Goal: Information Seeking & Learning: Learn about a topic

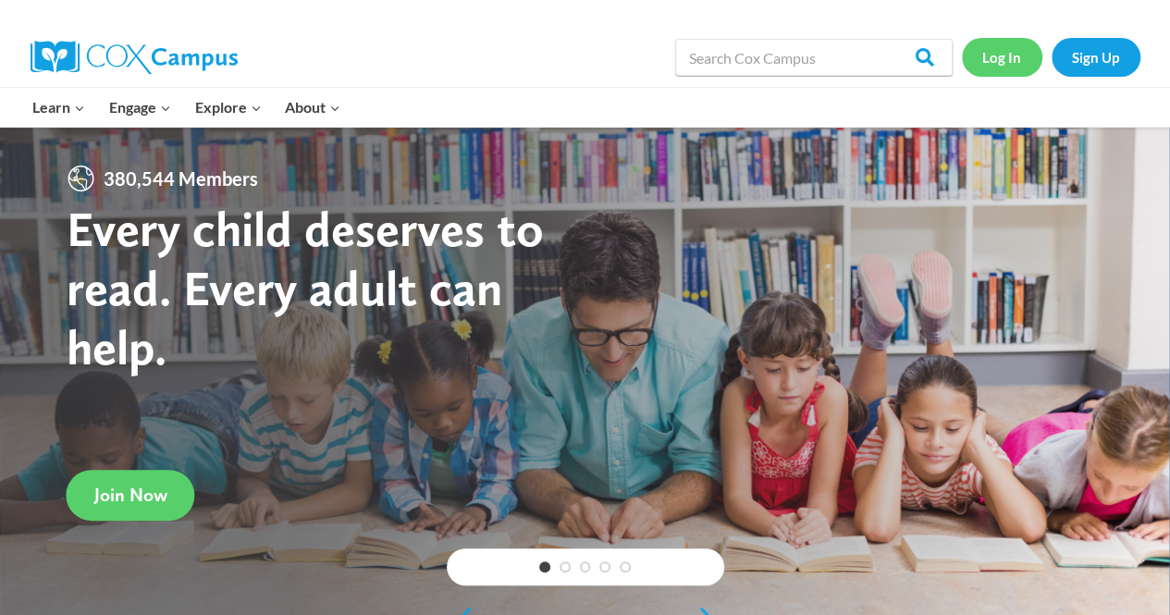
click at [1011, 56] on link "Log In" at bounding box center [1002, 57] width 80 height 38
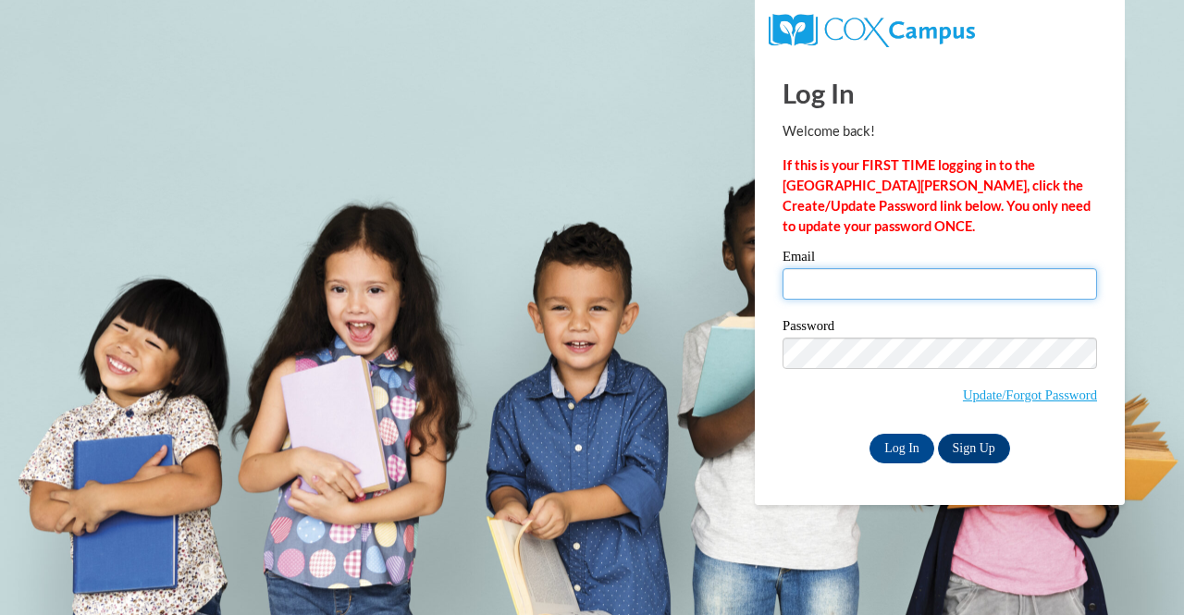
click at [834, 289] on input "Email" at bounding box center [940, 283] width 315 height 31
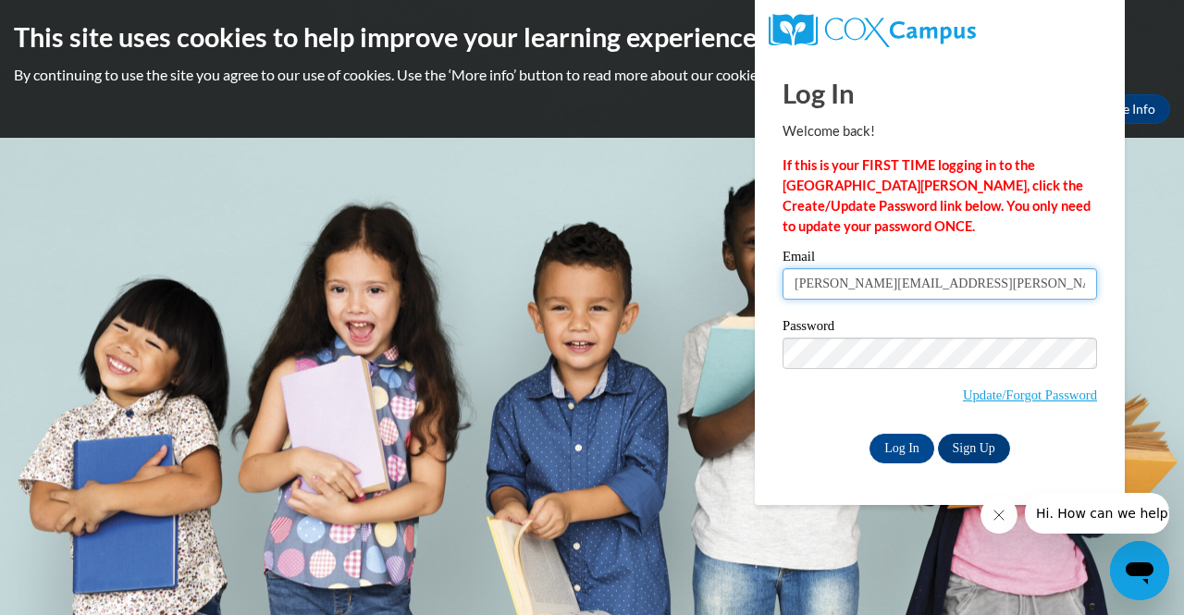
type input "katie.phelps@muskegonorway.org"
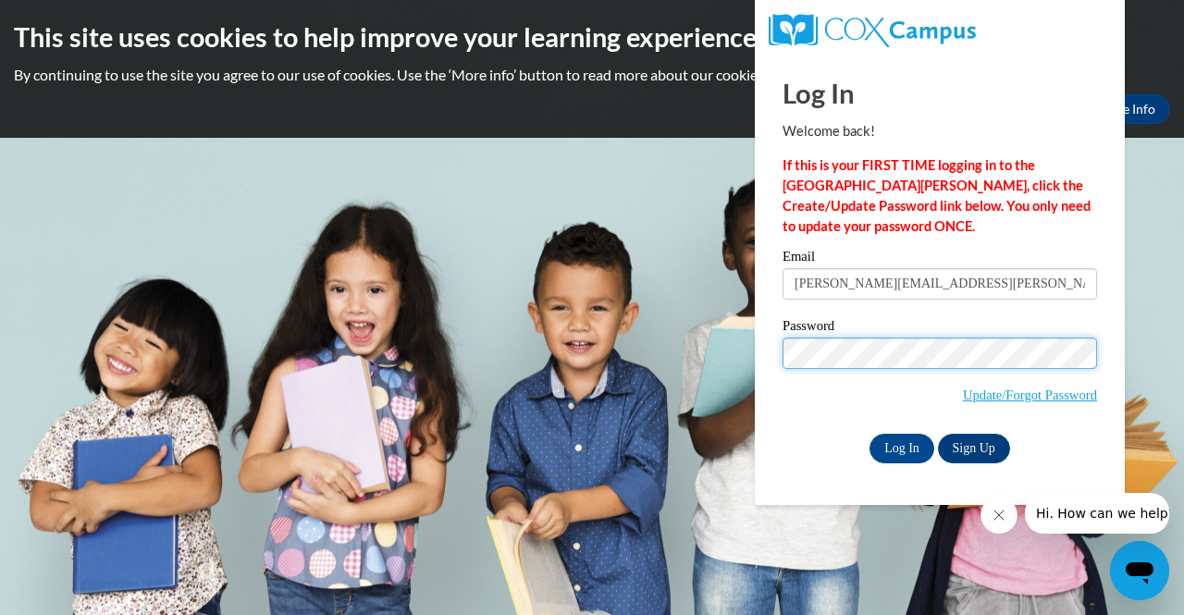
click at [870, 434] on input "Log In" at bounding box center [902, 449] width 65 height 30
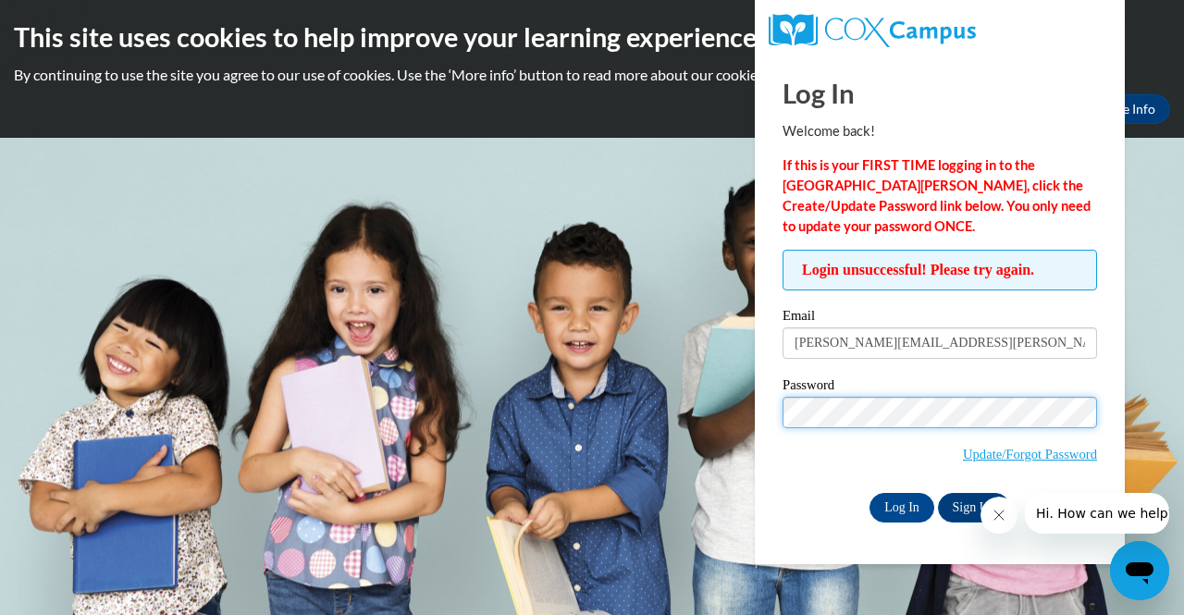
click at [870, 493] on input "Log In" at bounding box center [902, 508] width 65 height 30
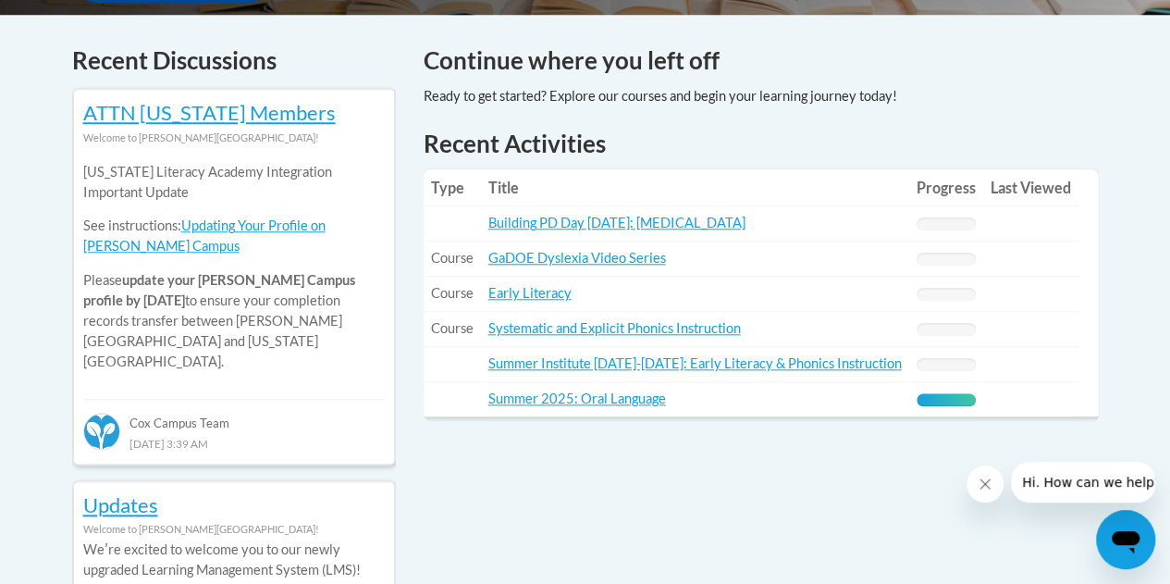
scroll to position [785, 0]
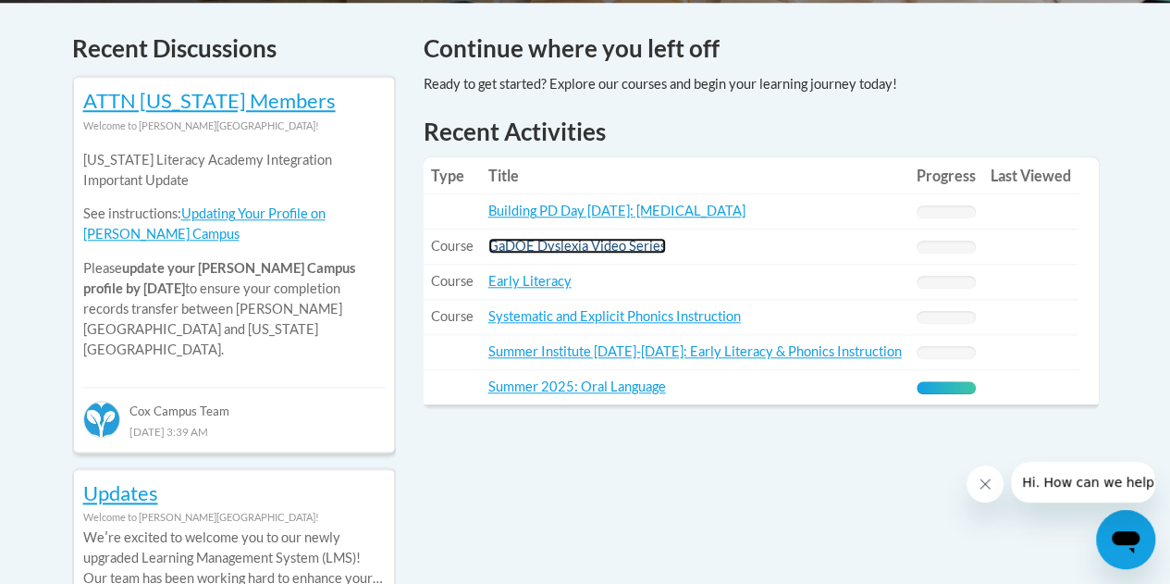
click at [561, 247] on link "GaDOE Dyslexia Video Series" at bounding box center [577, 246] width 178 height 16
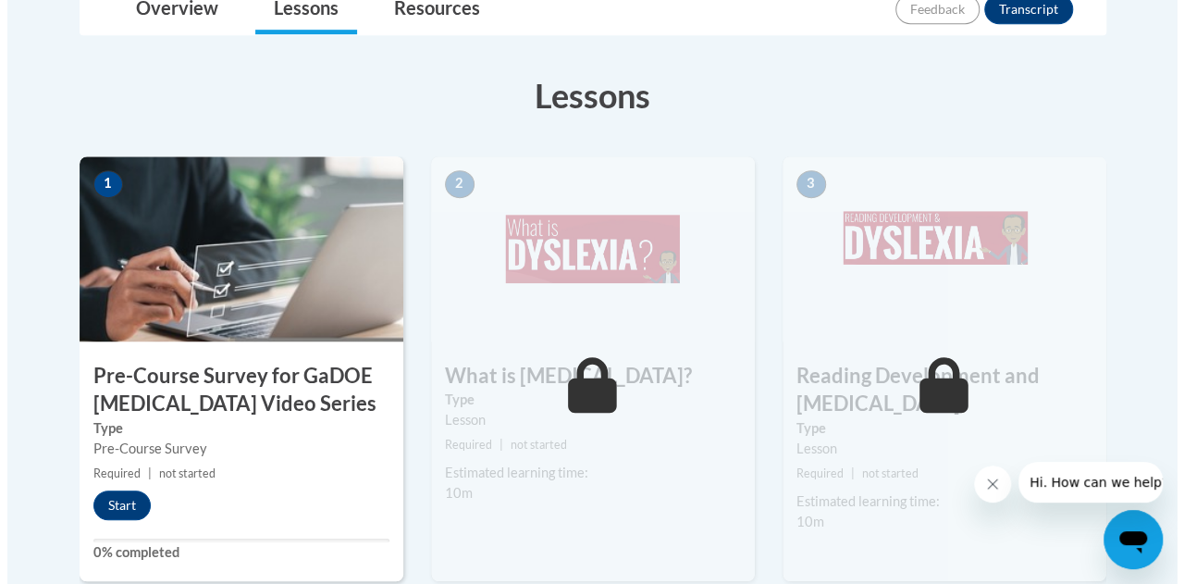
scroll to position [584, 0]
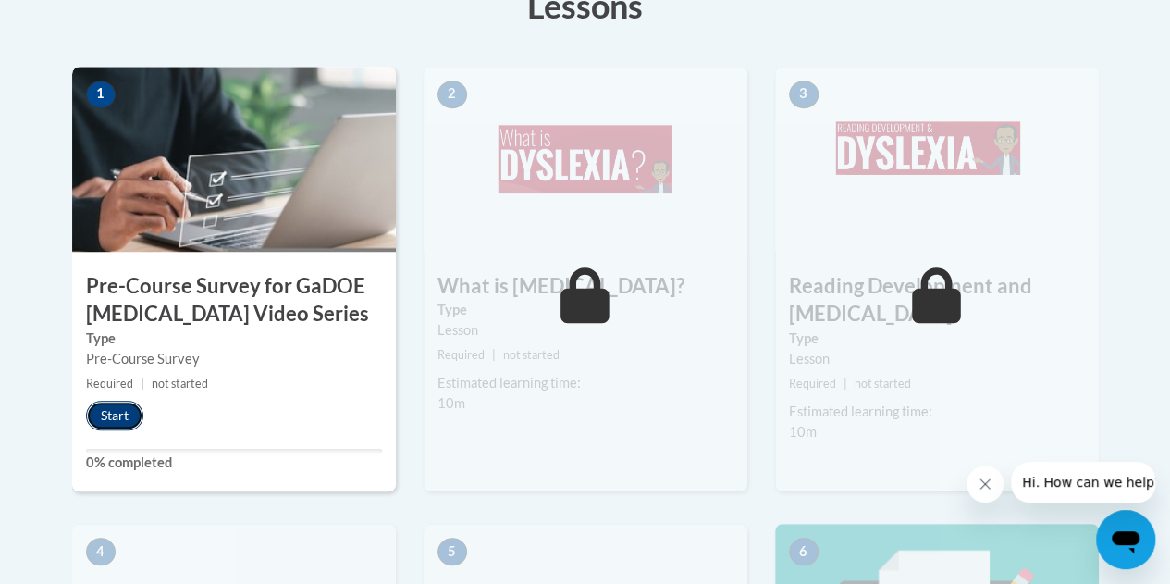
click at [117, 414] on button "Start" at bounding box center [114, 416] width 57 height 30
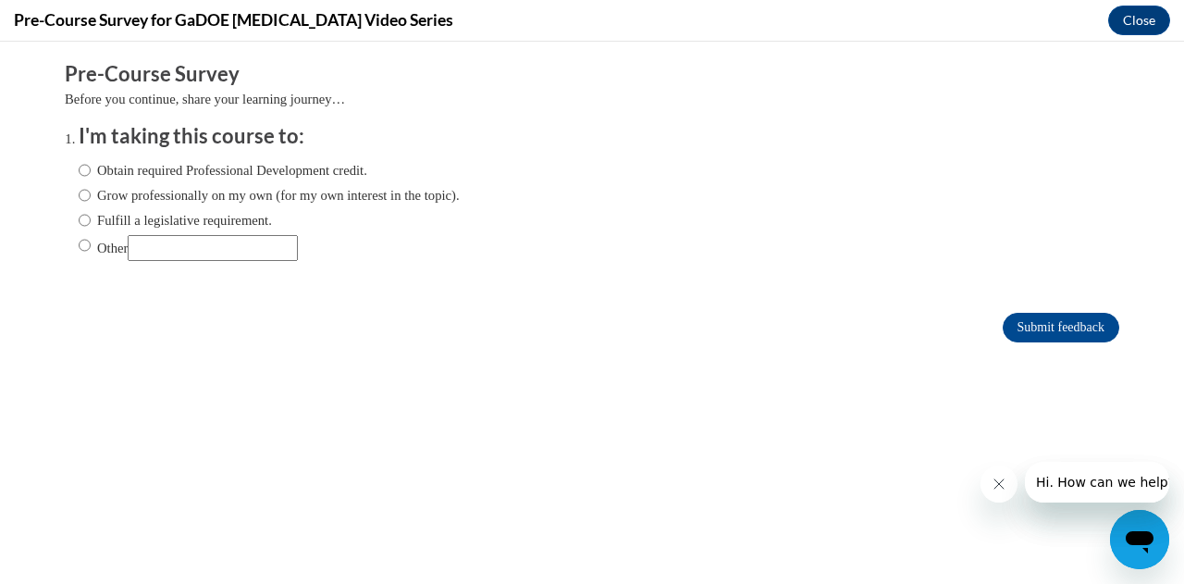
scroll to position [0, 0]
click at [79, 221] on input "Fulfill a legislative requirement." at bounding box center [85, 220] width 12 height 20
radio input "true"
click at [1043, 328] on input "Submit feedback" at bounding box center [1061, 328] width 117 height 30
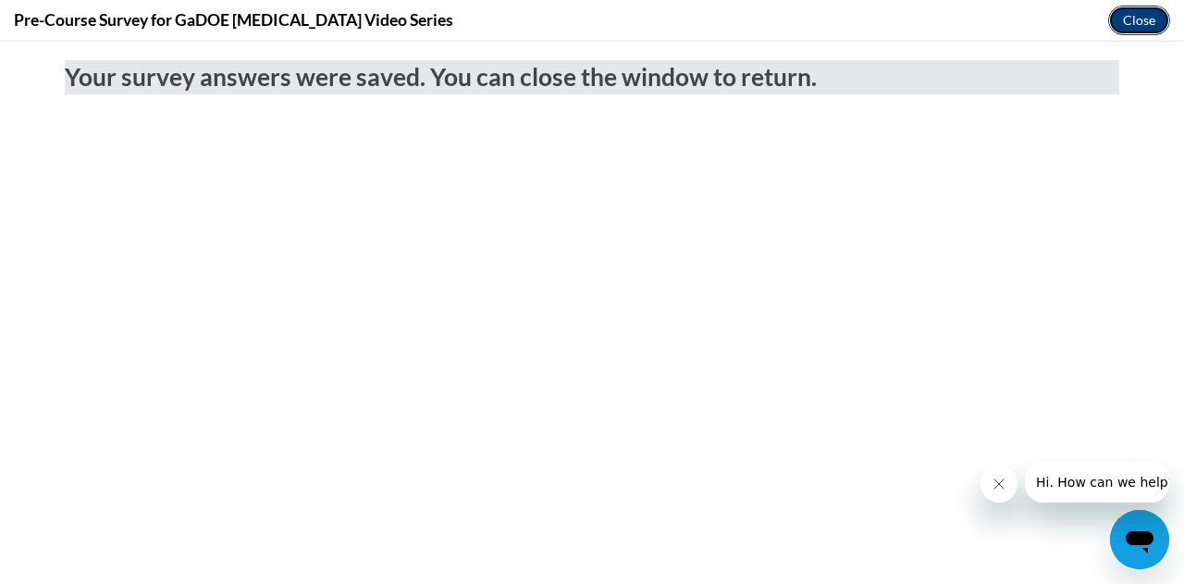
click at [1129, 20] on button "Close" at bounding box center [1139, 21] width 62 height 30
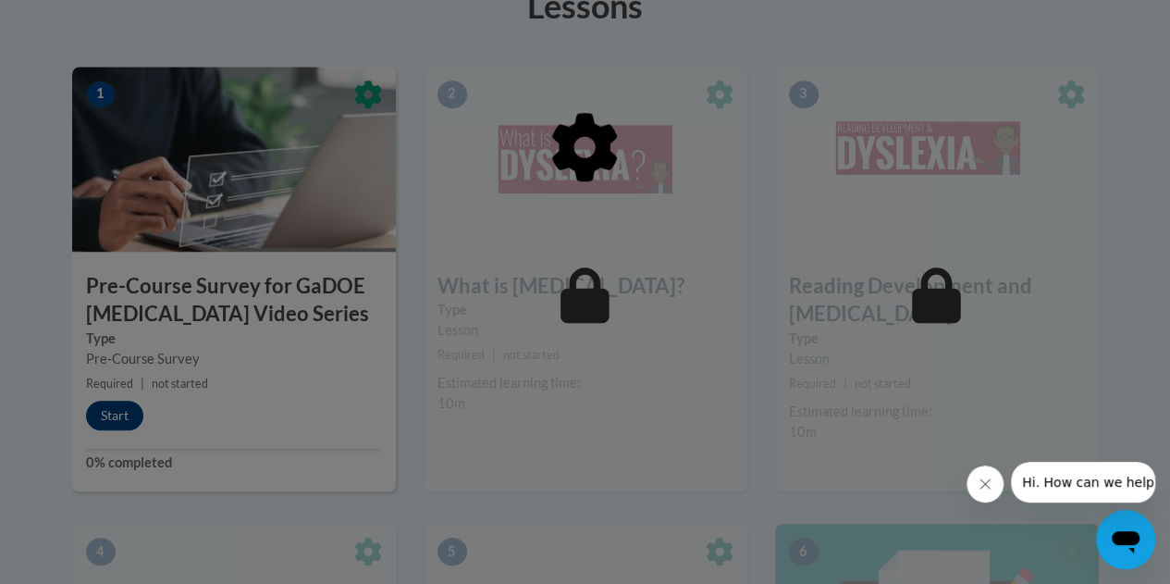
click at [983, 483] on icon "Close message from company" at bounding box center [985, 483] width 15 height 15
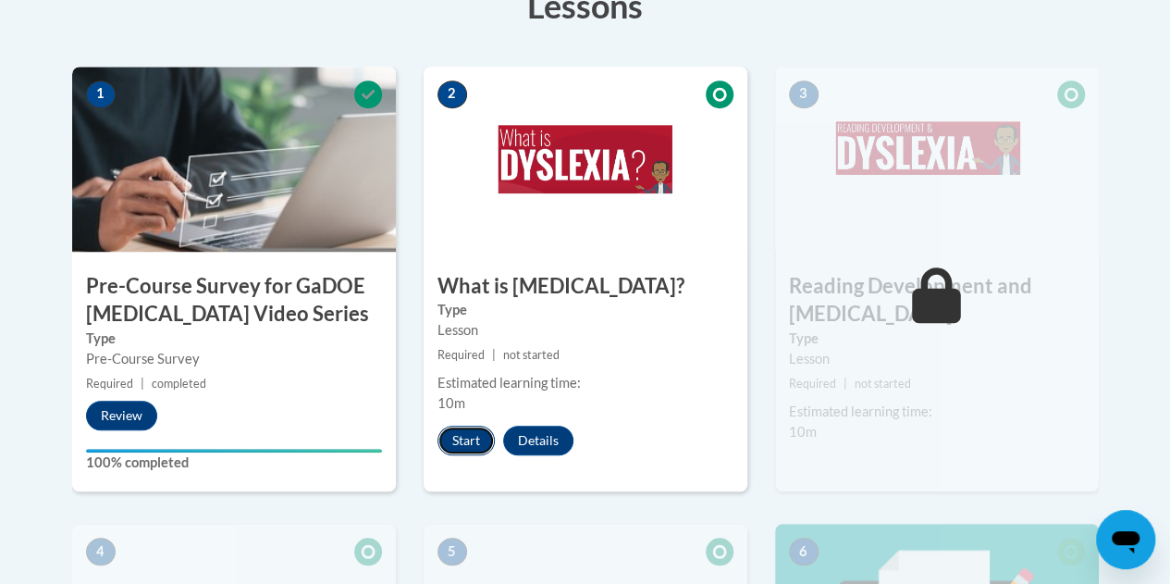
click at [464, 430] on button "Start" at bounding box center [466, 441] width 57 height 30
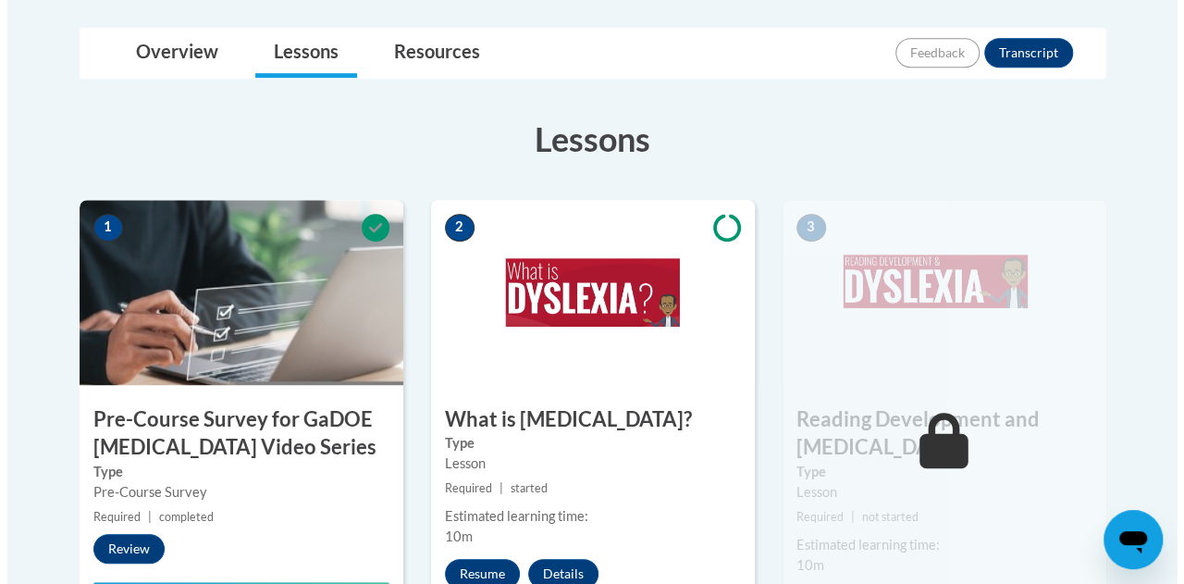
scroll to position [511, 0]
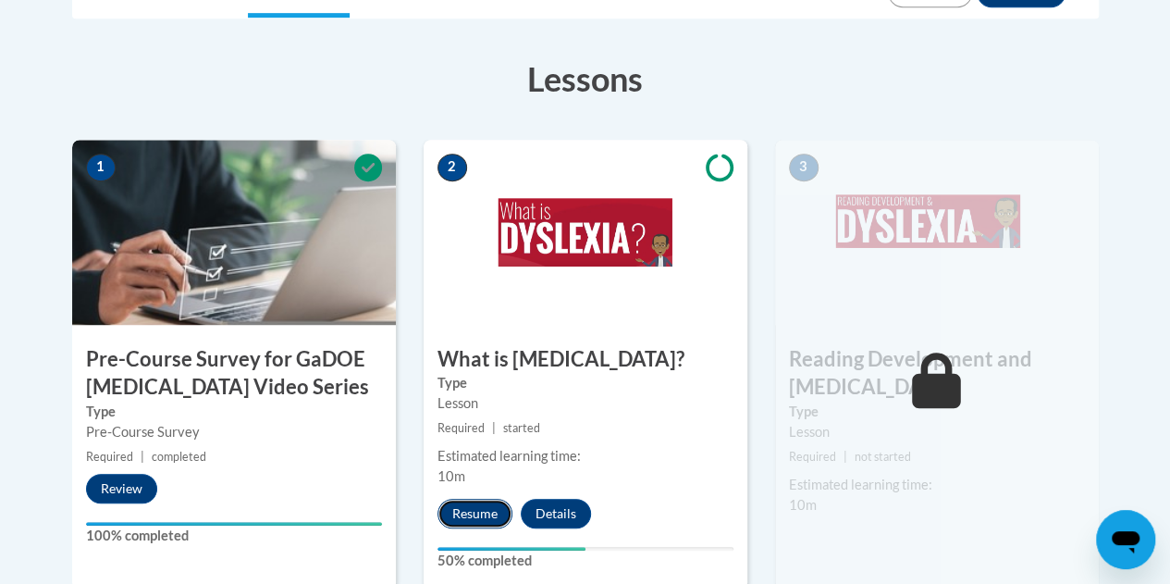
click at [475, 516] on button "Resume" at bounding box center [475, 514] width 75 height 30
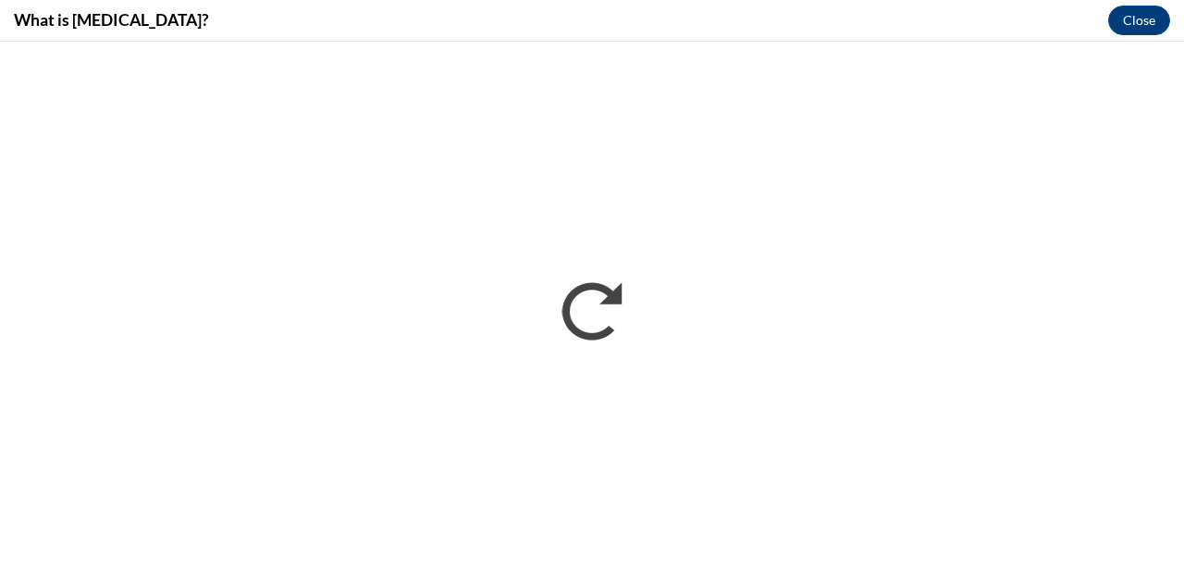
scroll to position [0, 0]
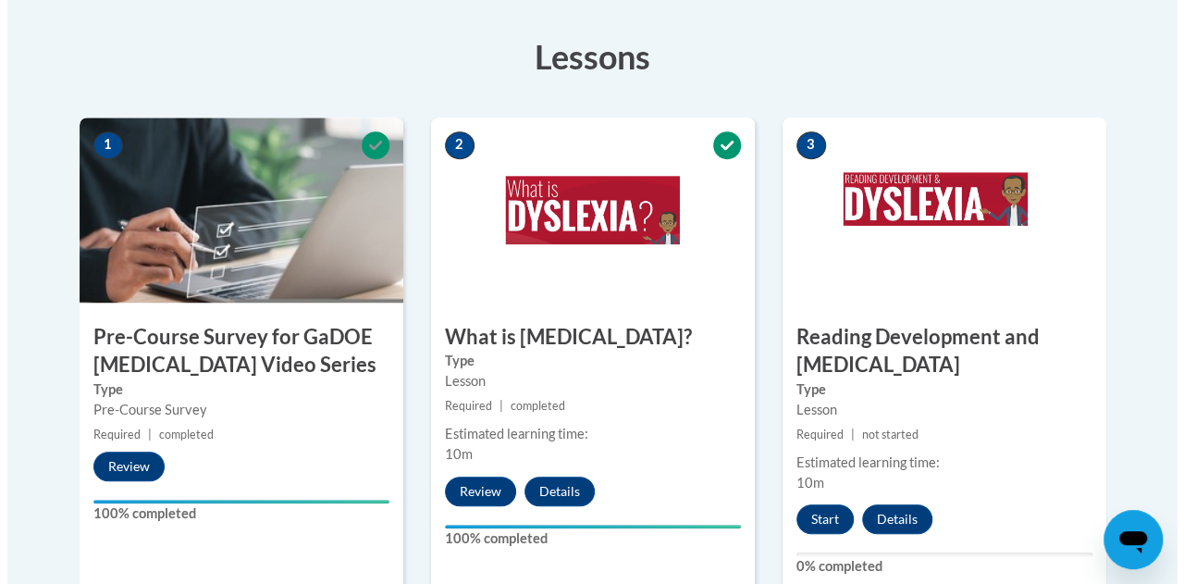
scroll to position [539, 0]
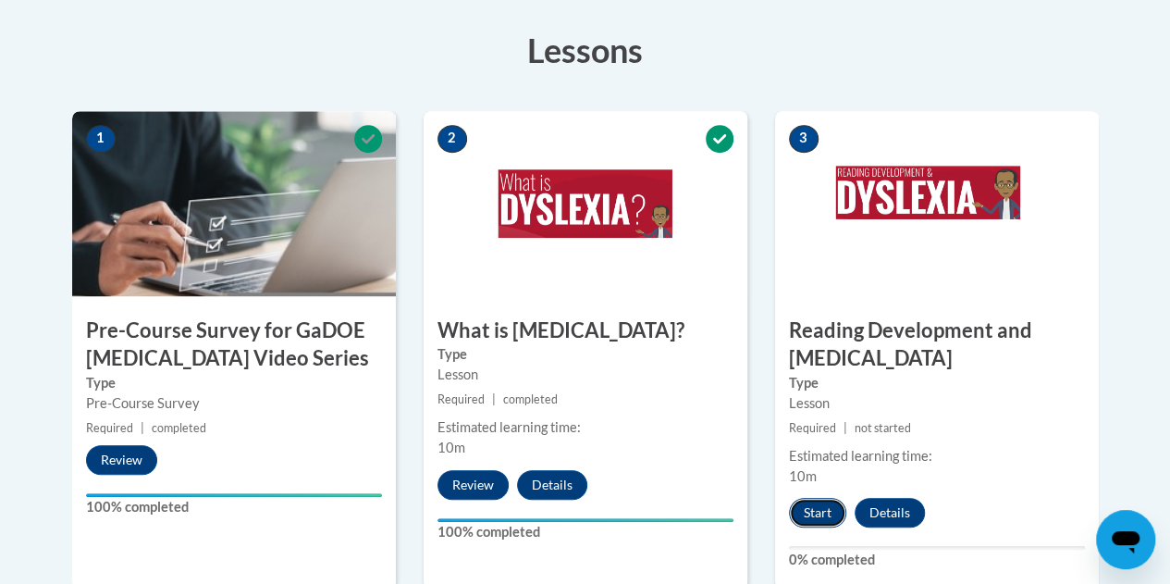
click at [812, 517] on button "Start" at bounding box center [817, 513] width 57 height 30
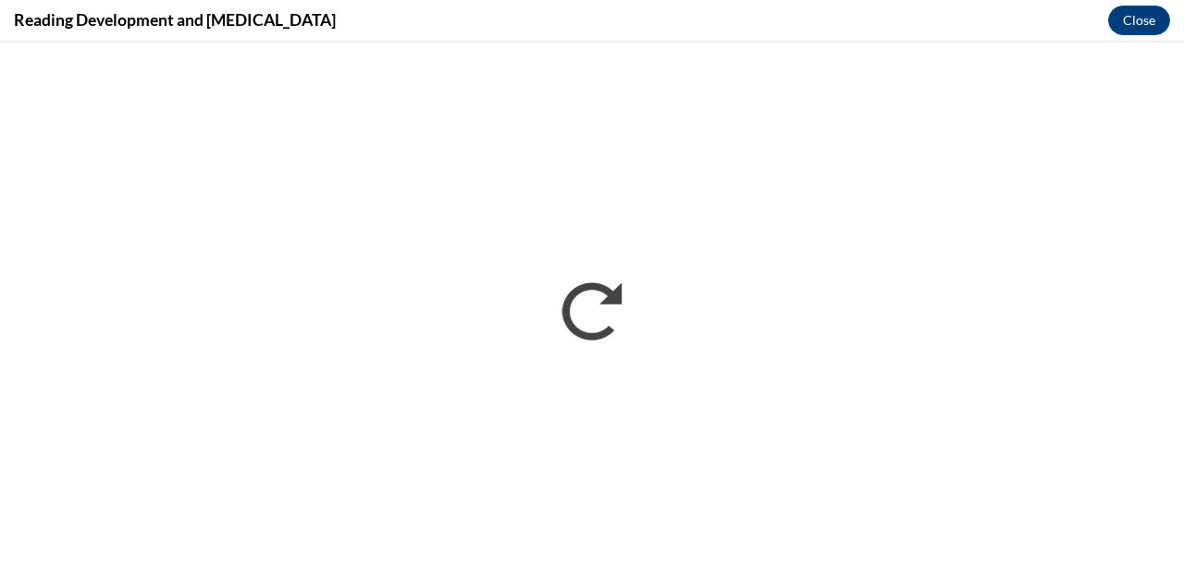
scroll to position [0, 0]
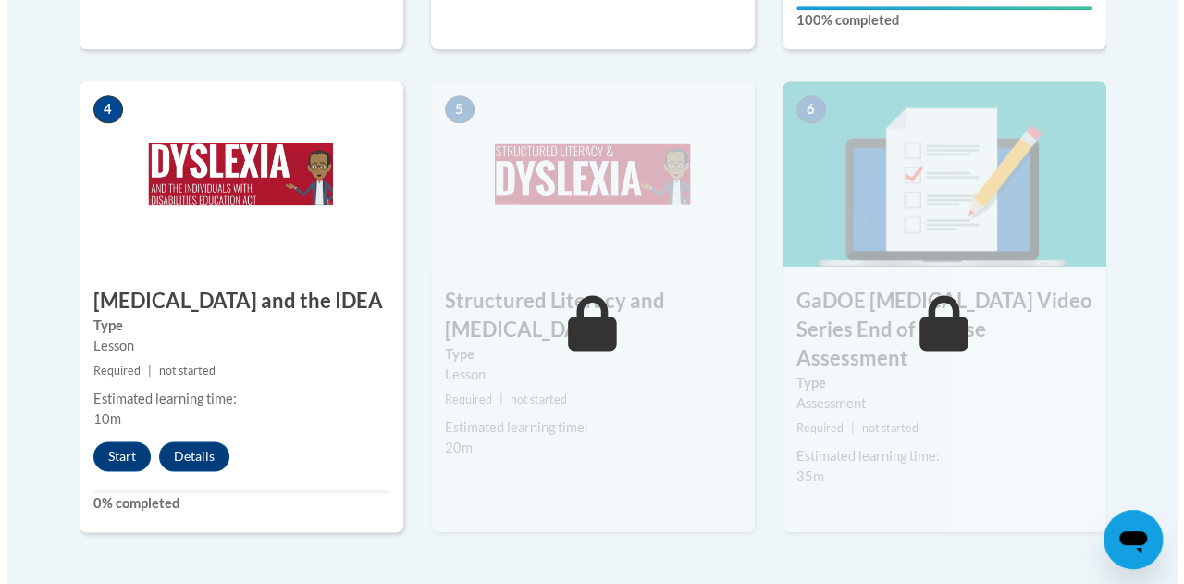
scroll to position [1128, 0]
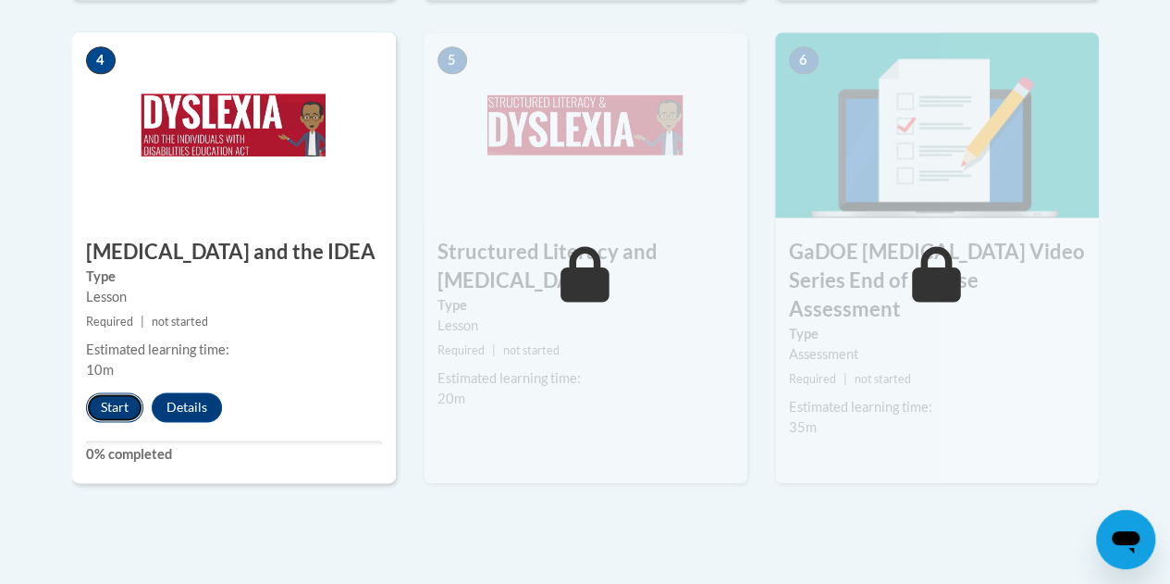
click at [116, 414] on button "Start" at bounding box center [114, 407] width 57 height 30
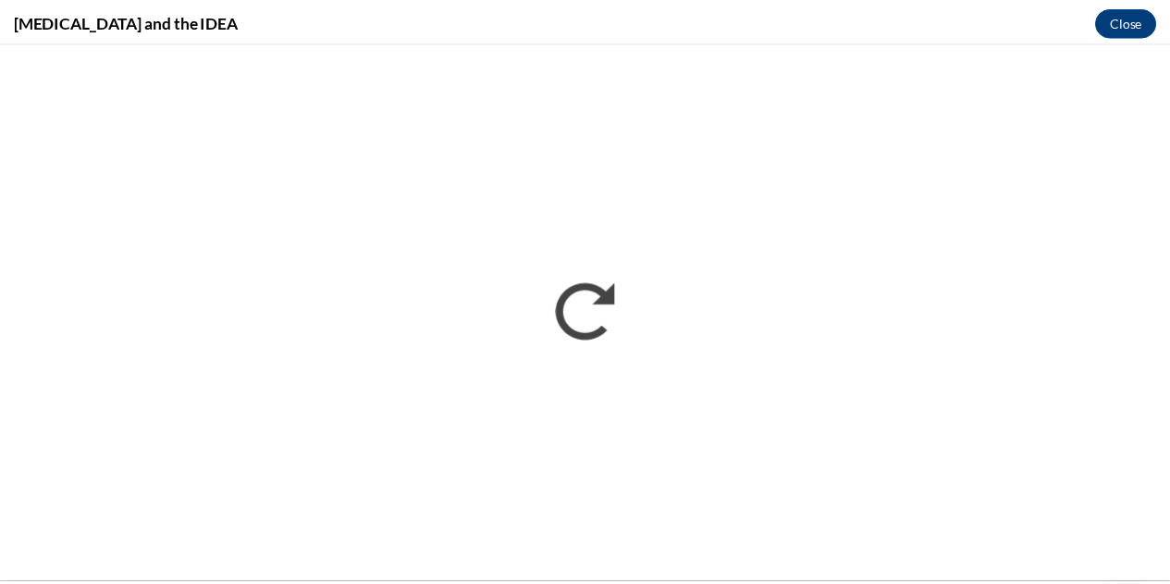
scroll to position [0, 0]
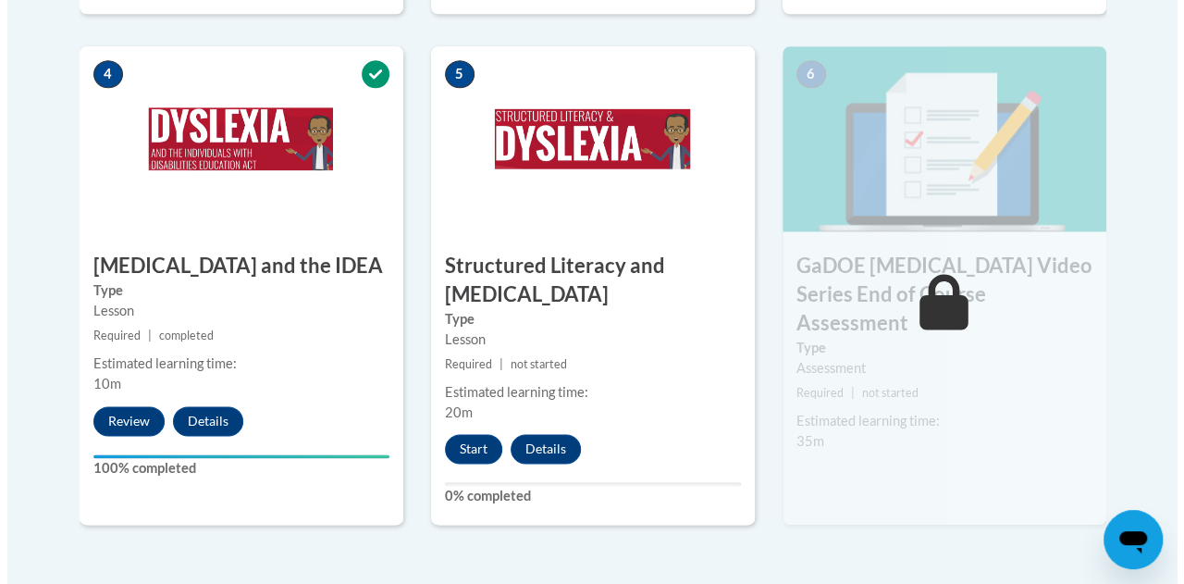
scroll to position [1123, 0]
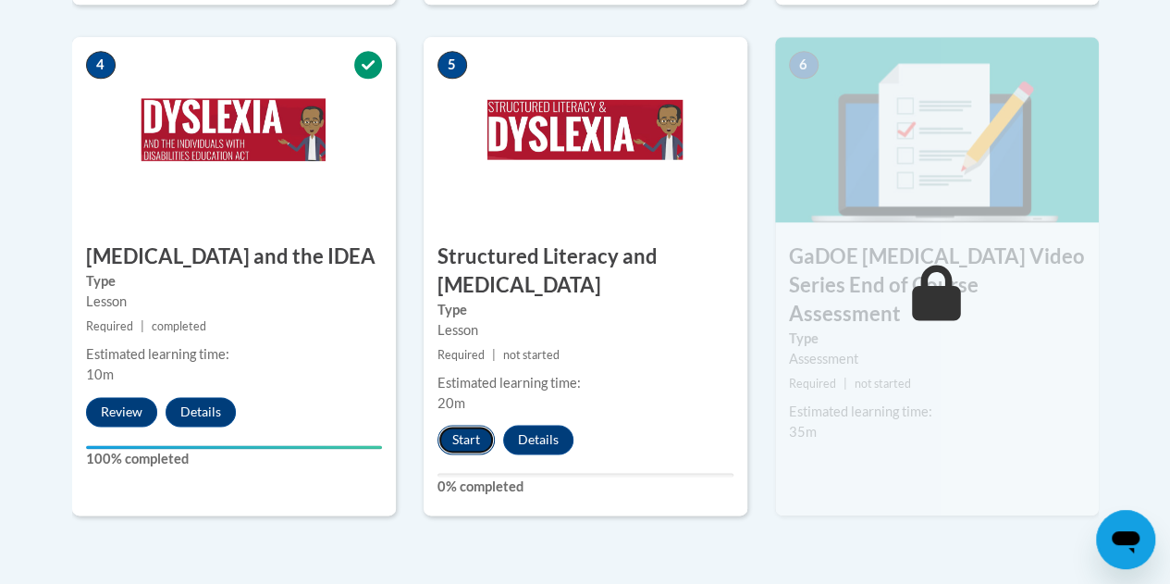
click at [477, 432] on button "Start" at bounding box center [466, 440] width 57 height 30
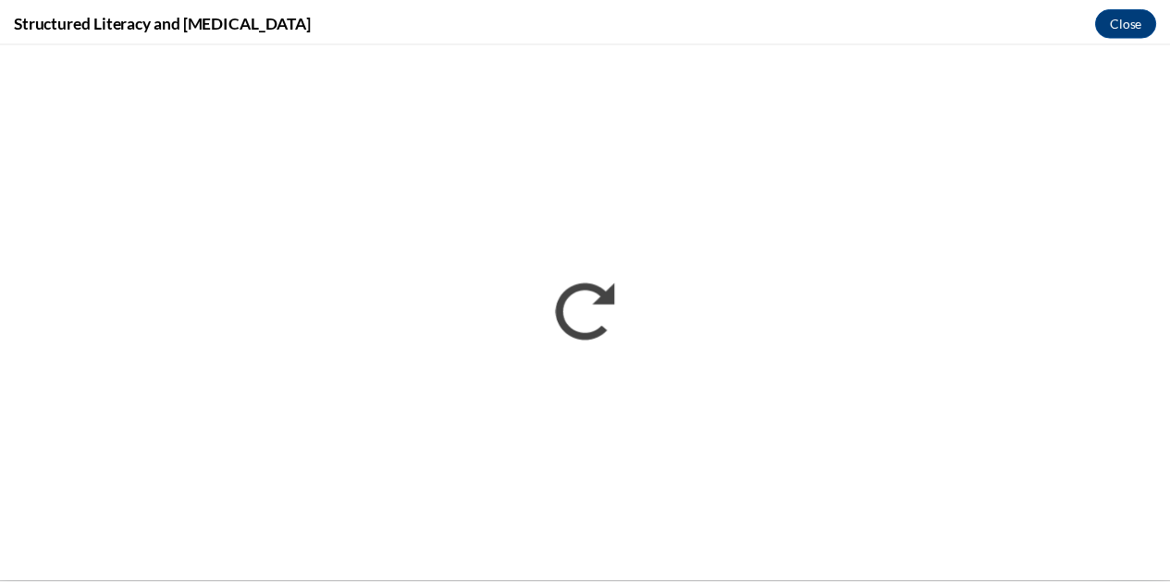
scroll to position [0, 0]
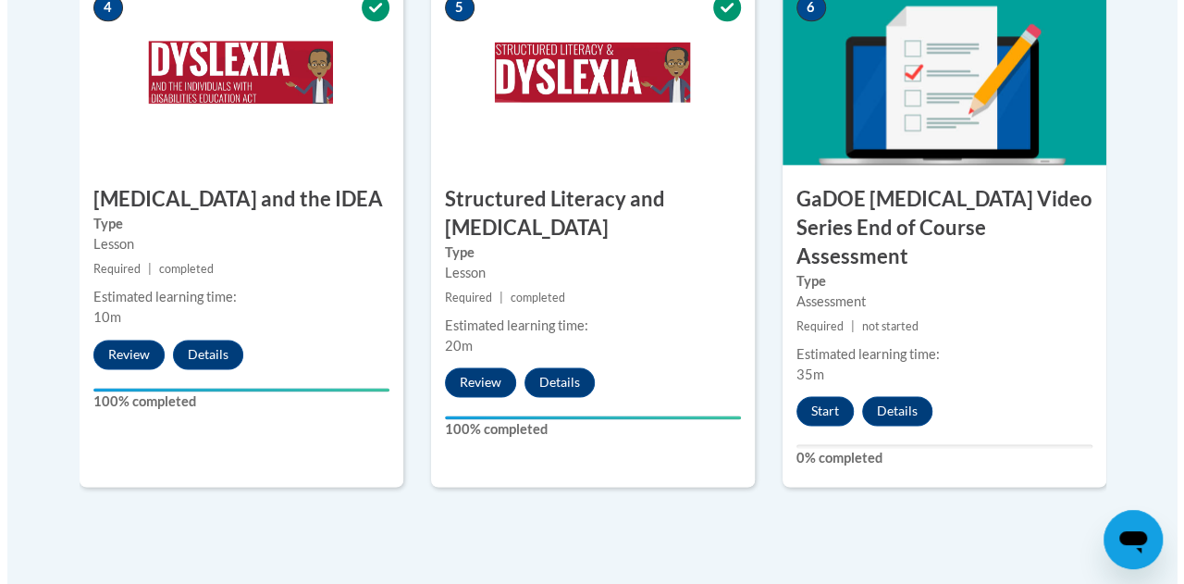
scroll to position [1157, 0]
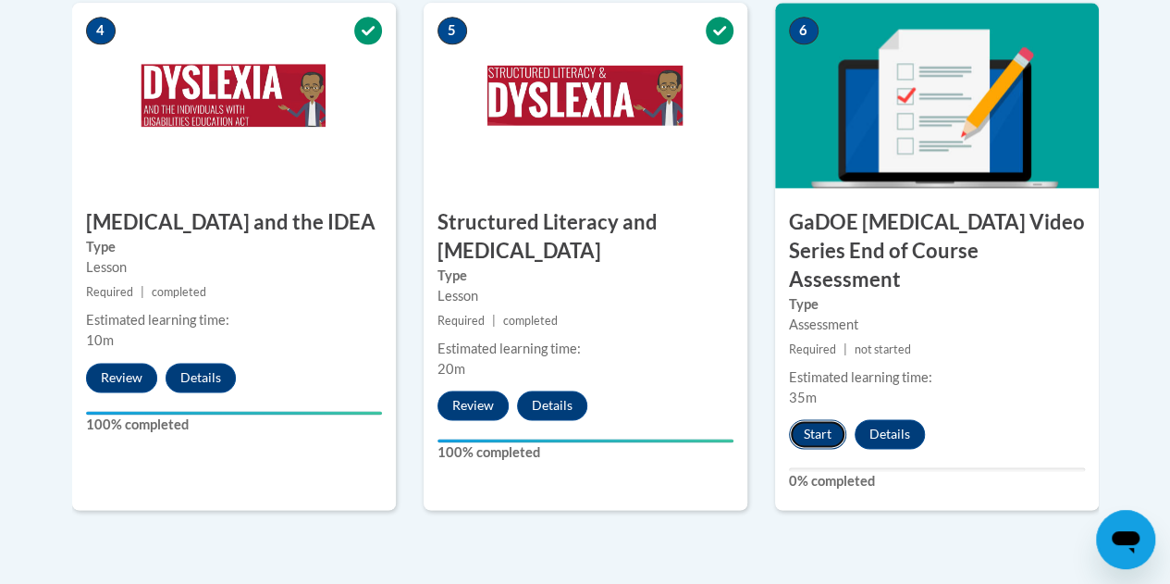
click at [825, 419] on button "Start" at bounding box center [817, 434] width 57 height 30
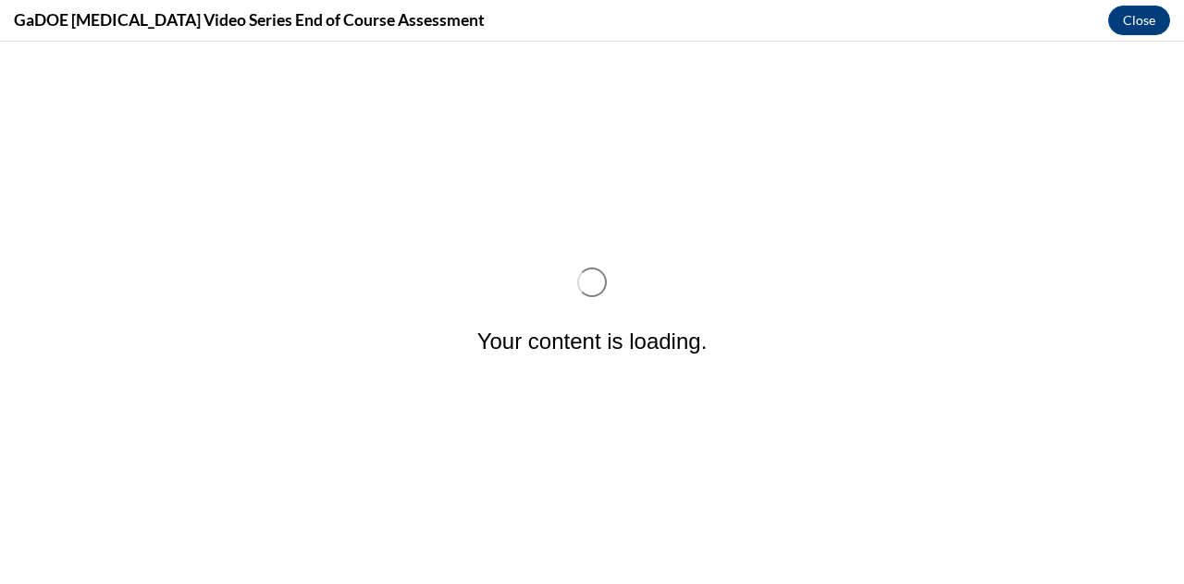
scroll to position [0, 0]
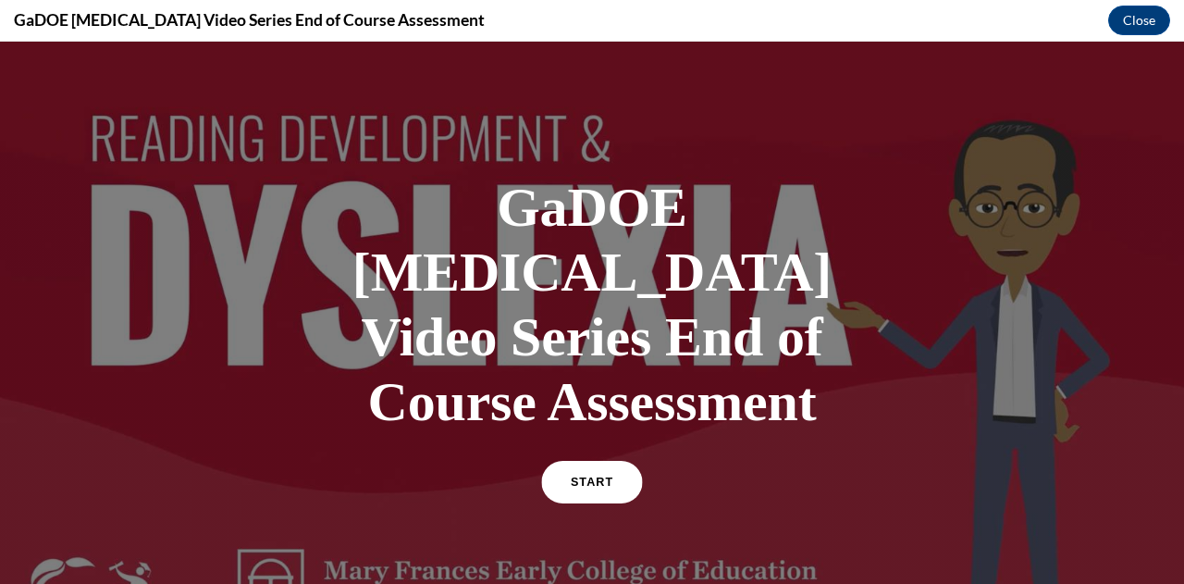
click at [587, 476] on span "START" at bounding box center [592, 483] width 43 height 14
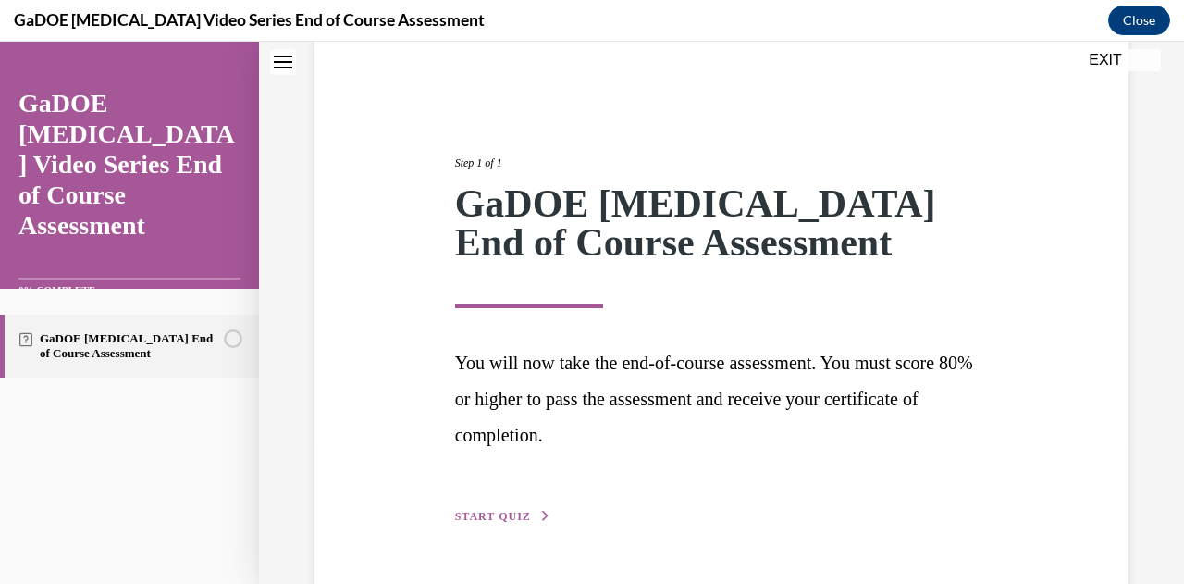
scroll to position [198, 0]
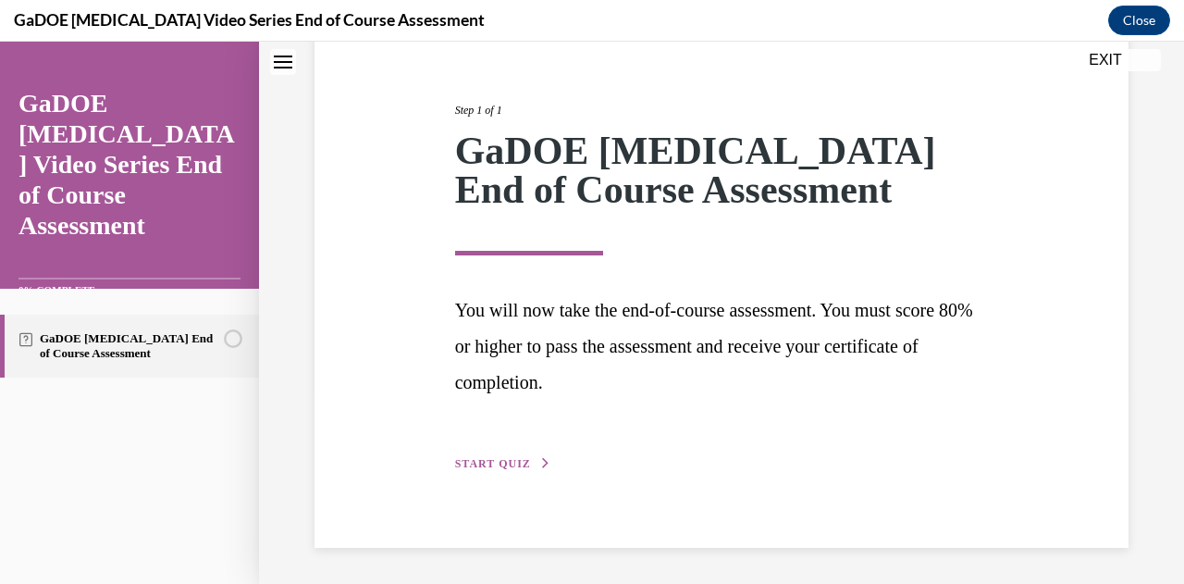
click at [507, 458] on span "START QUIZ" at bounding box center [493, 463] width 76 height 13
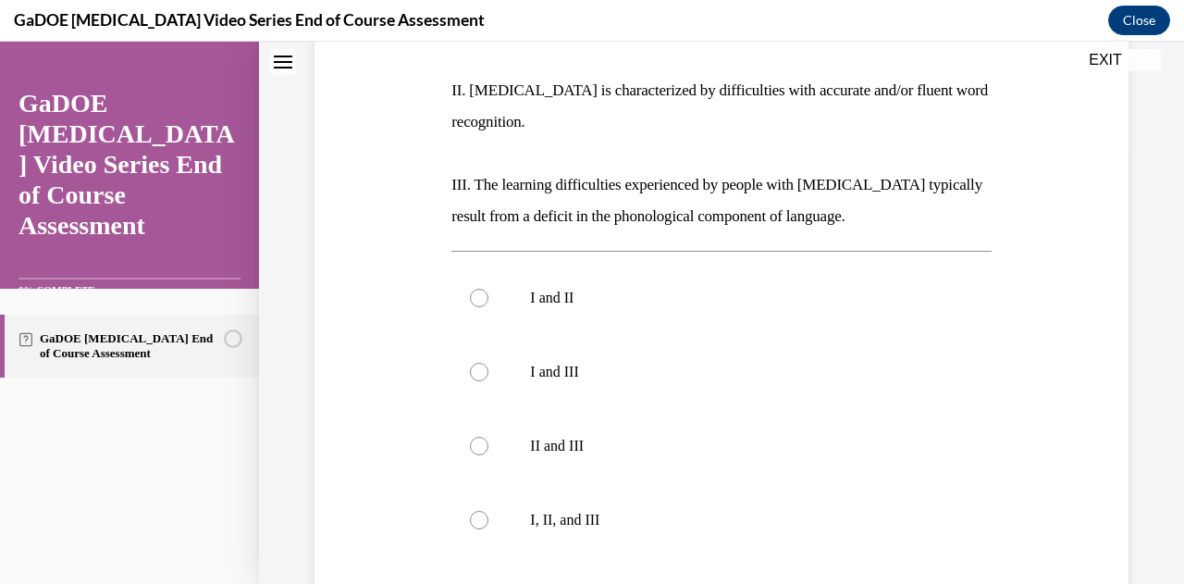
scroll to position [448, 0]
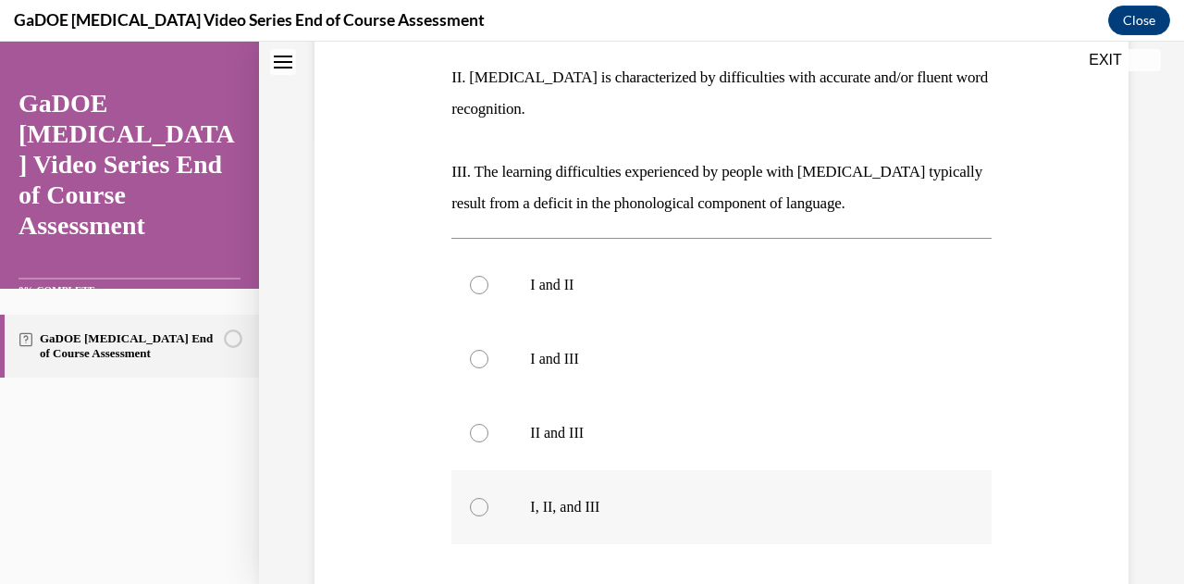
click at [477, 498] on div at bounding box center [479, 507] width 19 height 19
click at [477, 498] on input "I, II, and III" at bounding box center [479, 507] width 19 height 19
radio input "true"
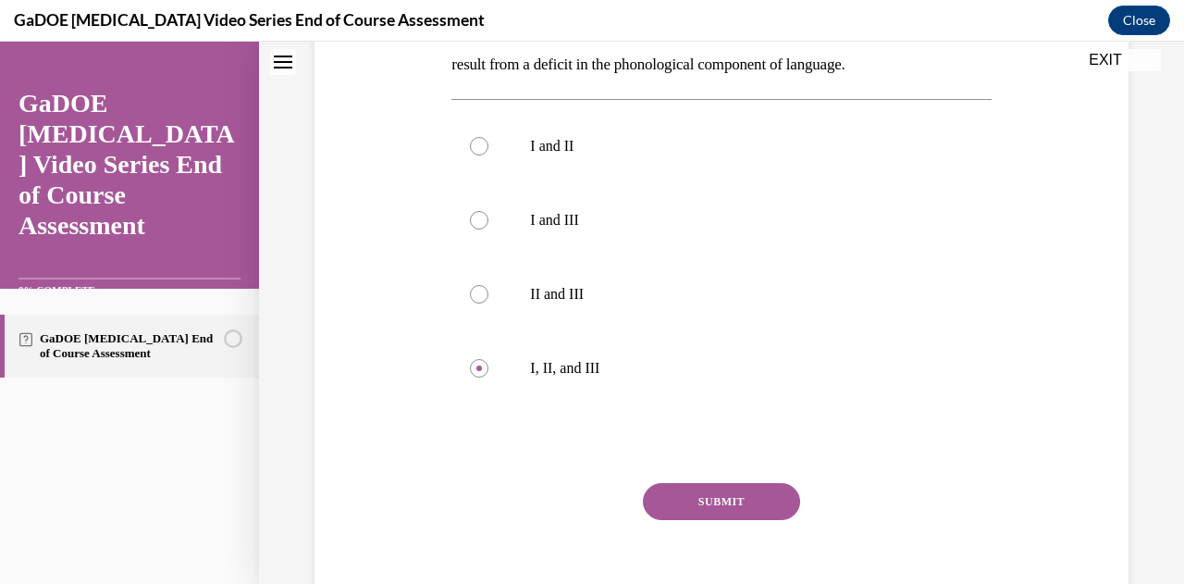
click at [726, 483] on button "SUBMIT" at bounding box center [721, 501] width 157 height 37
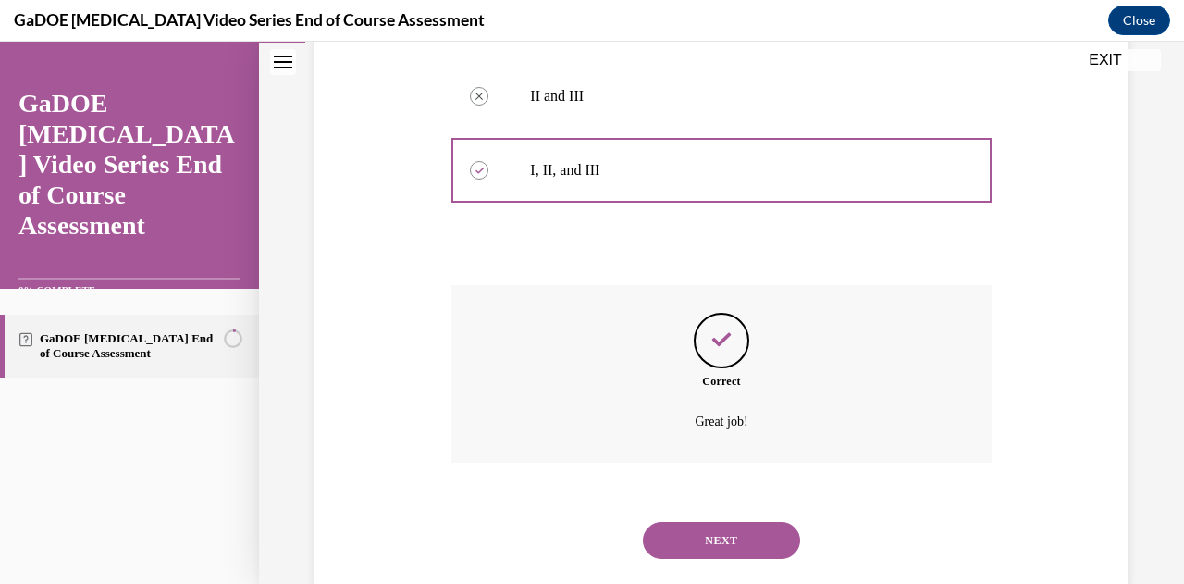
scroll to position [792, 0]
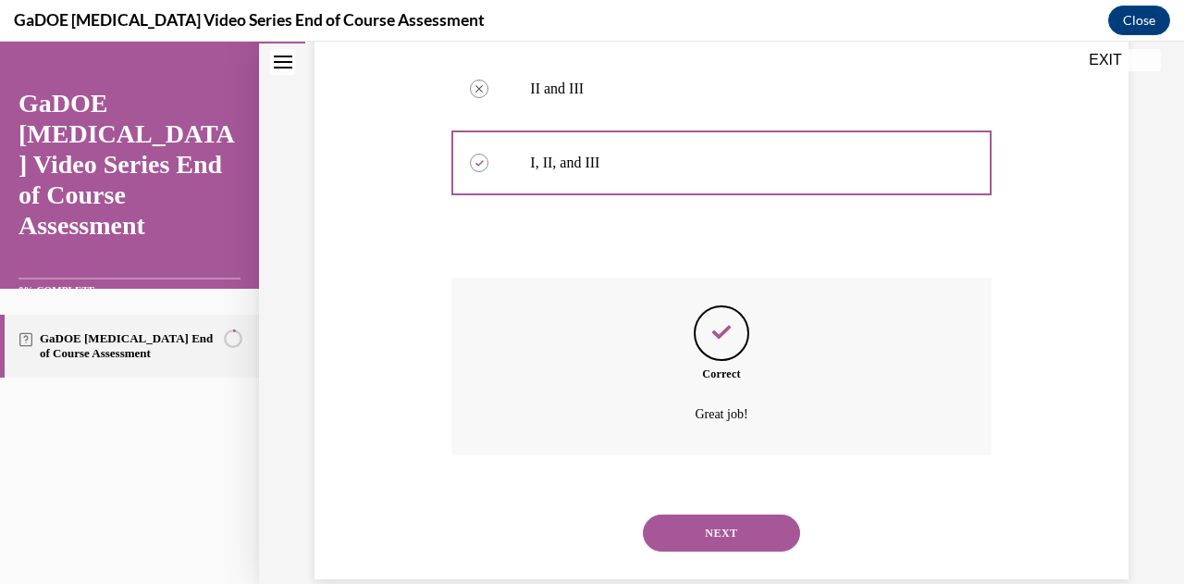
click at [751, 514] on button "NEXT" at bounding box center [721, 532] width 157 height 37
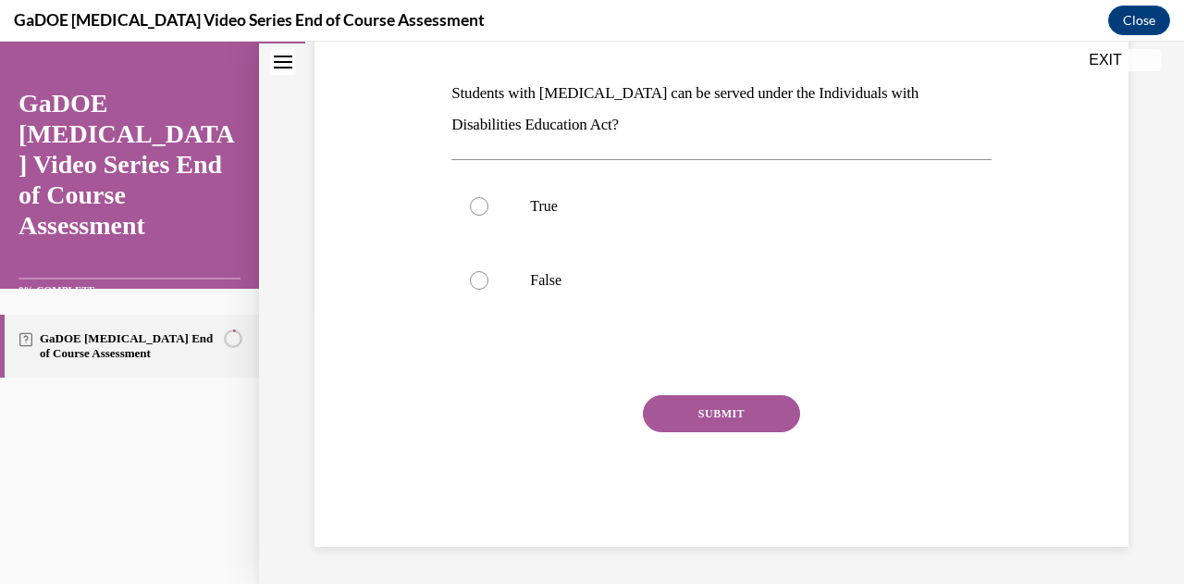
scroll to position [56, 0]
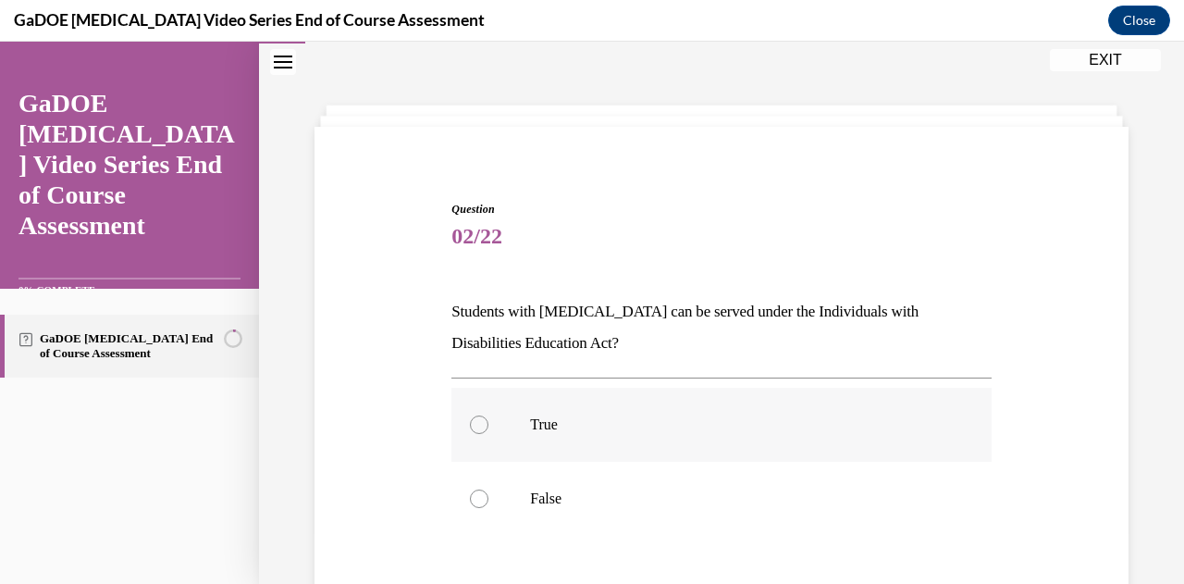
click at [485, 419] on label "True" at bounding box center [720, 425] width 539 height 74
click at [485, 419] on input "True" at bounding box center [479, 424] width 19 height 19
radio input "true"
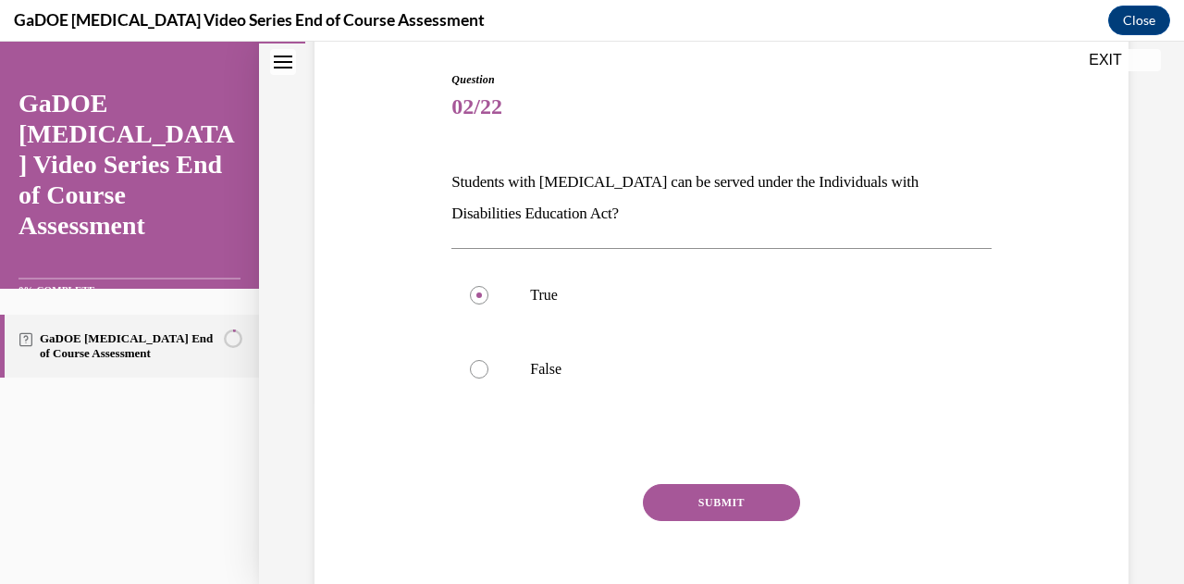
scroll to position [184, 0]
click at [725, 506] on button "SUBMIT" at bounding box center [721, 504] width 157 height 37
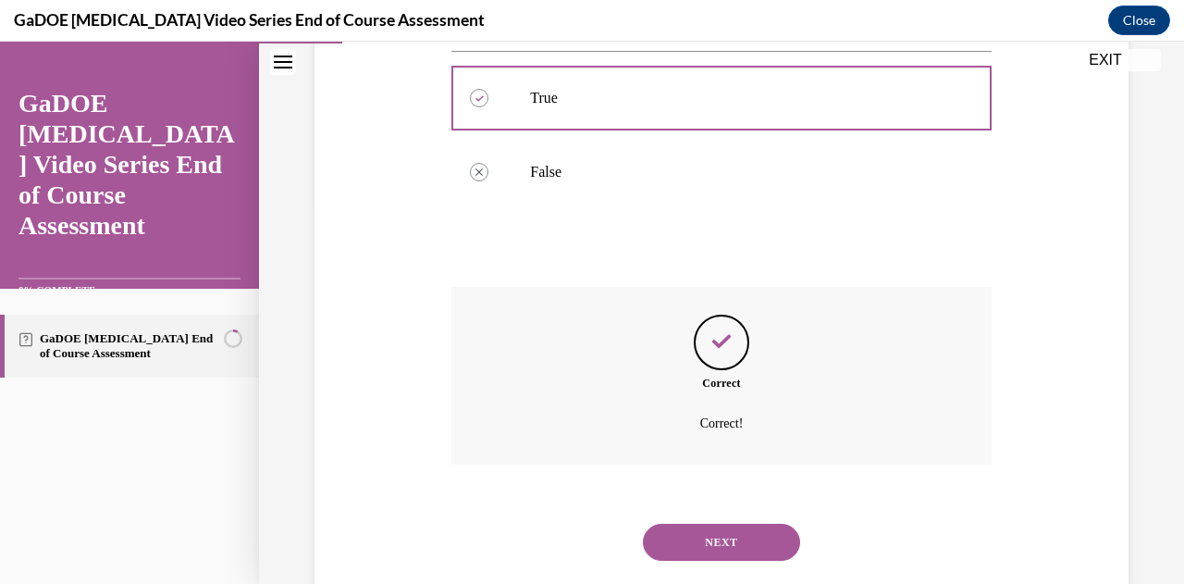
scroll to position [389, 0]
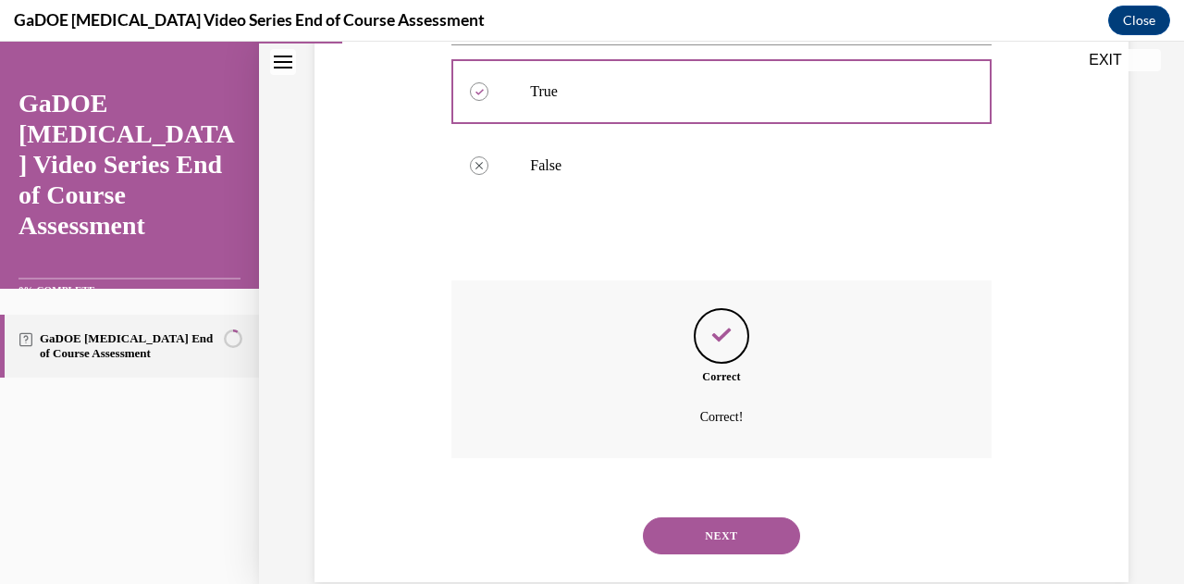
click at [689, 530] on button "NEXT" at bounding box center [721, 535] width 157 height 37
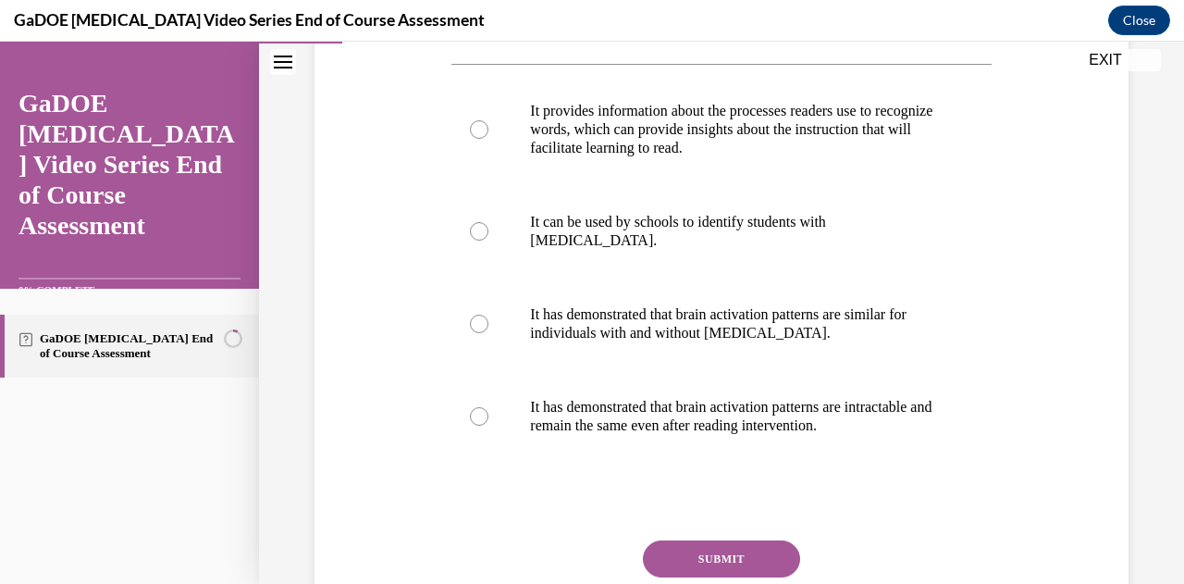
scroll to position [324, 0]
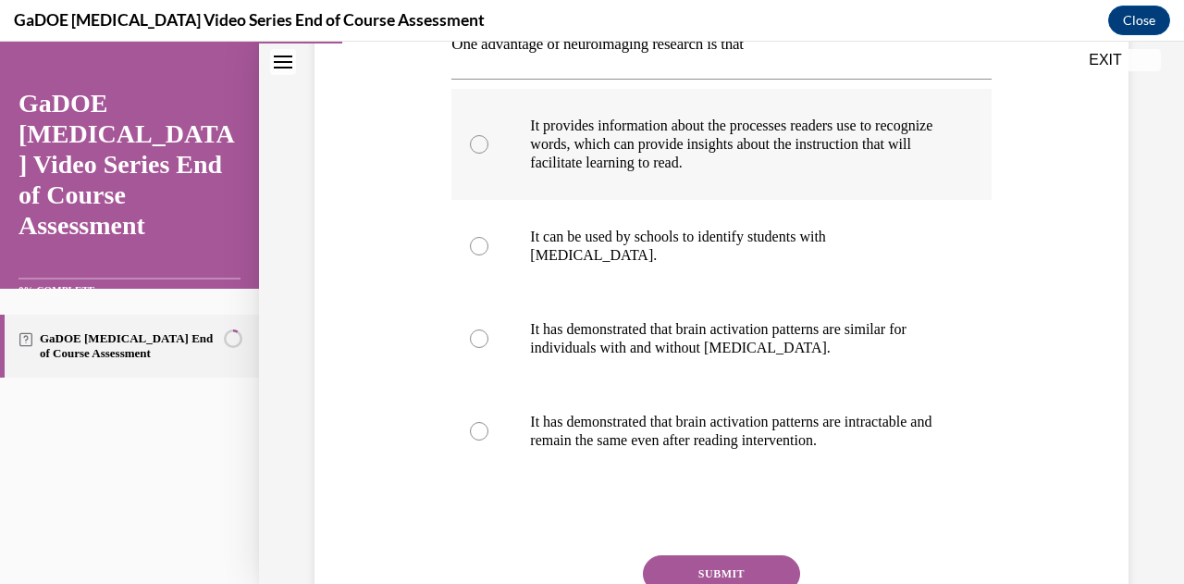
click at [644, 140] on p "It provides information about the processes readers use to recognize words, whi…" at bounding box center [737, 145] width 414 height 56
click at [488, 140] on input "It provides information about the processes readers use to recognize words, whi…" at bounding box center [479, 144] width 19 height 19
radio input "true"
click at [699, 565] on button "SUBMIT" at bounding box center [721, 573] width 157 height 37
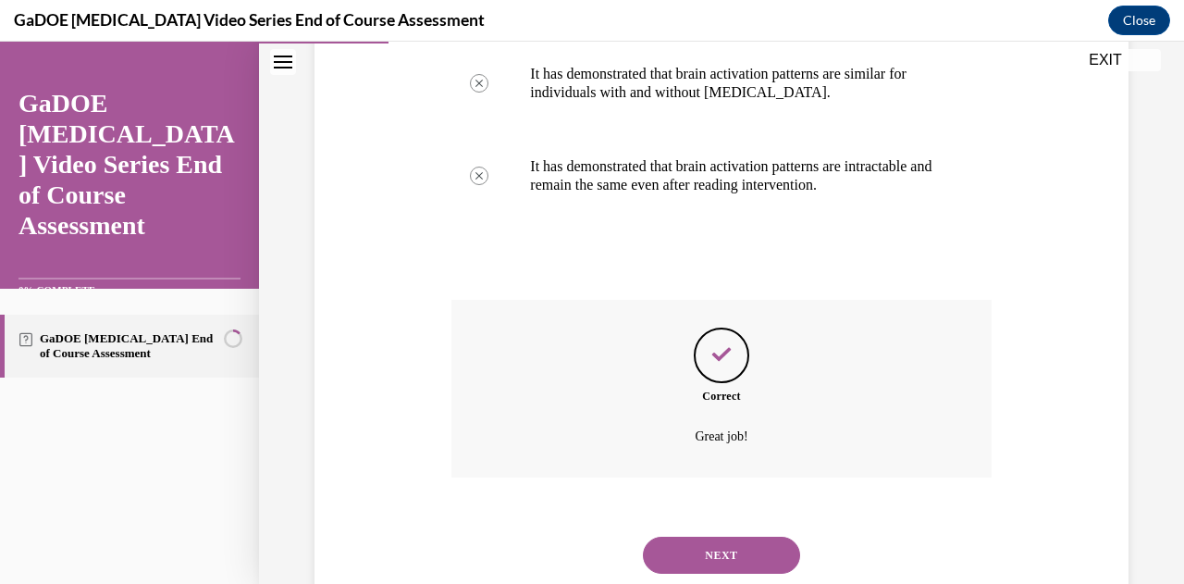
scroll to position [580, 0]
click at [730, 549] on button "NEXT" at bounding box center [721, 554] width 157 height 37
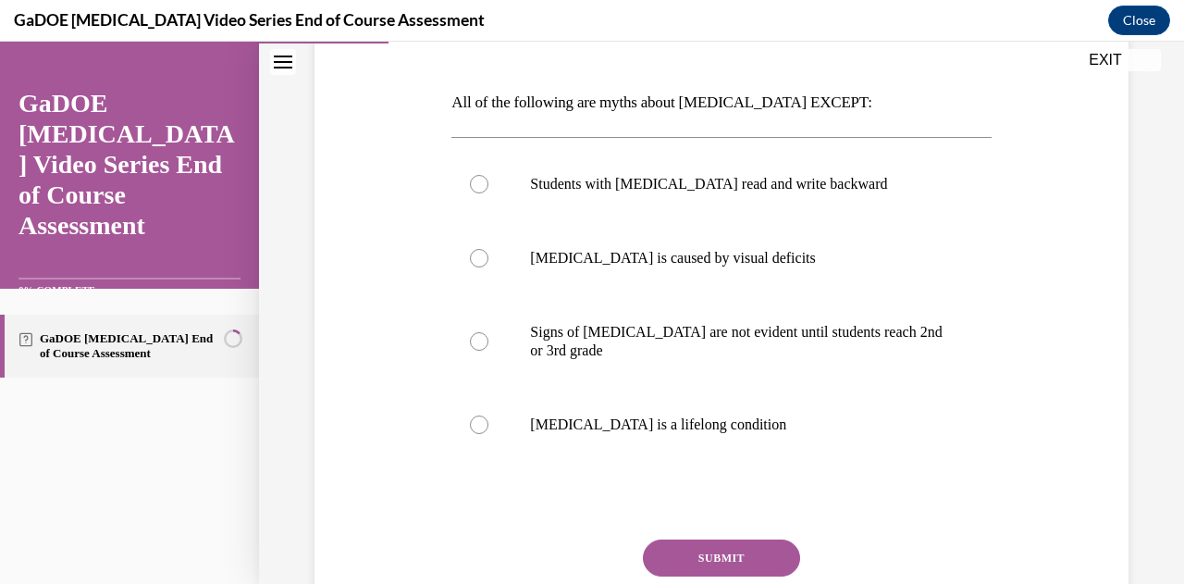
scroll to position [277, 0]
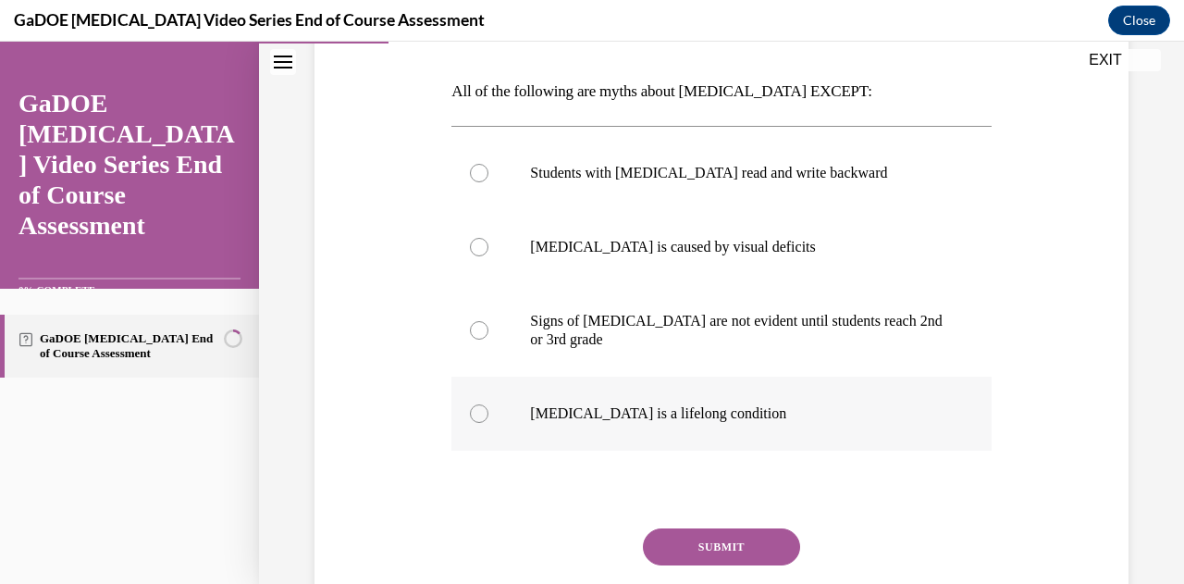
click at [589, 406] on p "Dyslexia is a lifelong condition" at bounding box center [737, 413] width 414 height 19
click at [488, 406] on input "Dyslexia is a lifelong condition" at bounding box center [479, 413] width 19 height 19
radio input "true"
click at [712, 550] on button "SUBMIT" at bounding box center [721, 546] width 157 height 37
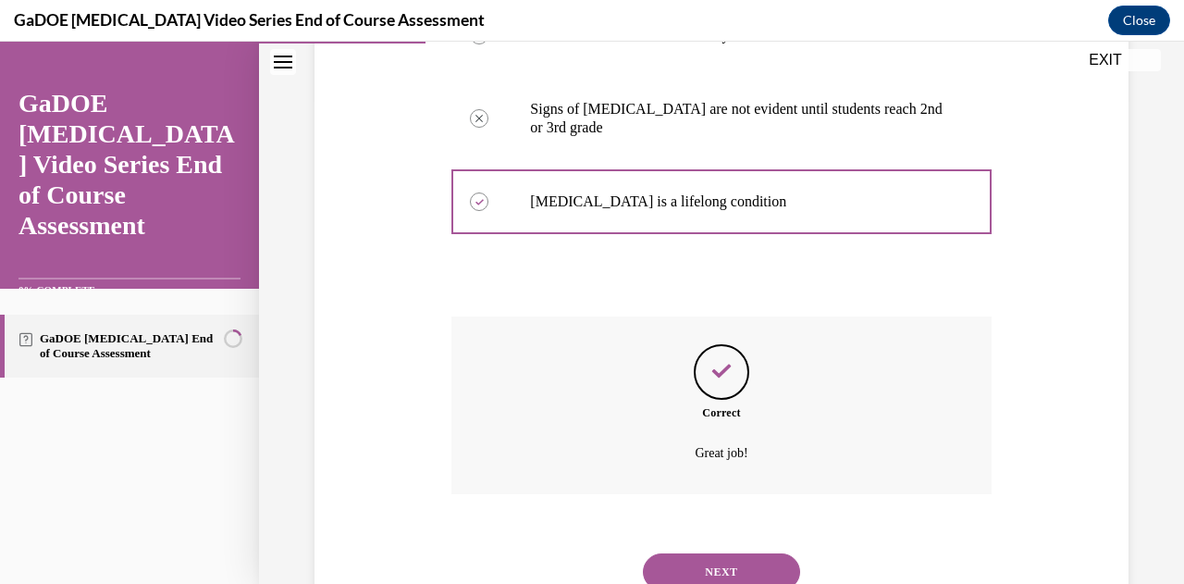
scroll to position [514, 0]
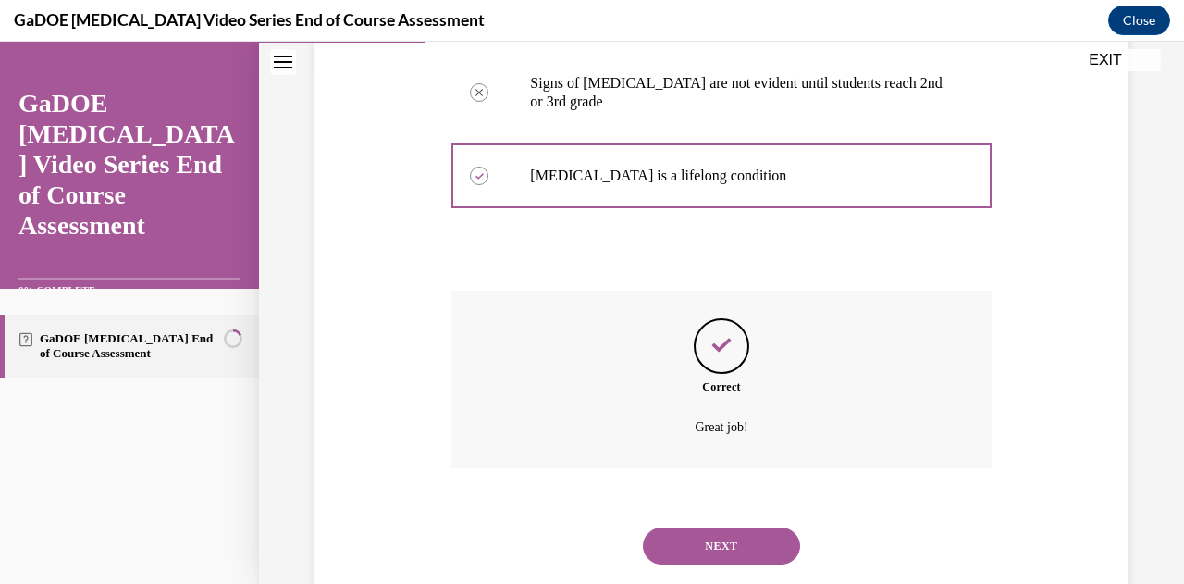
click at [742, 549] on button "NEXT" at bounding box center [721, 545] width 157 height 37
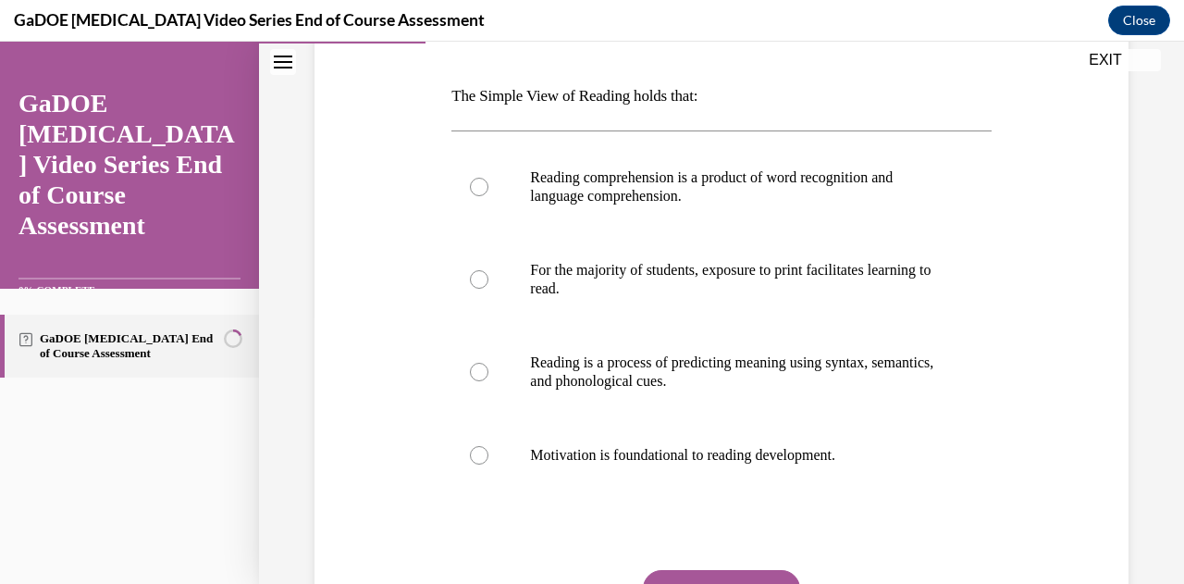
scroll to position [275, 0]
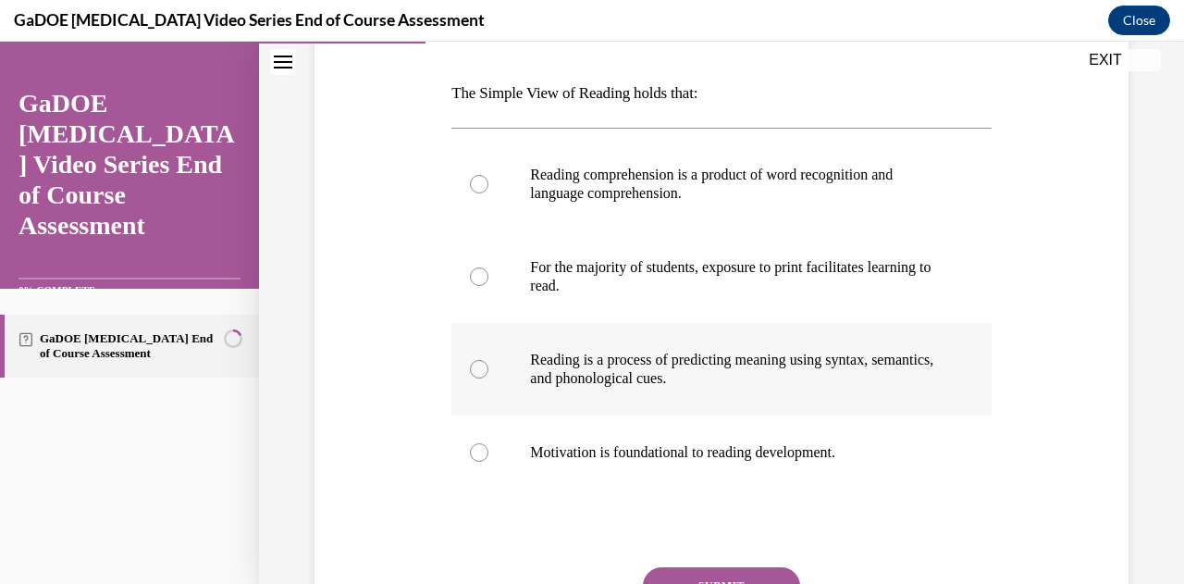
click at [704, 369] on p "Reading is a process of predicting meaning using syntax, semantics, and phonolo…" at bounding box center [737, 369] width 414 height 37
click at [488, 369] on input "Reading is a process of predicting meaning using syntax, semantics, and phonolo…" at bounding box center [479, 369] width 19 height 19
radio input "true"
click at [723, 575] on button "SUBMIT" at bounding box center [721, 585] width 157 height 37
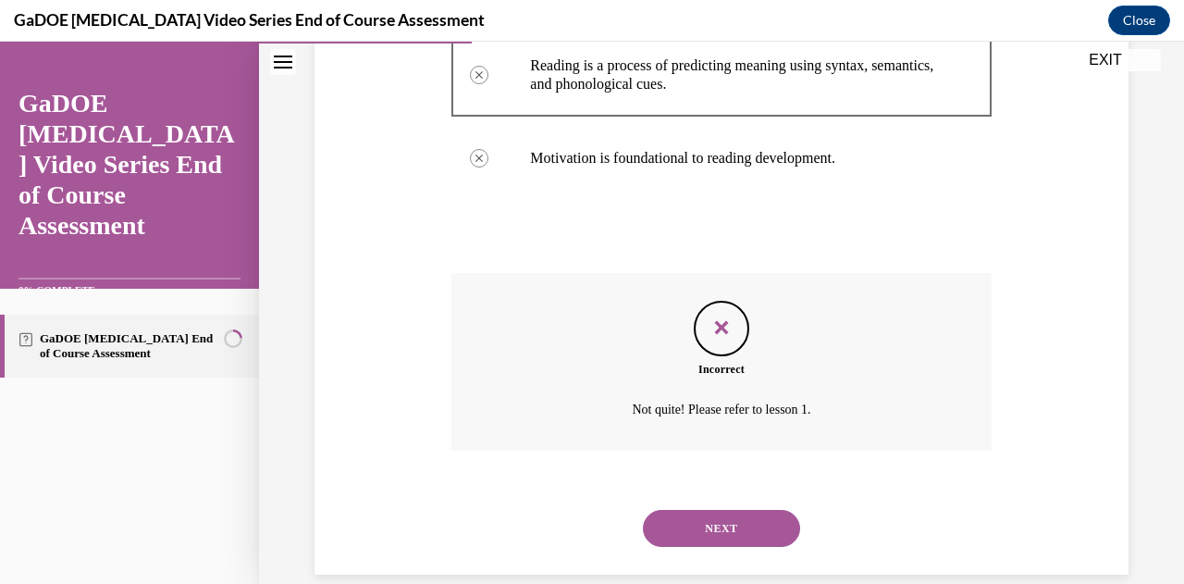
scroll to position [562, 0]
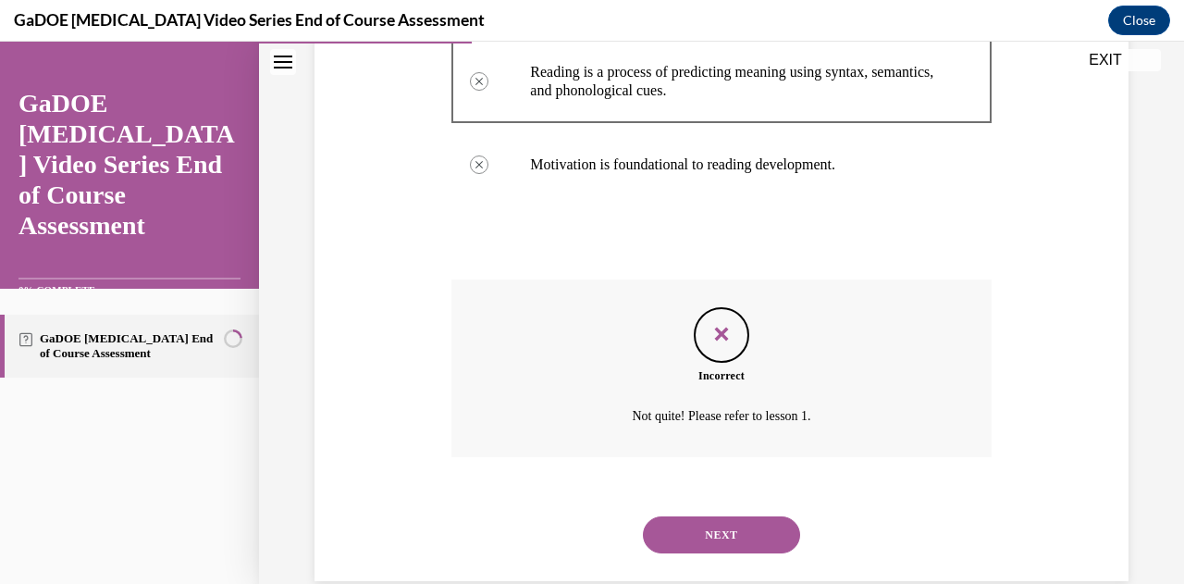
click at [744, 530] on button "NEXT" at bounding box center [721, 534] width 157 height 37
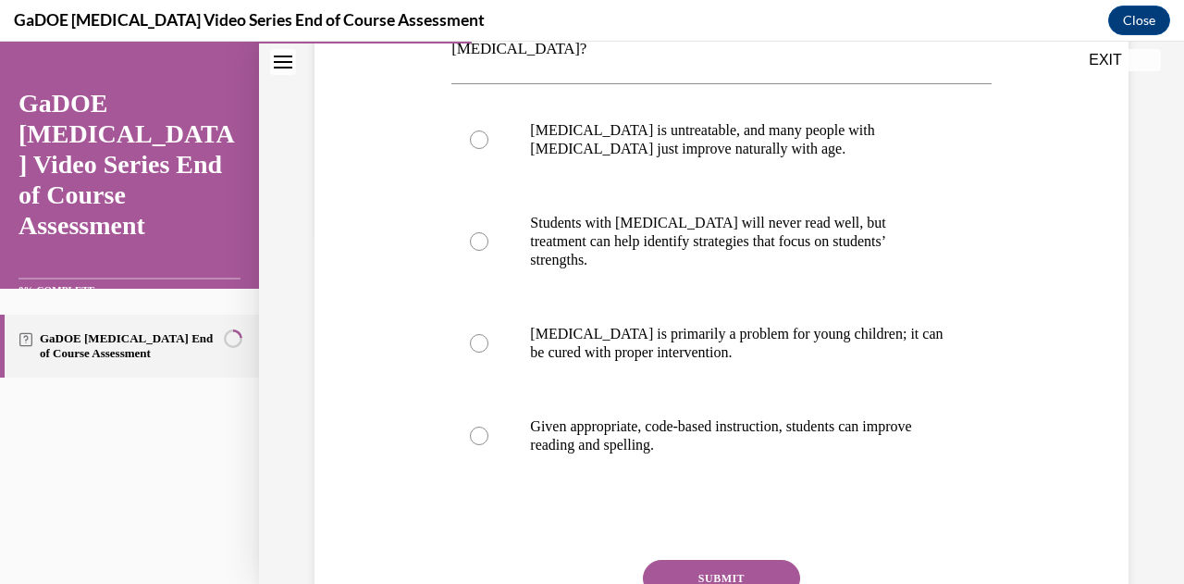
scroll to position [354, 0]
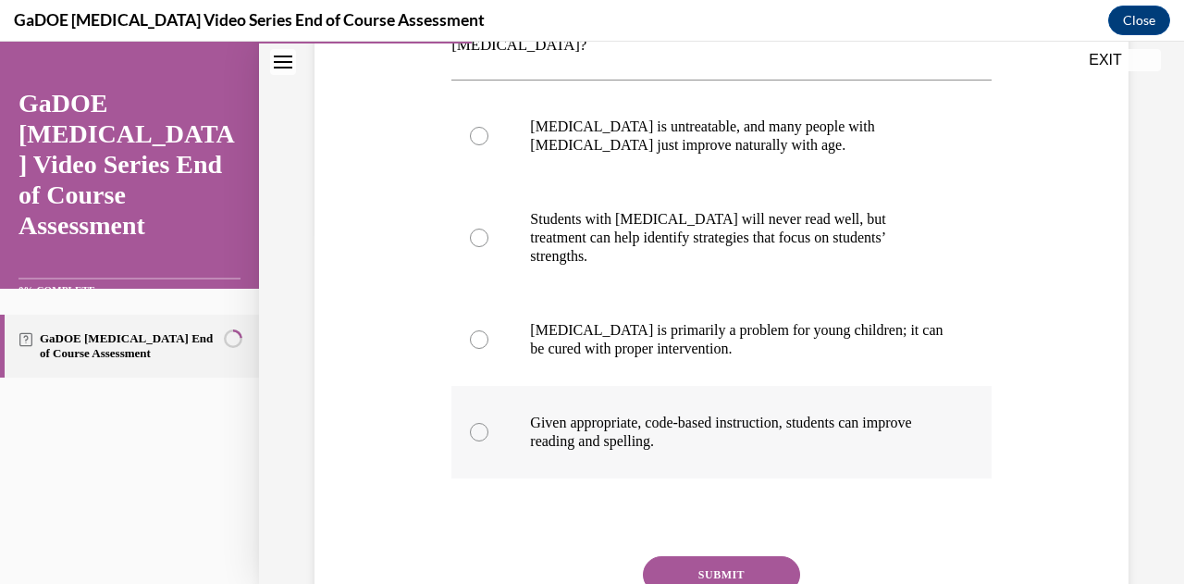
click at [511, 386] on label "Given appropriate, code-based instruction, students can improve reading and spe…" at bounding box center [720, 432] width 539 height 93
click at [488, 423] on input "Given appropriate, code-based instruction, students can improve reading and spe…" at bounding box center [479, 432] width 19 height 19
radio input "true"
click at [726, 556] on button "SUBMIT" at bounding box center [721, 574] width 157 height 37
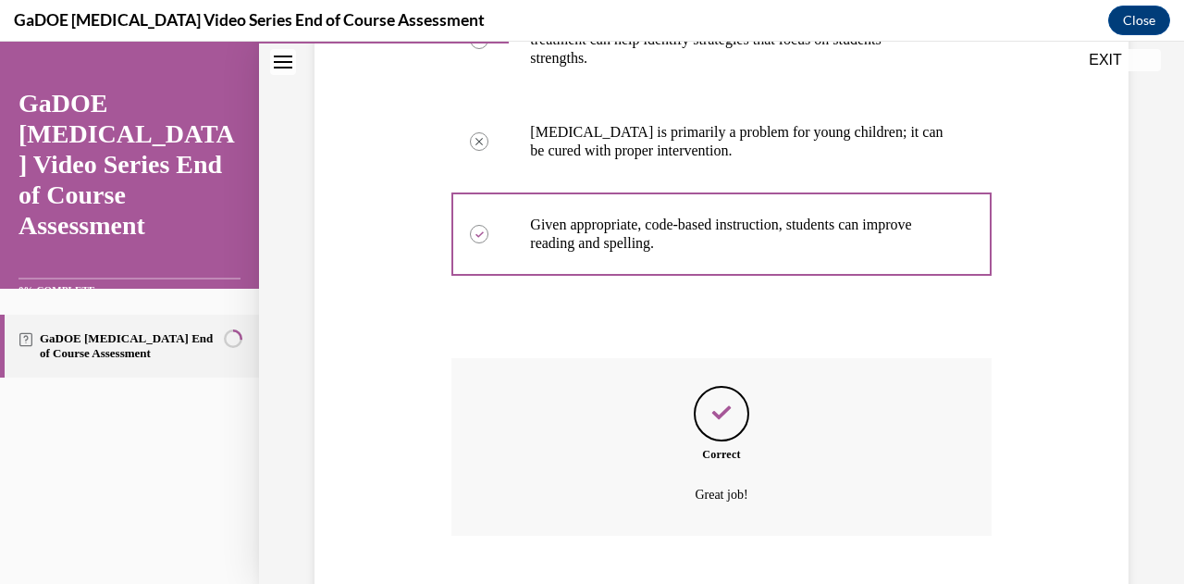
scroll to position [553, 0]
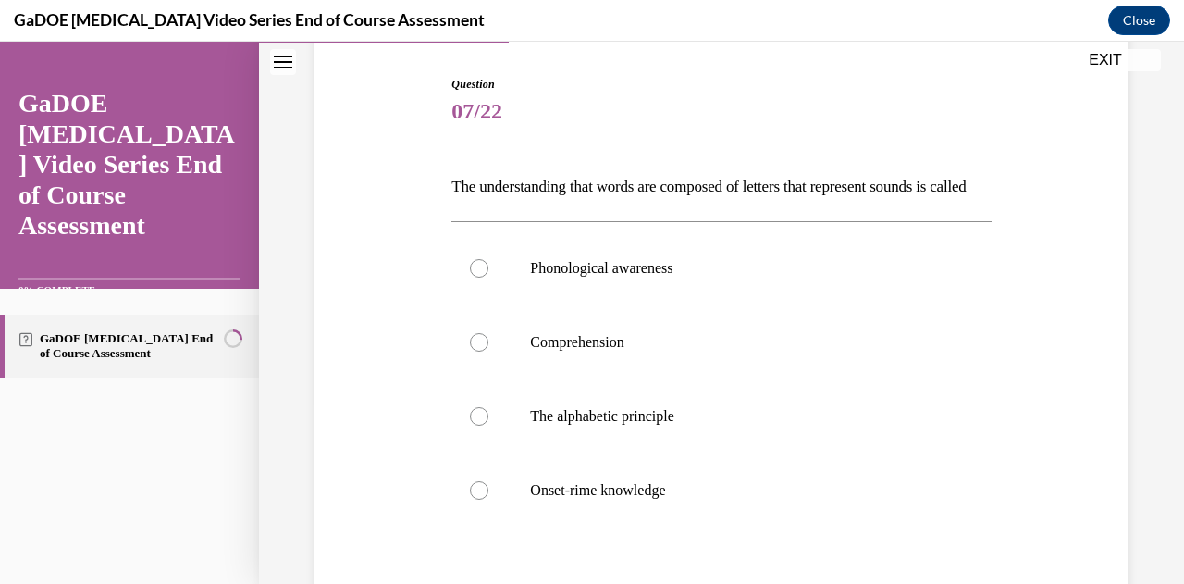
scroll to position [218, 0]
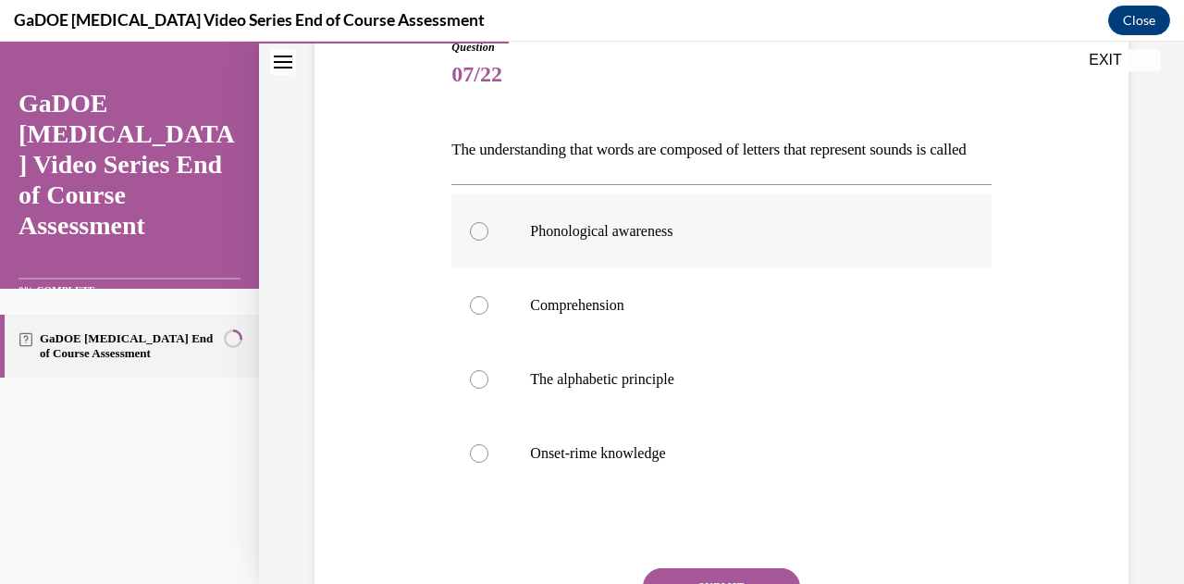
click at [552, 234] on label "Phonological awareness" at bounding box center [720, 231] width 539 height 74
click at [488, 234] on input "Phonological awareness" at bounding box center [479, 231] width 19 height 19
radio input "true"
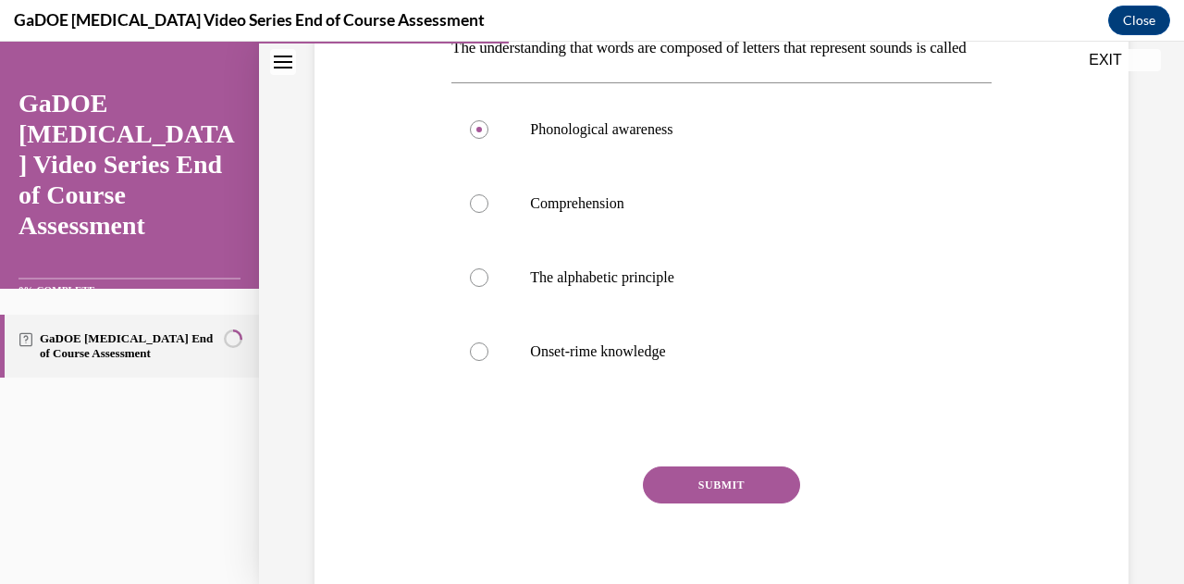
scroll to position [345, 0]
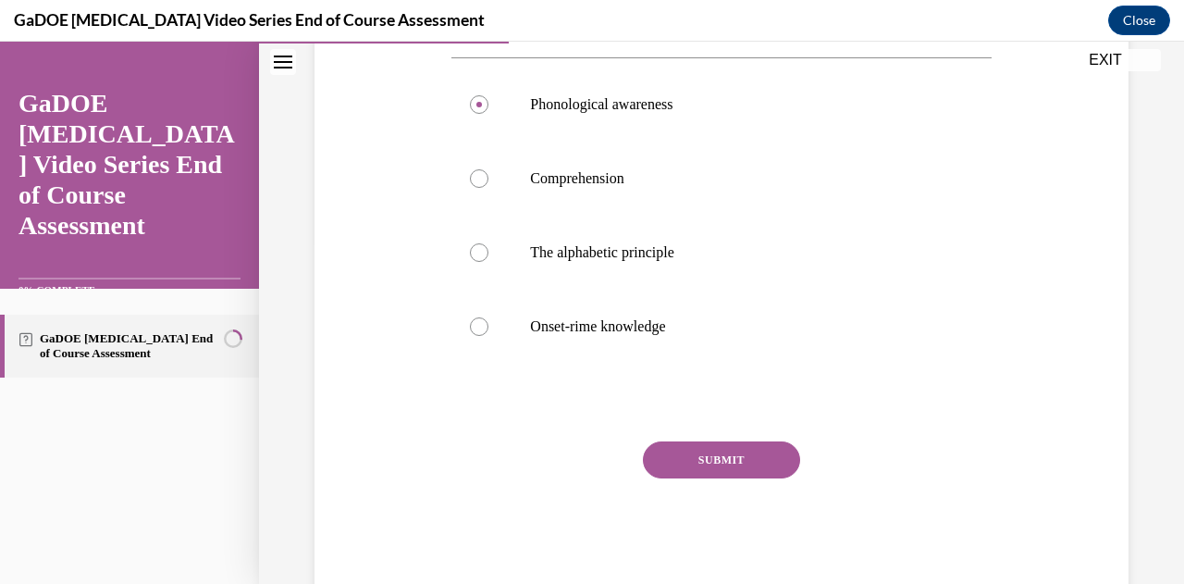
click at [681, 478] on button "SUBMIT" at bounding box center [721, 459] width 157 height 37
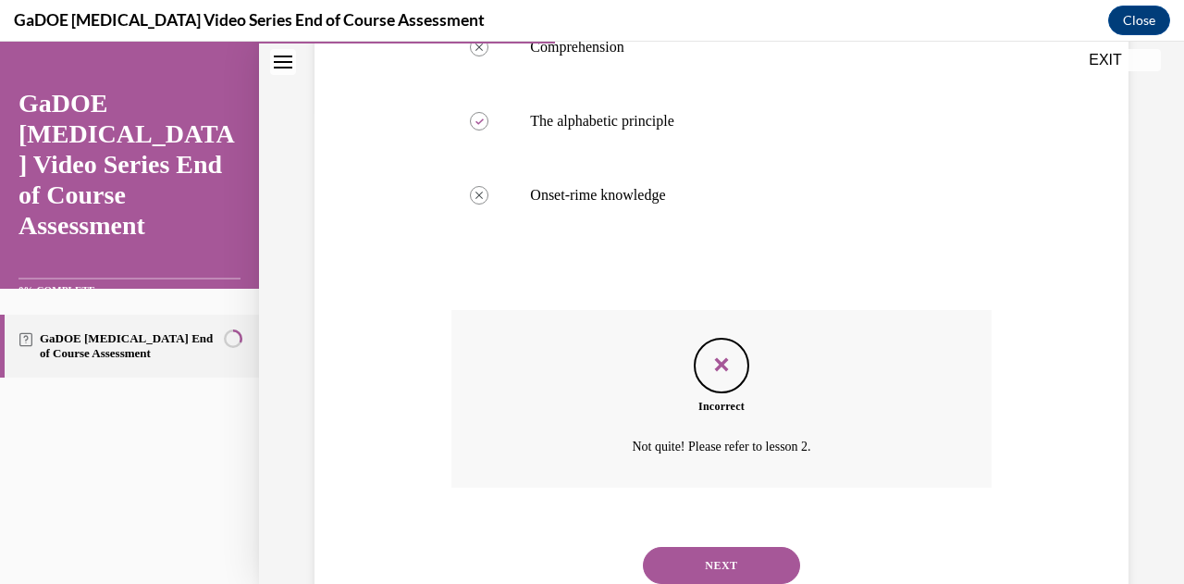
scroll to position [501, 0]
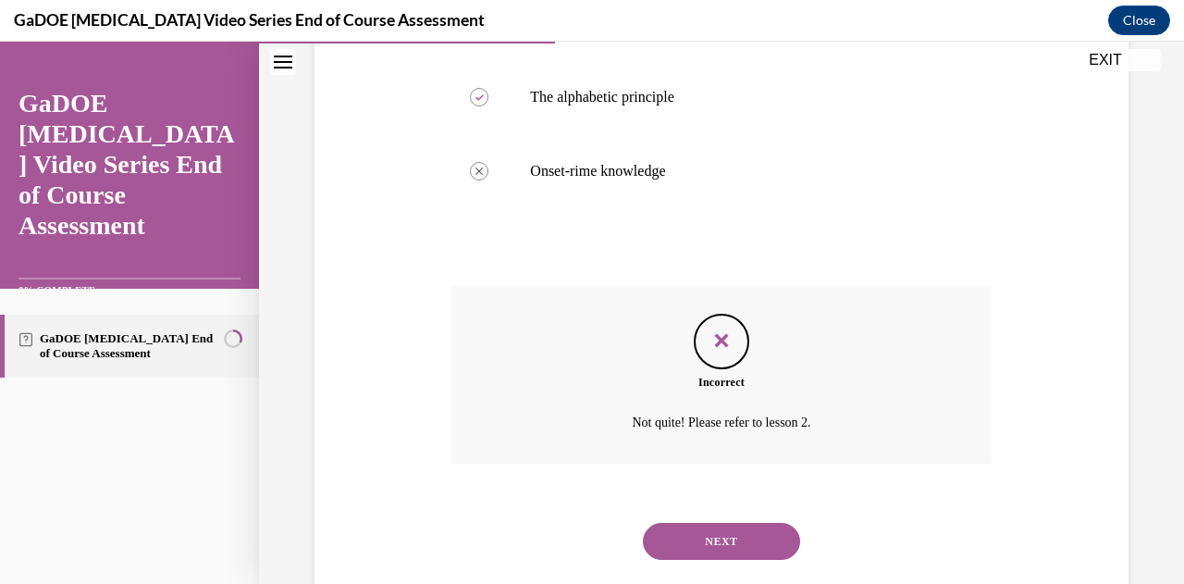
click at [717, 560] on button "NEXT" at bounding box center [721, 541] width 157 height 37
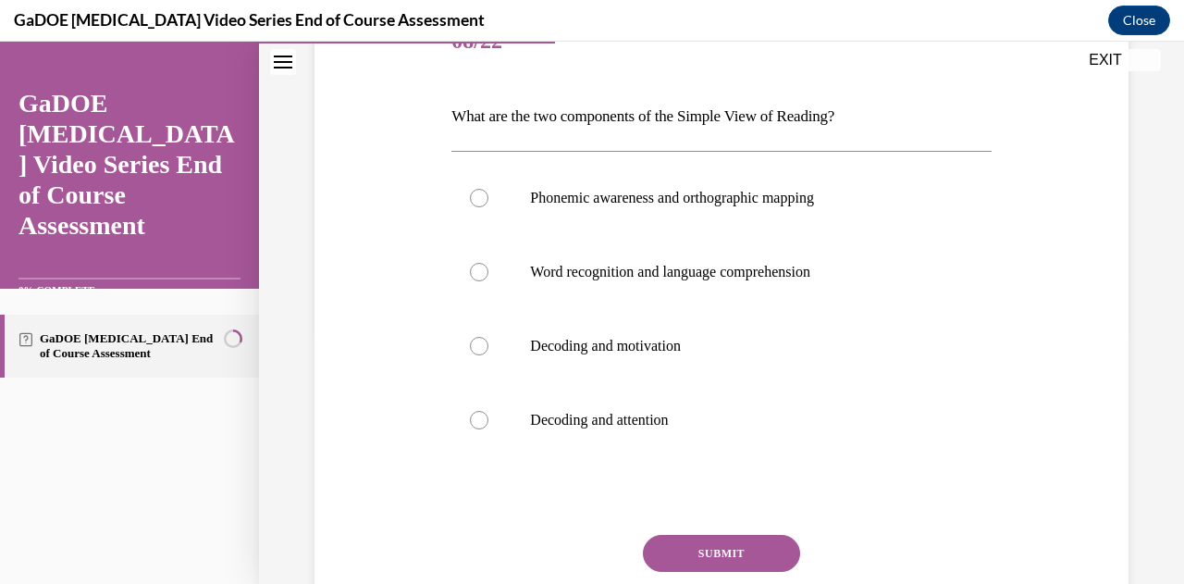
scroll to position [248, 0]
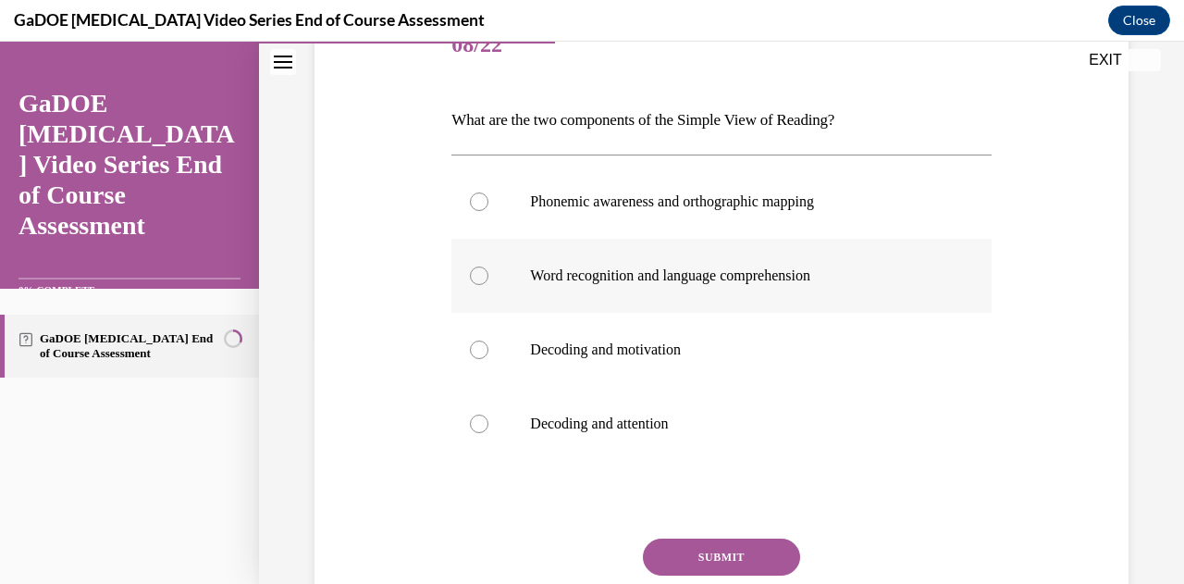
click at [582, 290] on label "Word recognition and language comprehension" at bounding box center [720, 276] width 539 height 74
click at [488, 285] on input "Word recognition and language comprehension" at bounding box center [479, 275] width 19 height 19
radio input "true"
click at [709, 547] on button "SUBMIT" at bounding box center [721, 556] width 157 height 37
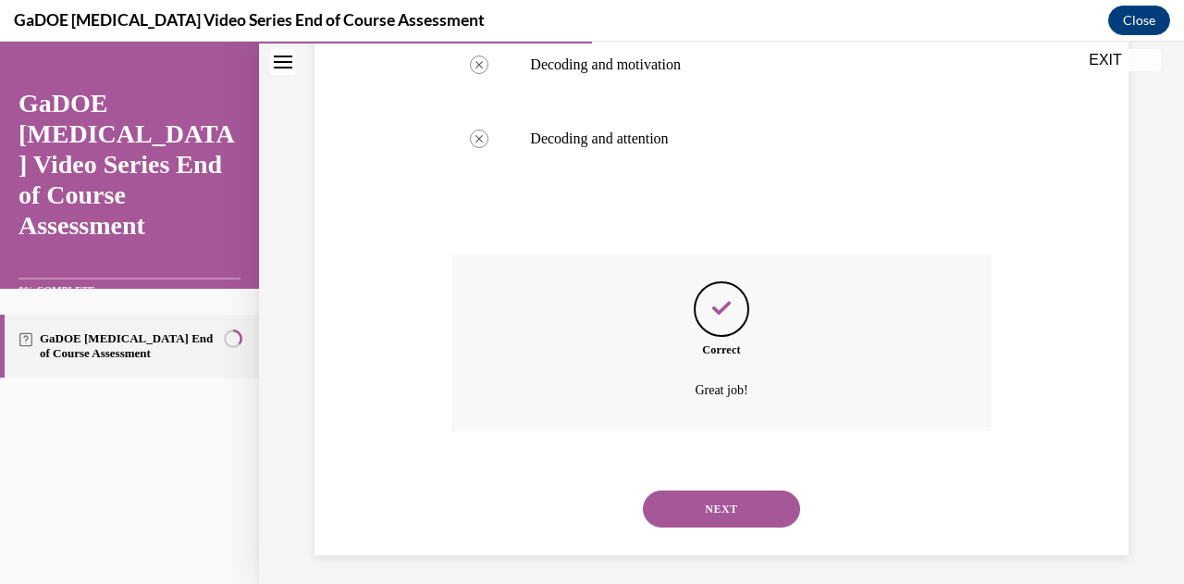
scroll to position [534, 0]
click at [740, 502] on button "NEXT" at bounding box center [721, 507] width 157 height 37
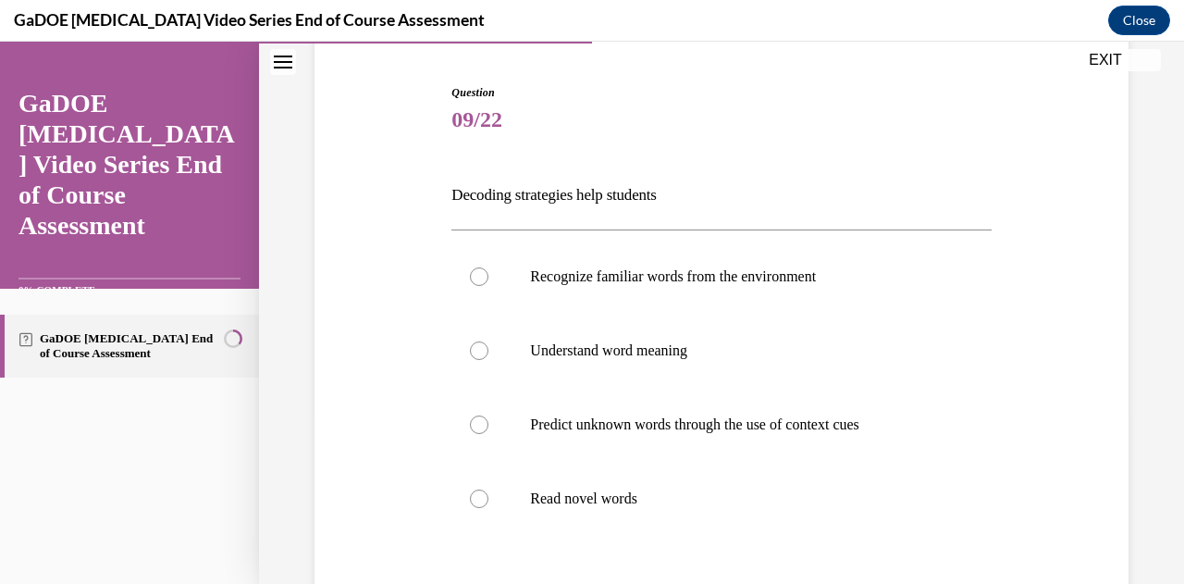
scroll to position [174, 0]
click at [698, 364] on label "Understand word meaning" at bounding box center [720, 350] width 539 height 74
click at [488, 359] on input "Understand word meaning" at bounding box center [479, 349] width 19 height 19
radio input "true"
click at [808, 284] on label "Recognize familiar words from the environment" at bounding box center [720, 276] width 539 height 74
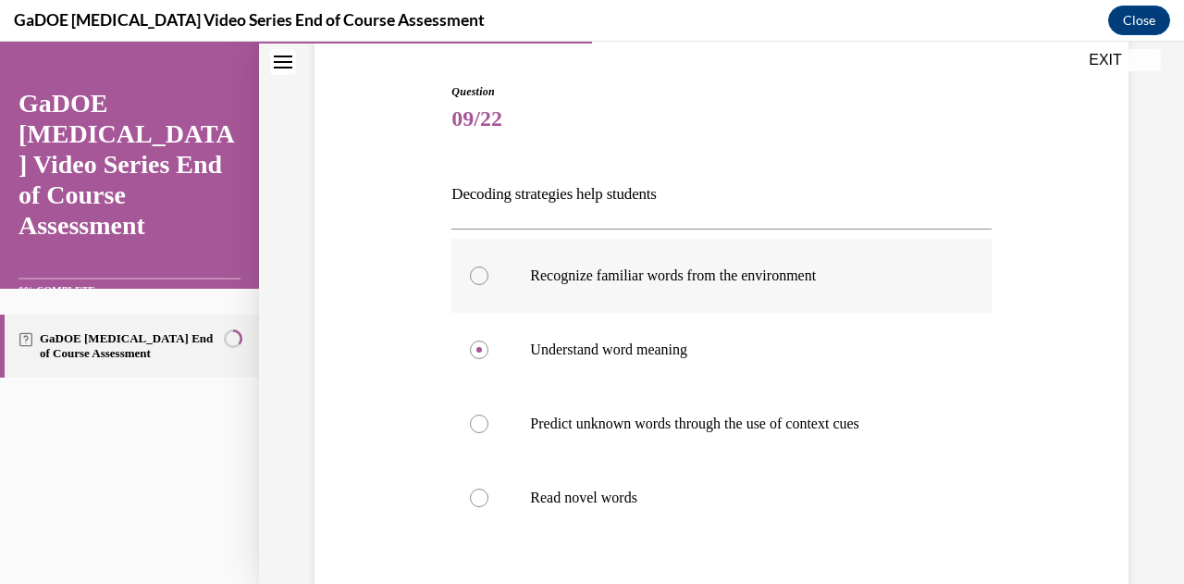
click at [488, 284] on input "Recognize familiar words from the environment" at bounding box center [479, 275] width 19 height 19
radio input "true"
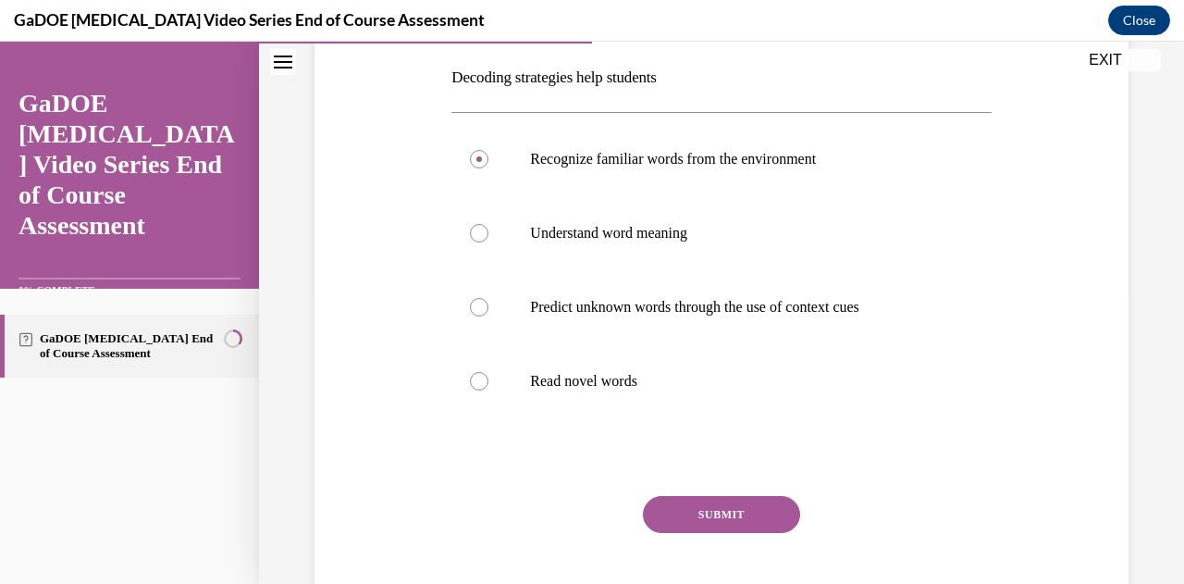
scroll to position [291, 0]
click at [763, 513] on button "SUBMIT" at bounding box center [721, 513] width 157 height 37
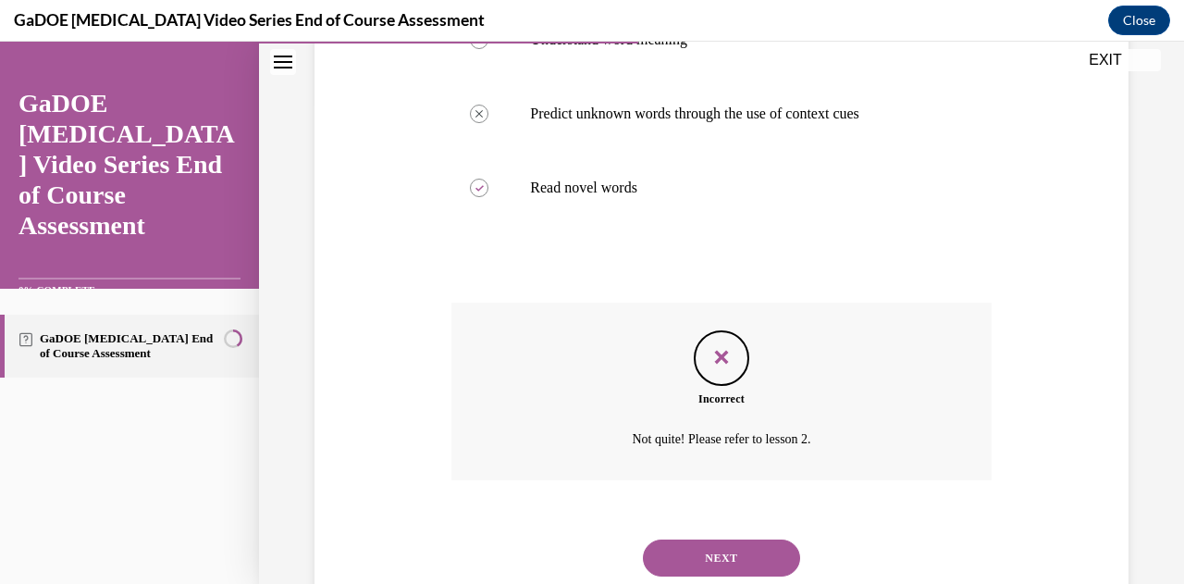
scroll to position [540, 0]
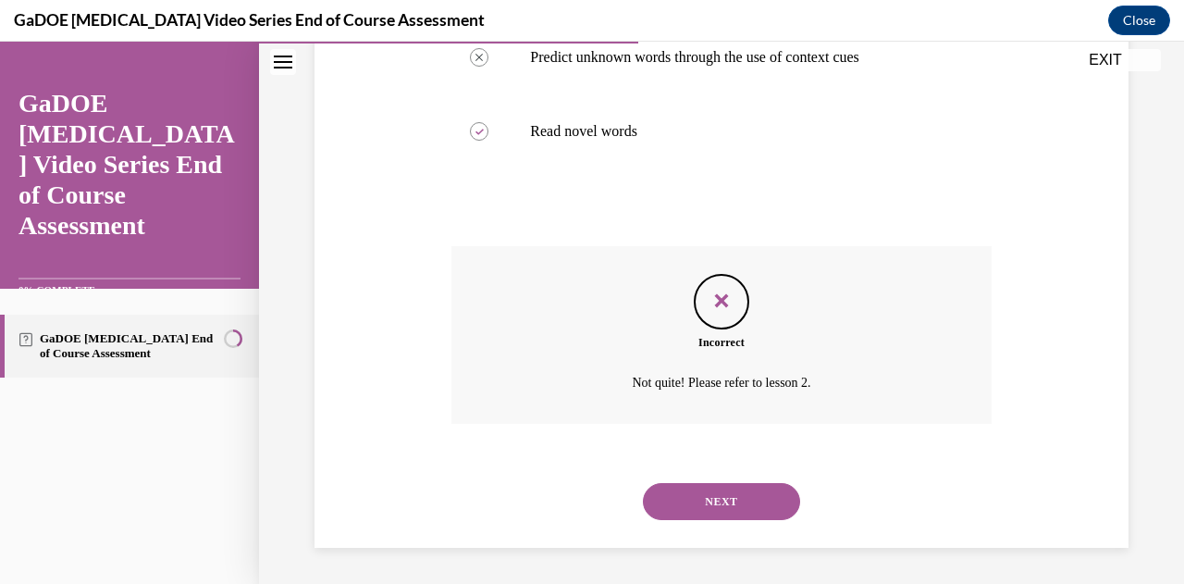
click at [698, 503] on button "NEXT" at bounding box center [721, 501] width 157 height 37
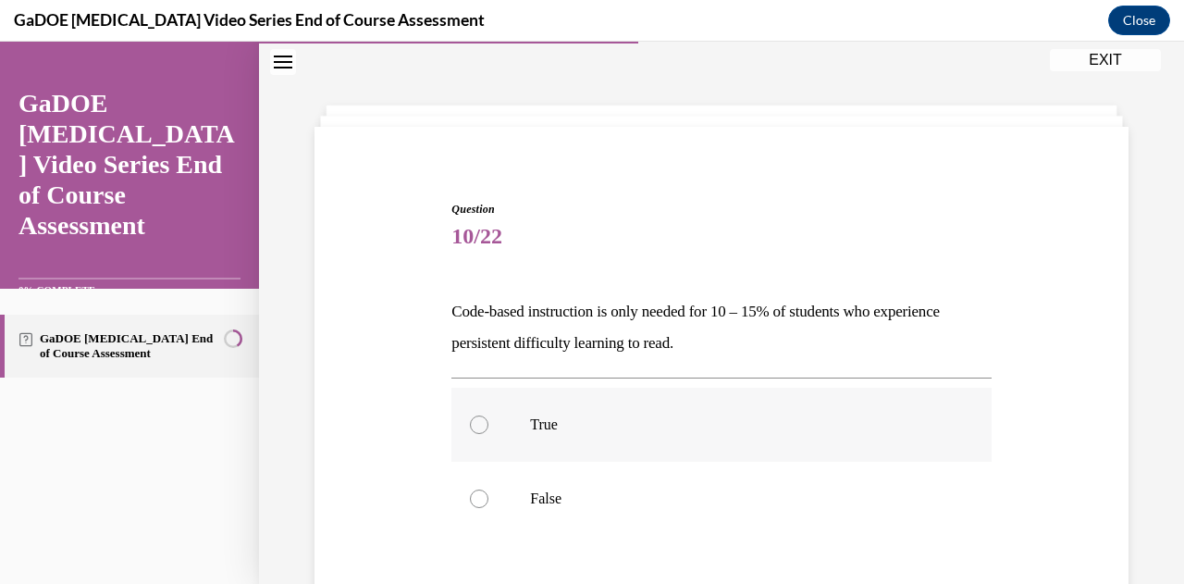
click at [653, 447] on label "True" at bounding box center [720, 425] width 539 height 74
click at [488, 434] on input "True" at bounding box center [479, 424] width 19 height 19
radio input "true"
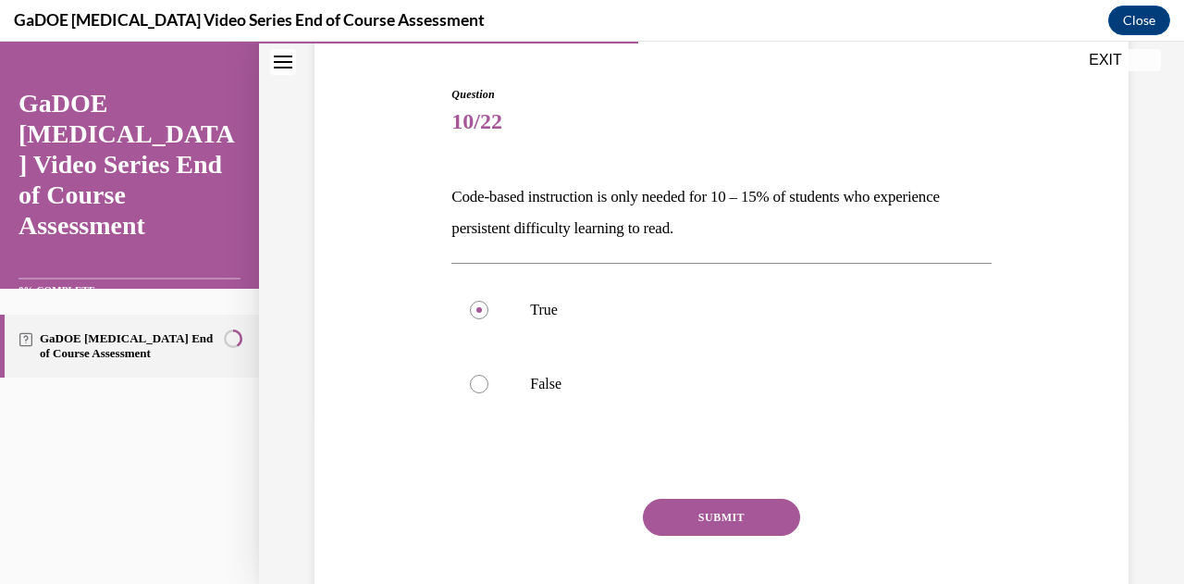
scroll to position [176, 0]
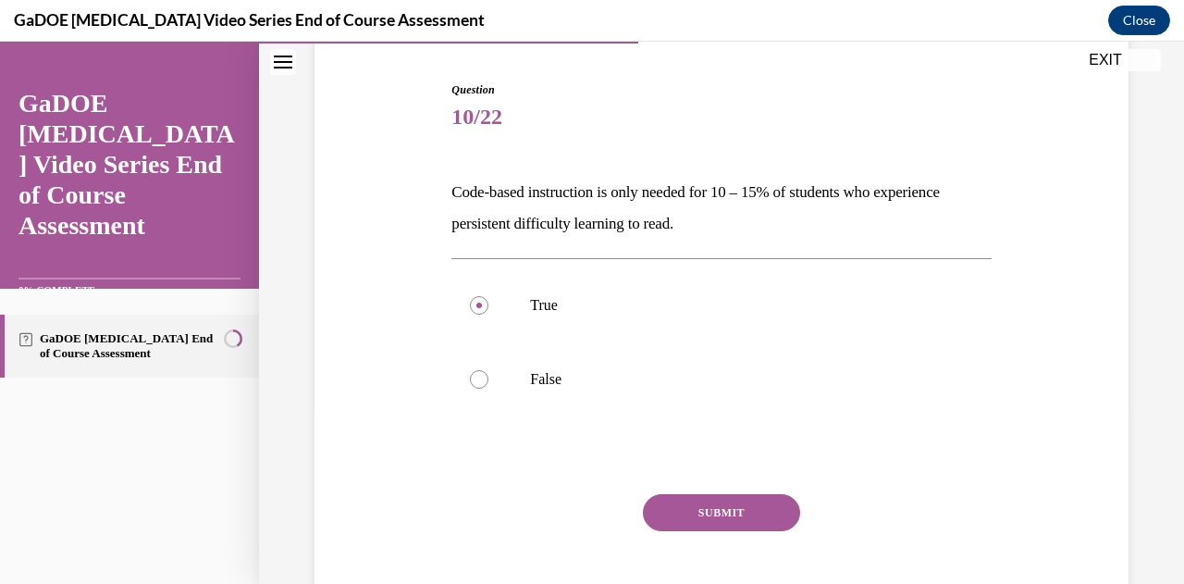
click at [686, 512] on button "SUBMIT" at bounding box center [721, 512] width 157 height 37
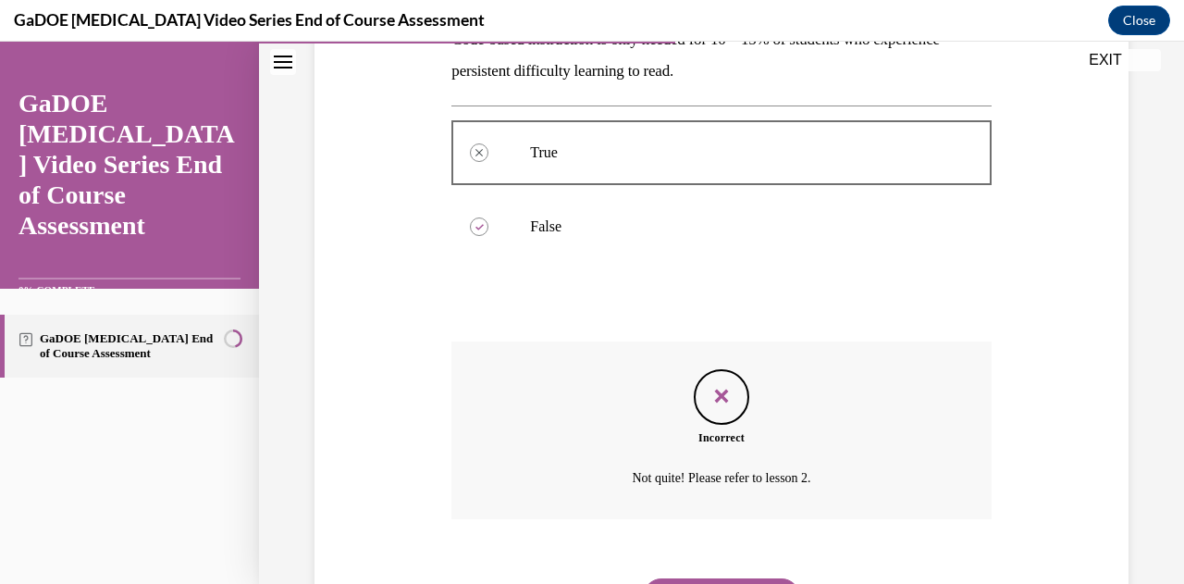
scroll to position [424, 0]
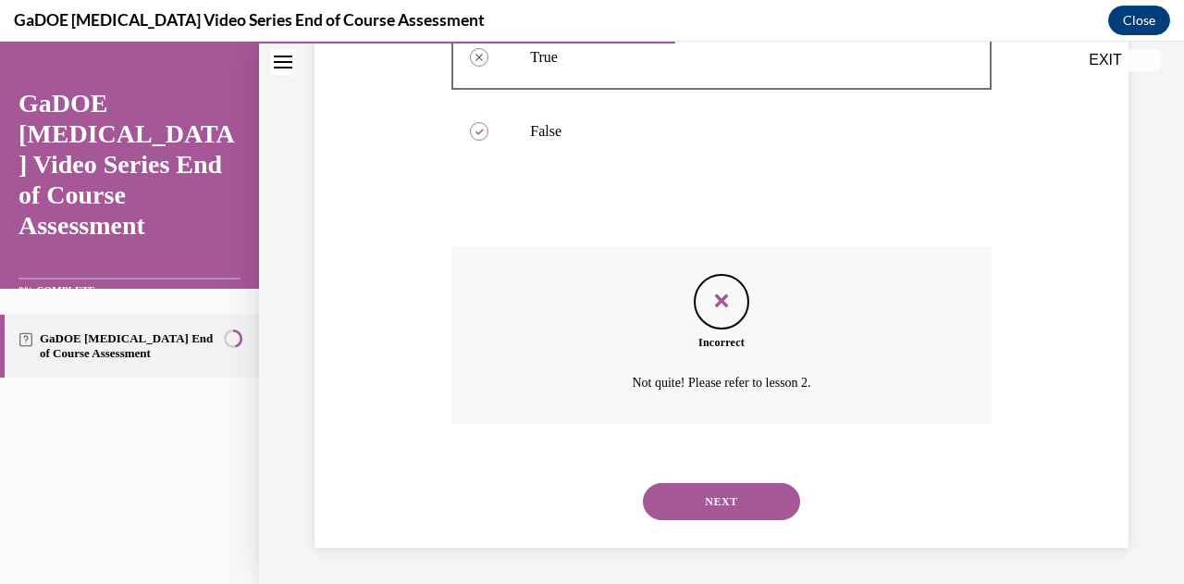
click at [743, 503] on button "NEXT" at bounding box center [721, 501] width 157 height 37
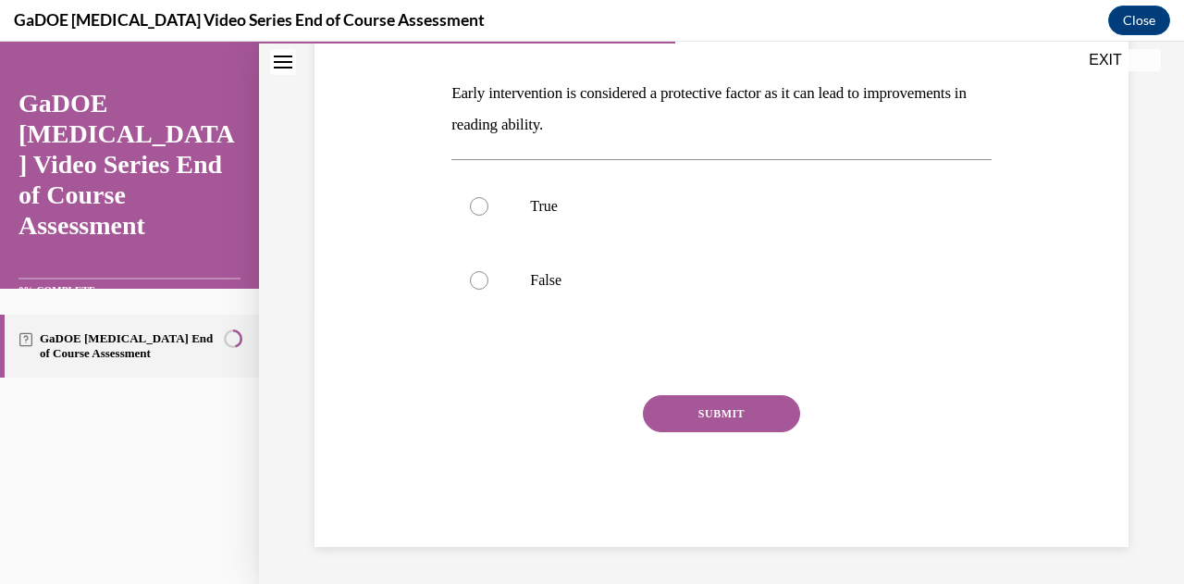
scroll to position [56, 0]
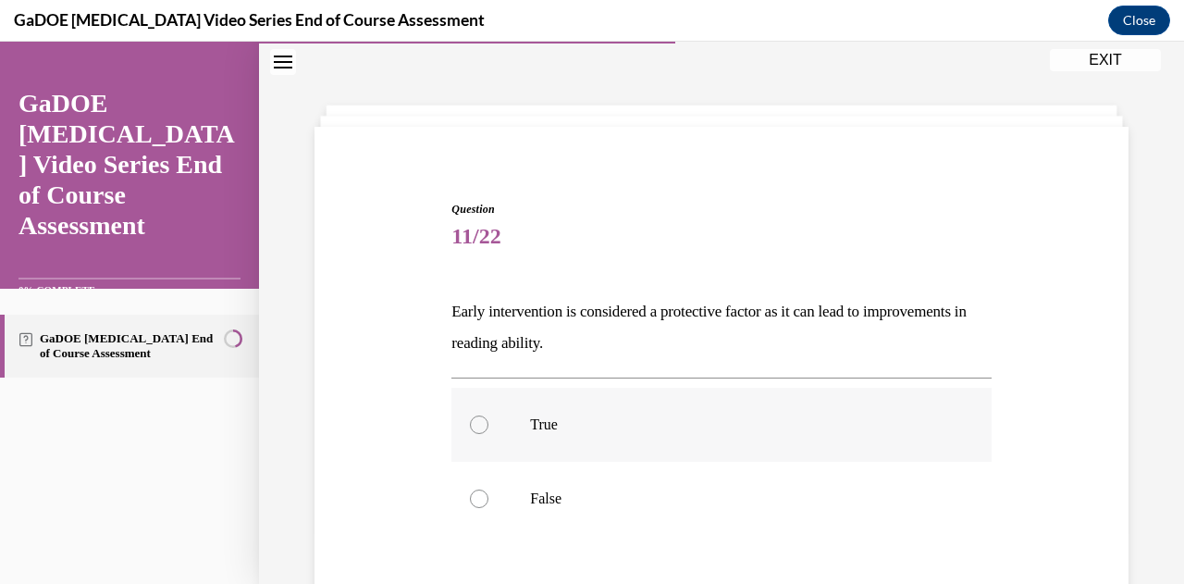
click at [466, 441] on label "True" at bounding box center [720, 425] width 539 height 74
click at [470, 434] on input "True" at bounding box center [479, 424] width 19 height 19
radio input "true"
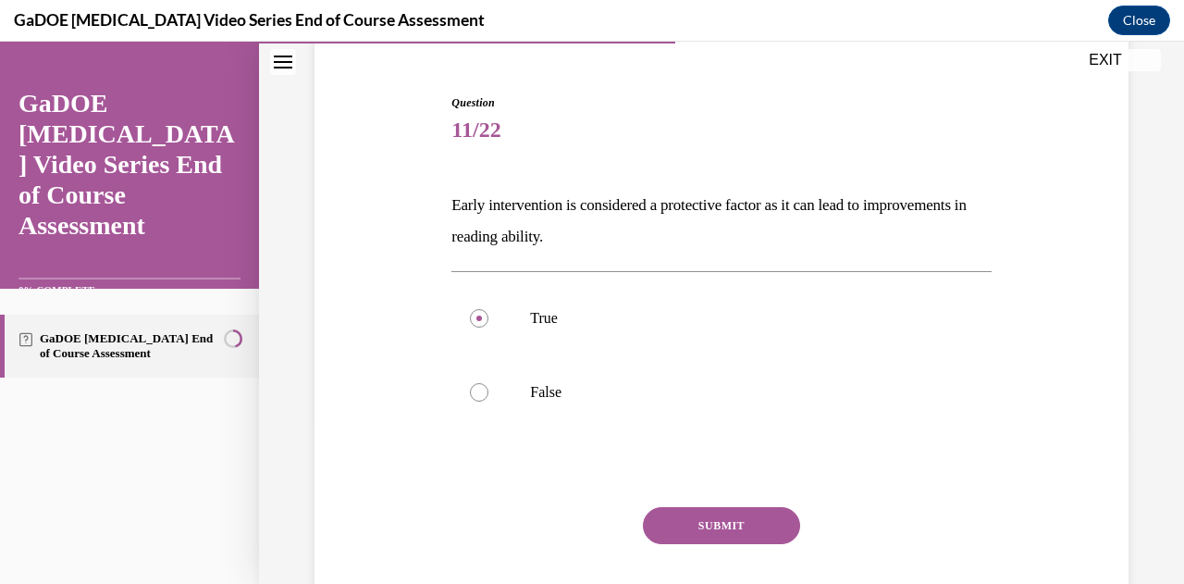
scroll to position [165, 0]
click at [720, 530] on button "SUBMIT" at bounding box center [721, 523] width 157 height 37
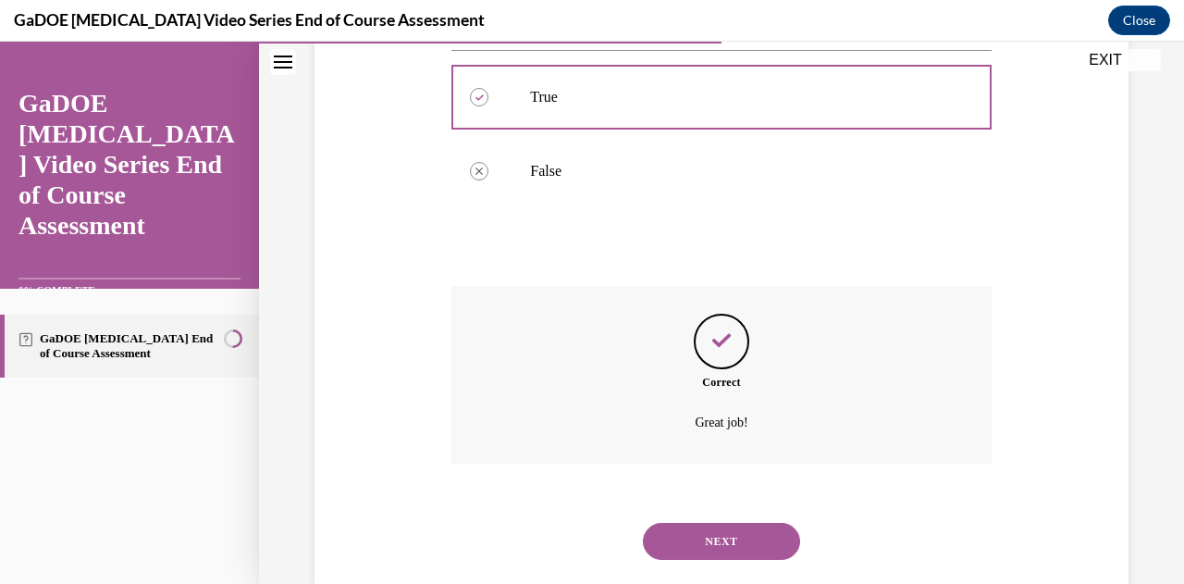
scroll to position [424, 0]
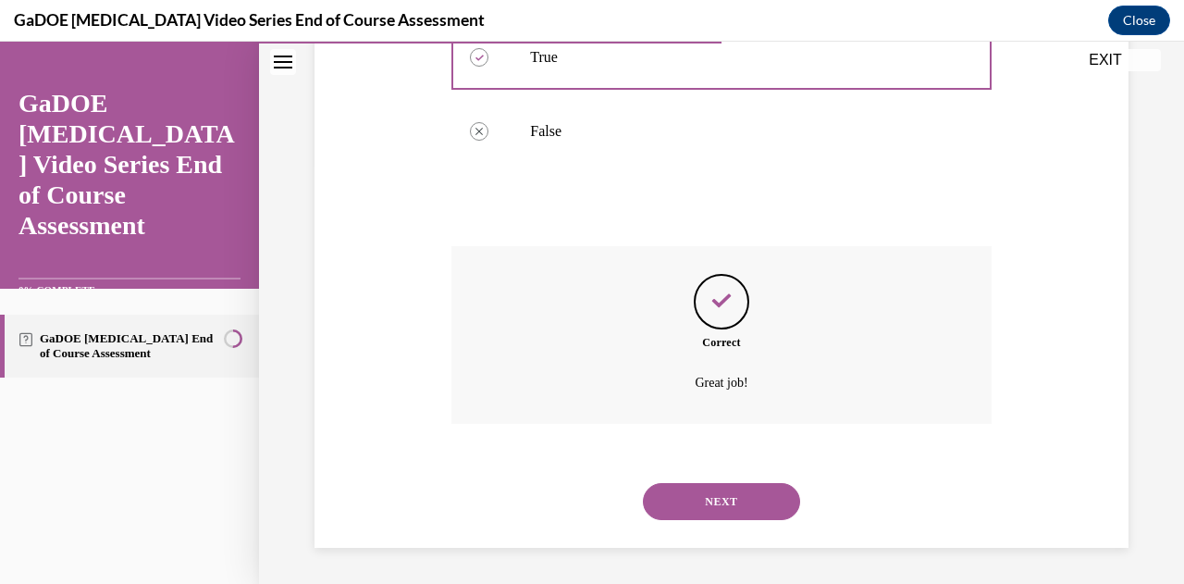
click at [738, 510] on button "NEXT" at bounding box center [721, 501] width 157 height 37
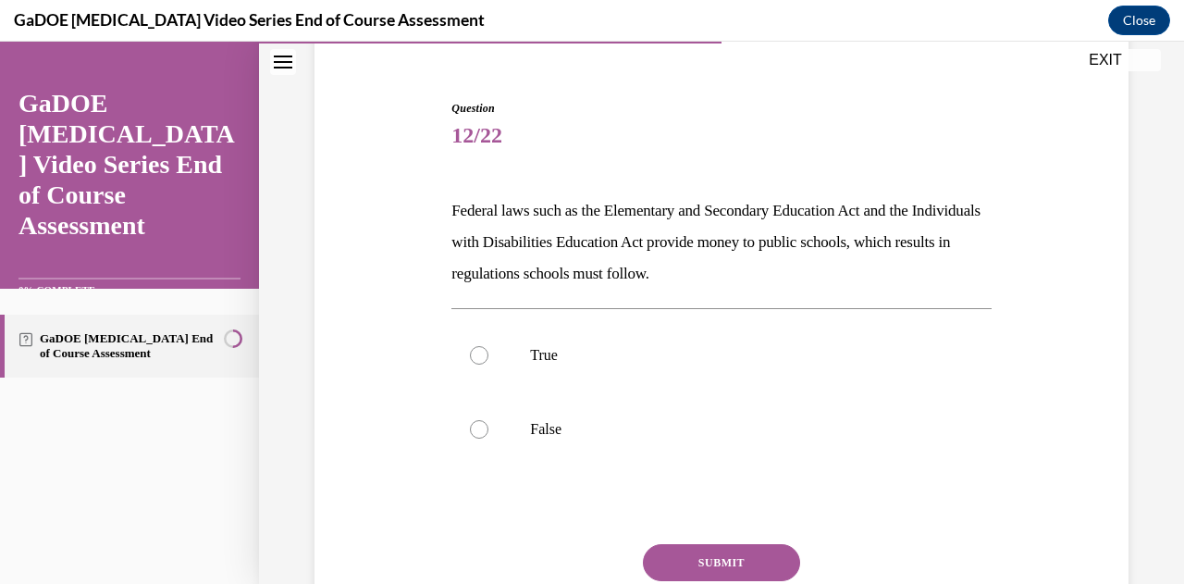
scroll to position [164, 0]
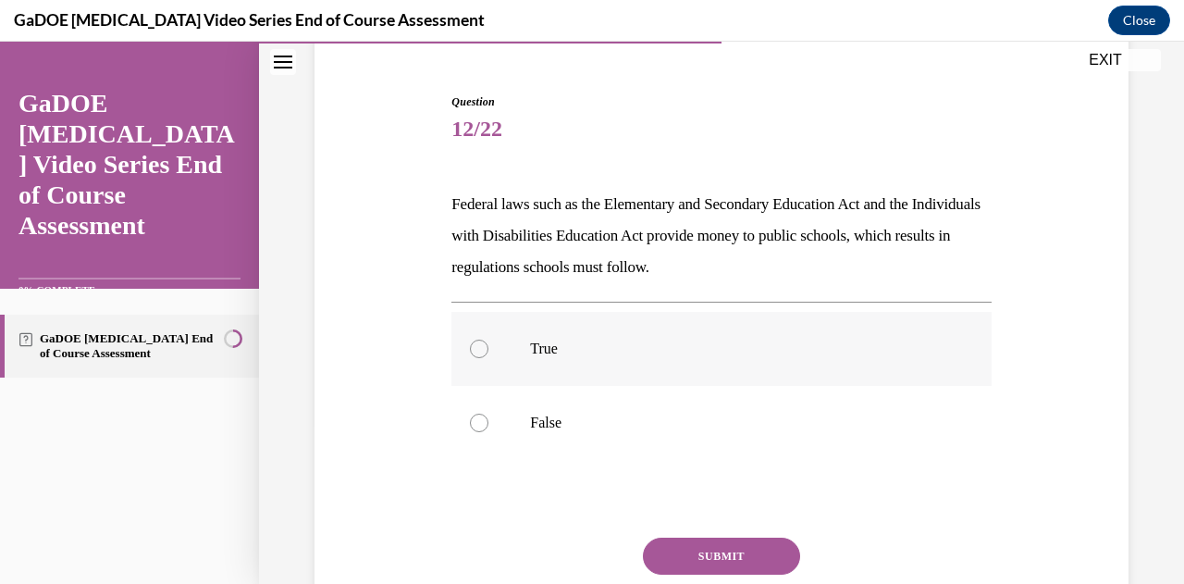
click at [537, 341] on p "True" at bounding box center [737, 349] width 414 height 19
click at [488, 341] on input "True" at bounding box center [479, 349] width 19 height 19
radio input "true"
click at [687, 550] on button "SUBMIT" at bounding box center [721, 556] width 157 height 37
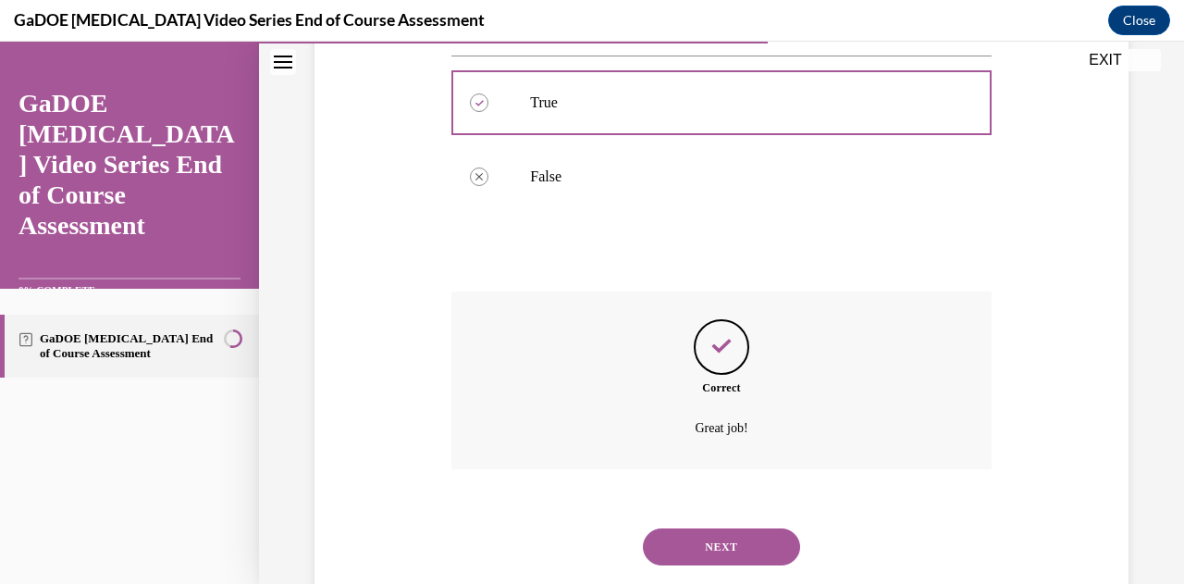
scroll to position [416, 0]
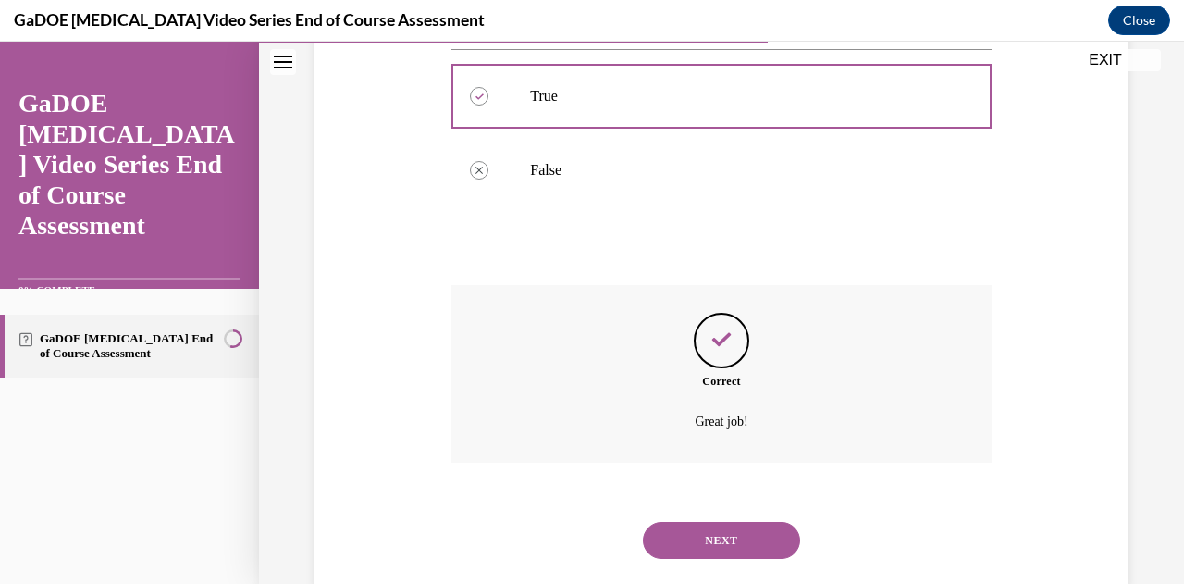
click at [718, 533] on button "NEXT" at bounding box center [721, 540] width 157 height 37
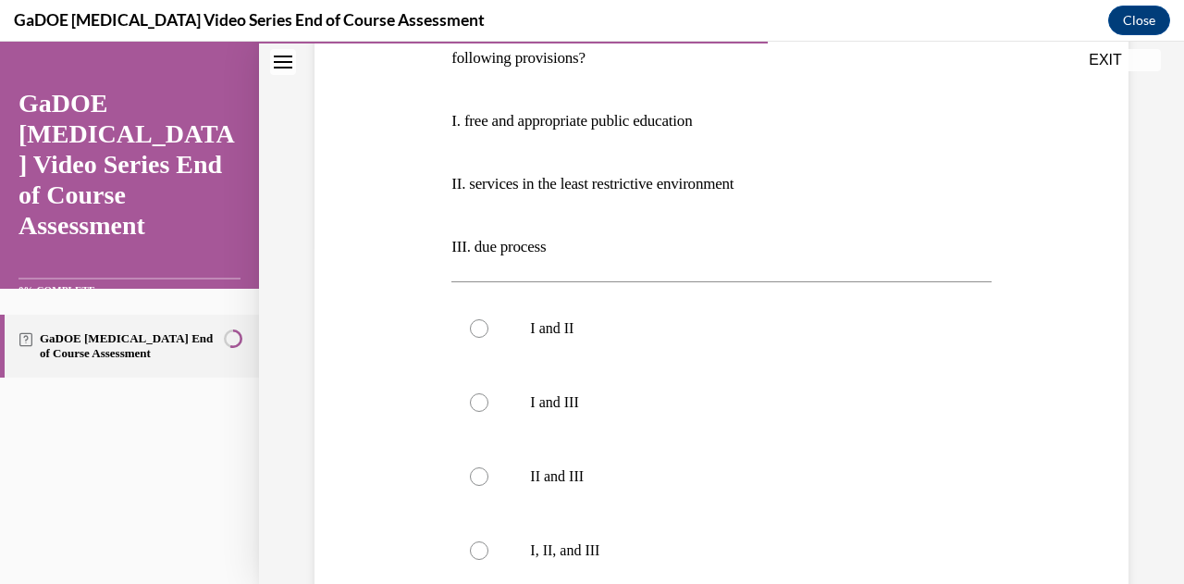
scroll to position [352, 0]
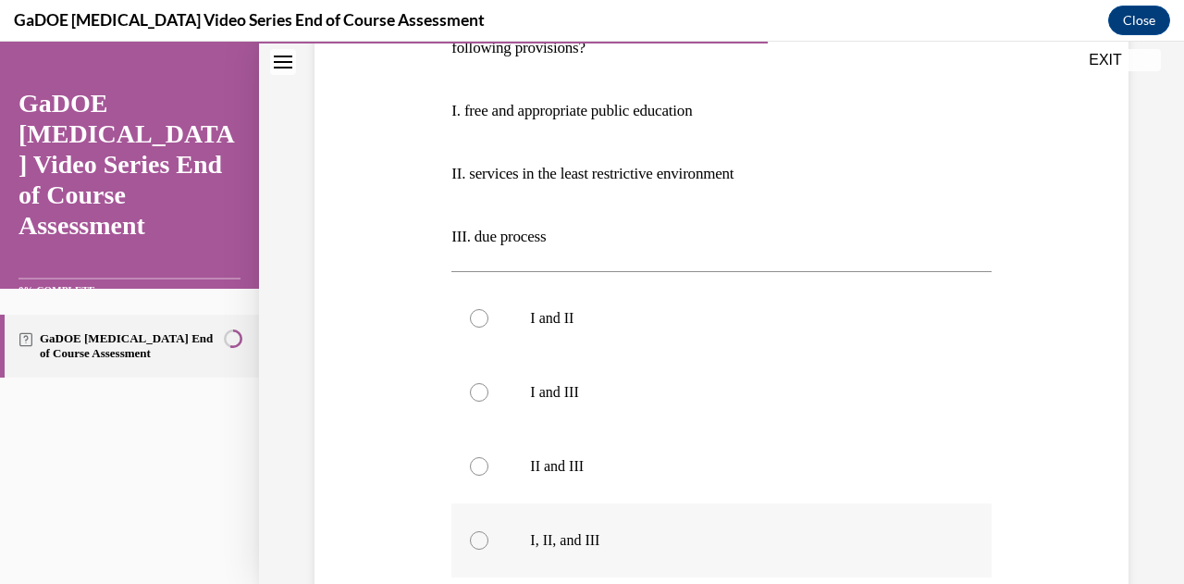
click at [564, 548] on p "I, II, and III" at bounding box center [737, 540] width 414 height 19
click at [488, 548] on input "I, II, and III" at bounding box center [479, 540] width 19 height 19
radio input "true"
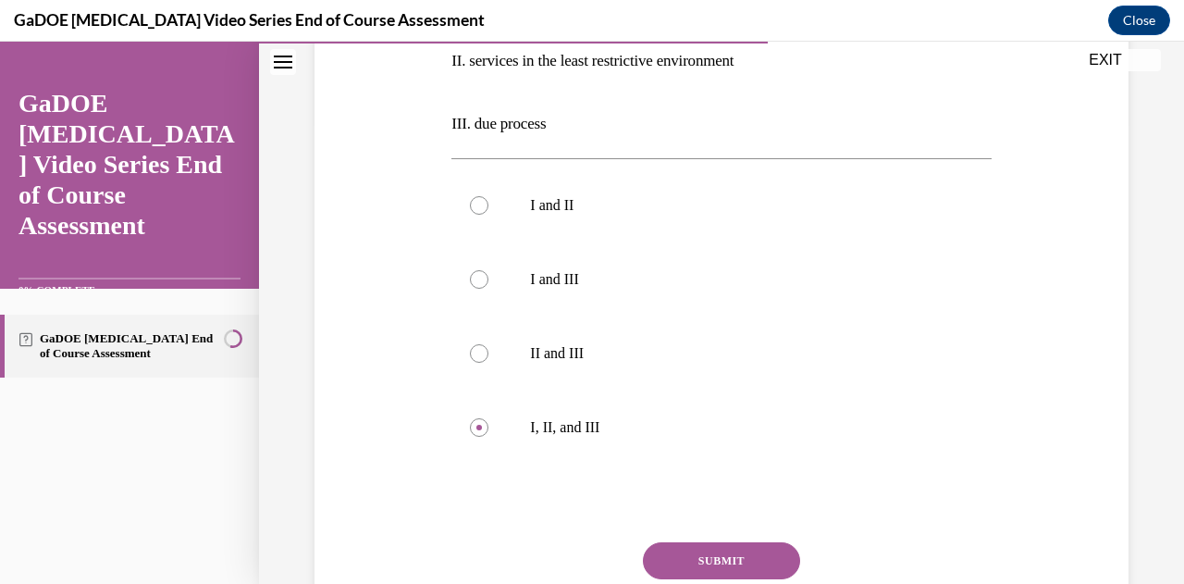
scroll to position [492, 0]
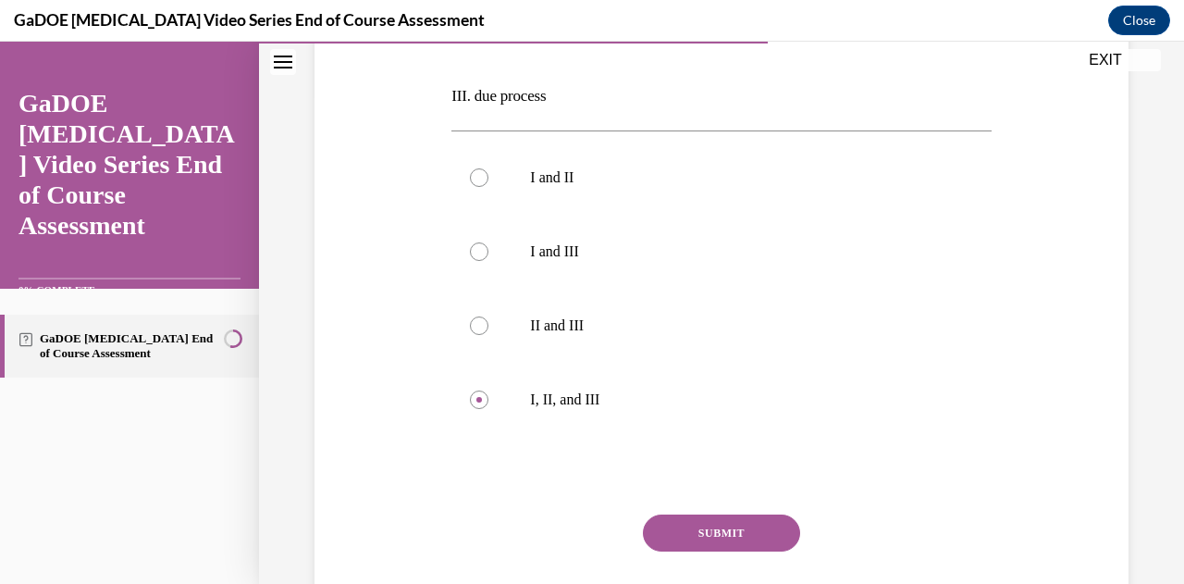
click at [739, 527] on button "SUBMIT" at bounding box center [721, 532] width 157 height 37
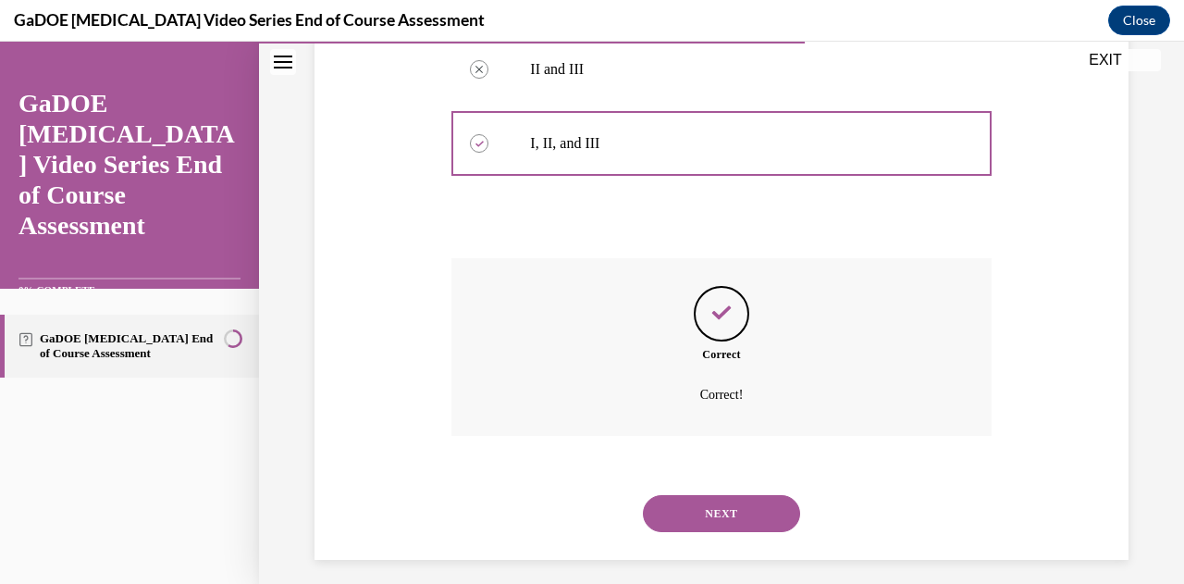
scroll to position [760, 0]
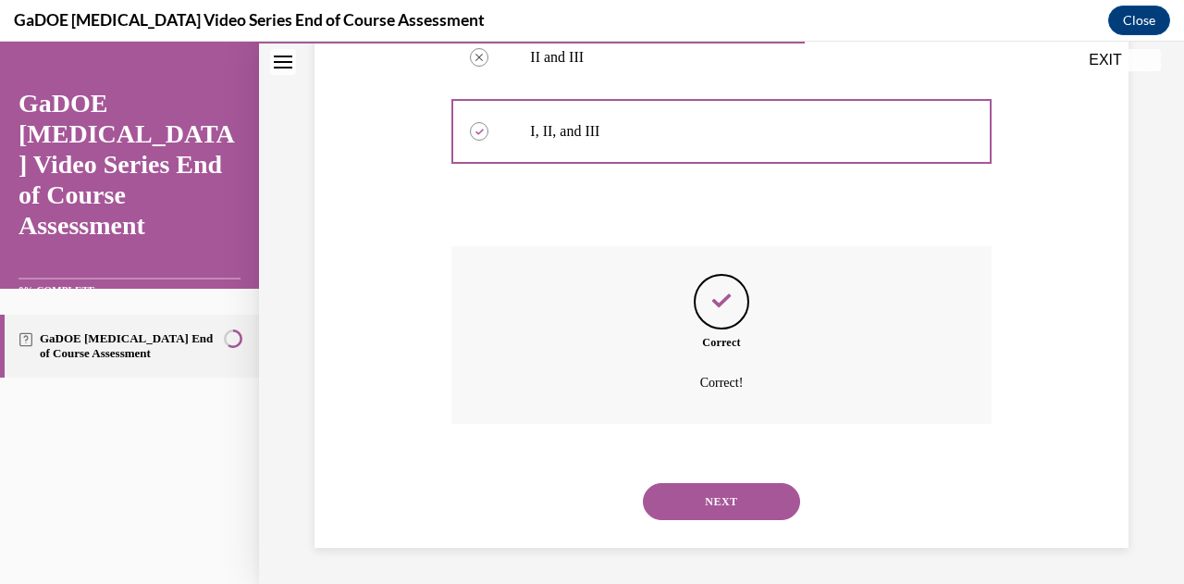
click at [754, 501] on button "NEXT" at bounding box center [721, 501] width 157 height 37
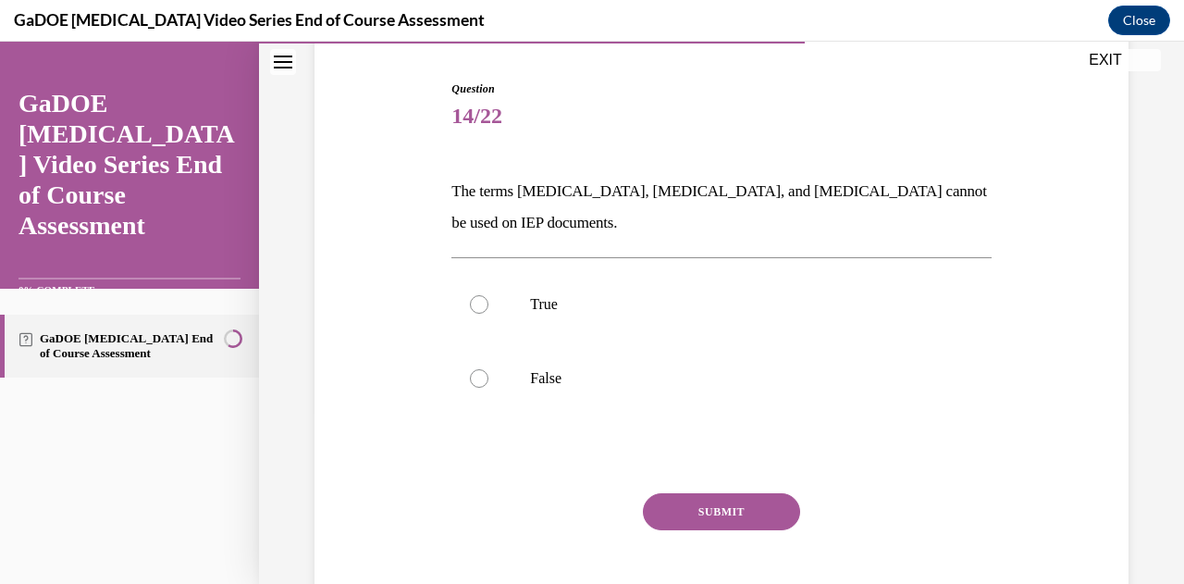
scroll to position [181, 0]
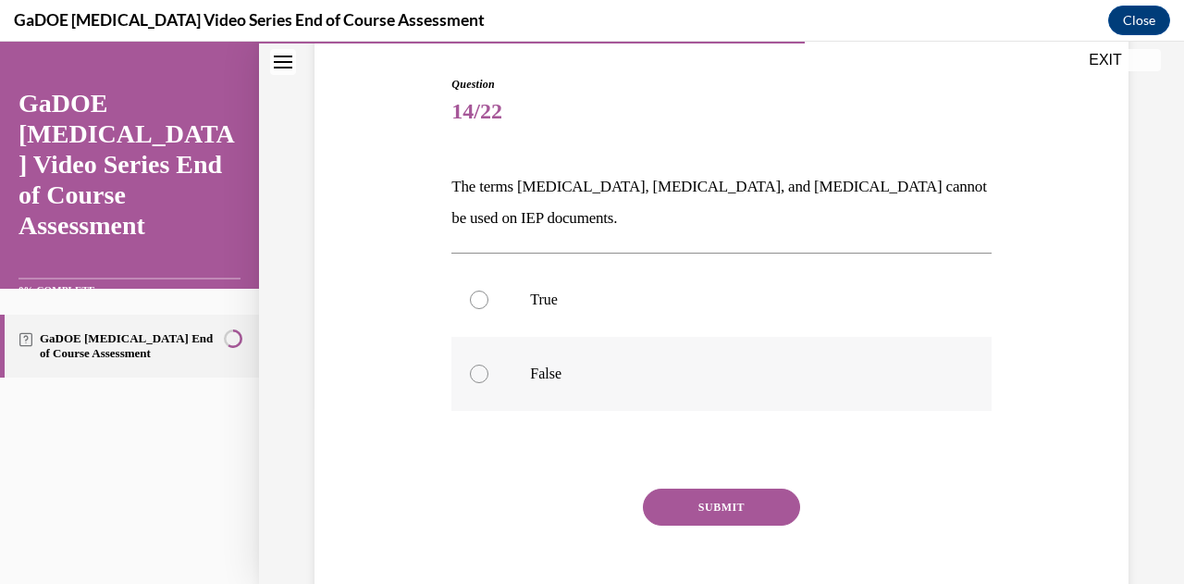
click at [500, 377] on label "False" at bounding box center [720, 374] width 539 height 74
click at [488, 377] on input "False" at bounding box center [479, 374] width 19 height 19
radio input "true"
click at [542, 299] on p "True" at bounding box center [737, 299] width 414 height 19
click at [488, 299] on input "True" at bounding box center [479, 299] width 19 height 19
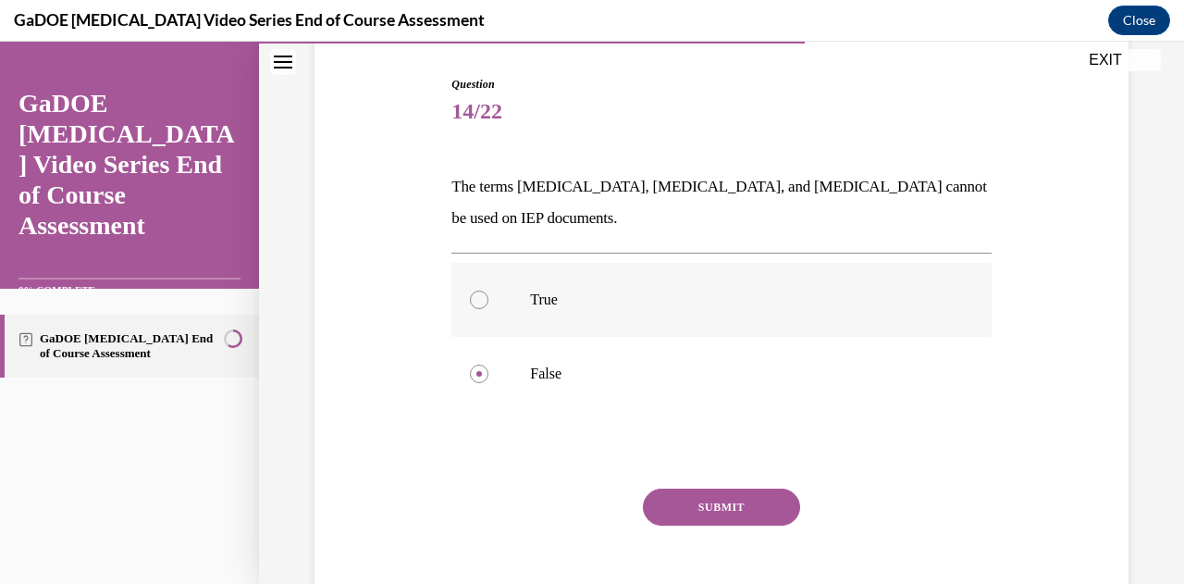
radio input "true"
click at [538, 362] on label "False" at bounding box center [720, 374] width 539 height 74
click at [488, 365] on input "False" at bounding box center [479, 374] width 19 height 19
radio input "true"
click at [720, 512] on button "SUBMIT" at bounding box center [721, 506] width 157 height 37
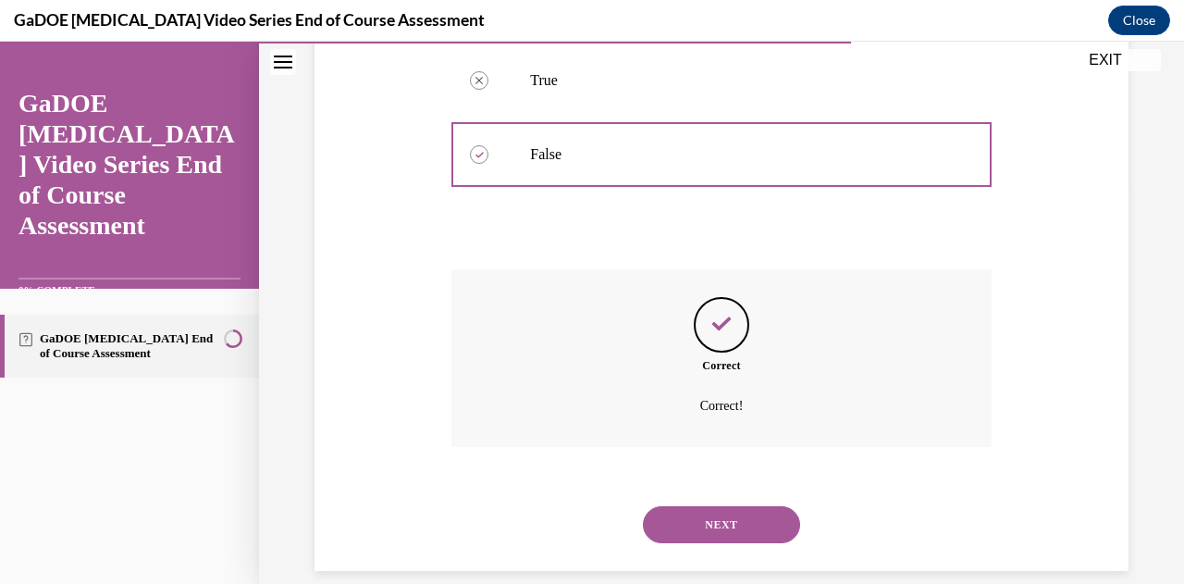
scroll to position [414, 0]
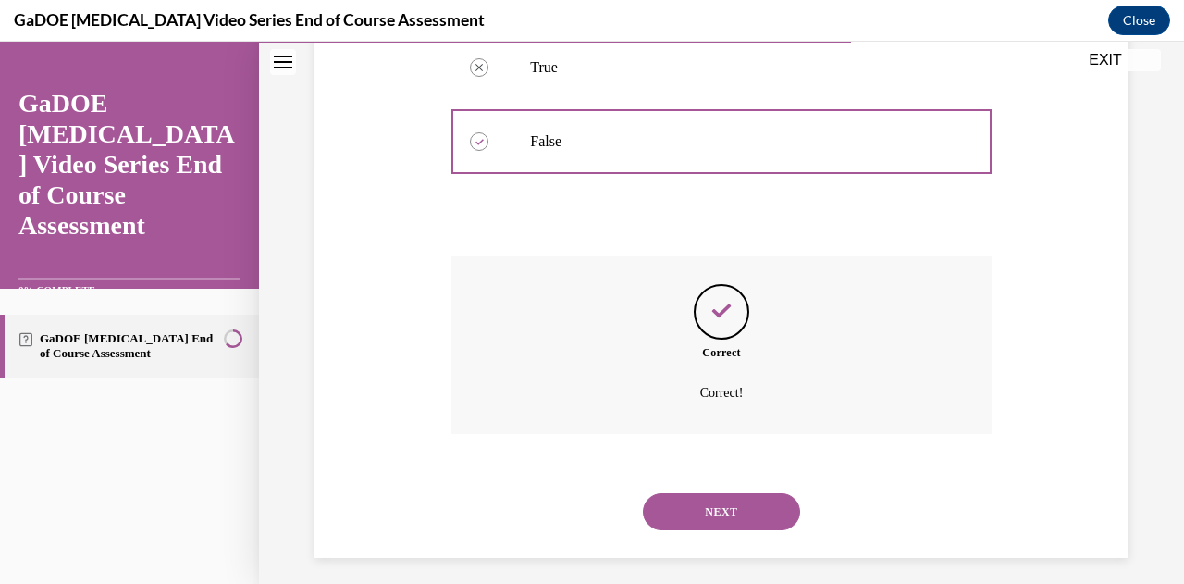
click at [731, 520] on button "NEXT" at bounding box center [721, 511] width 157 height 37
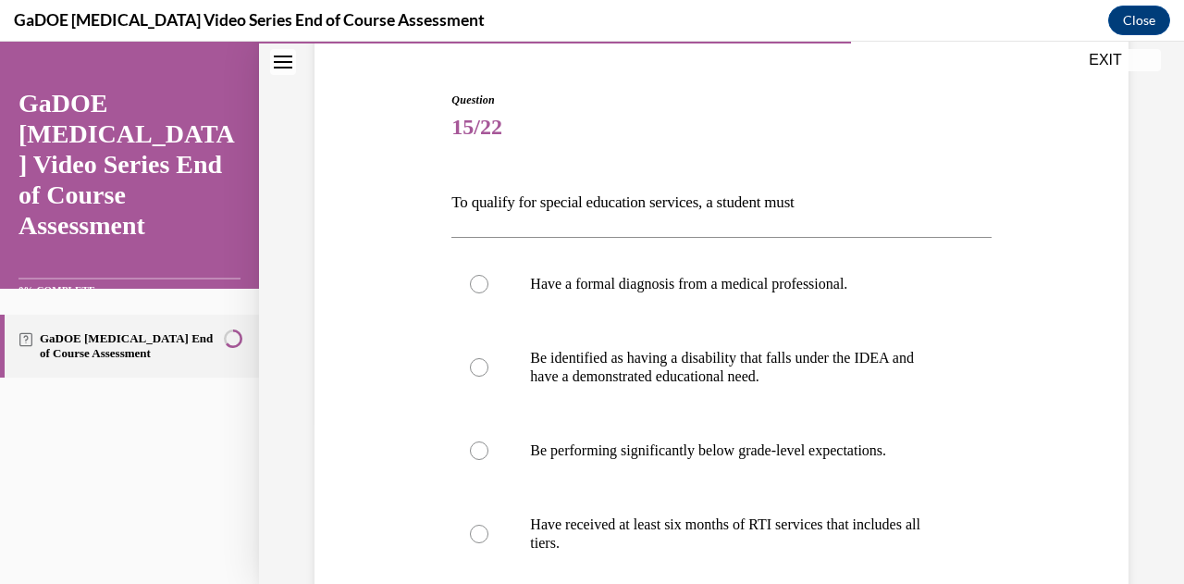
scroll to position [178, 0]
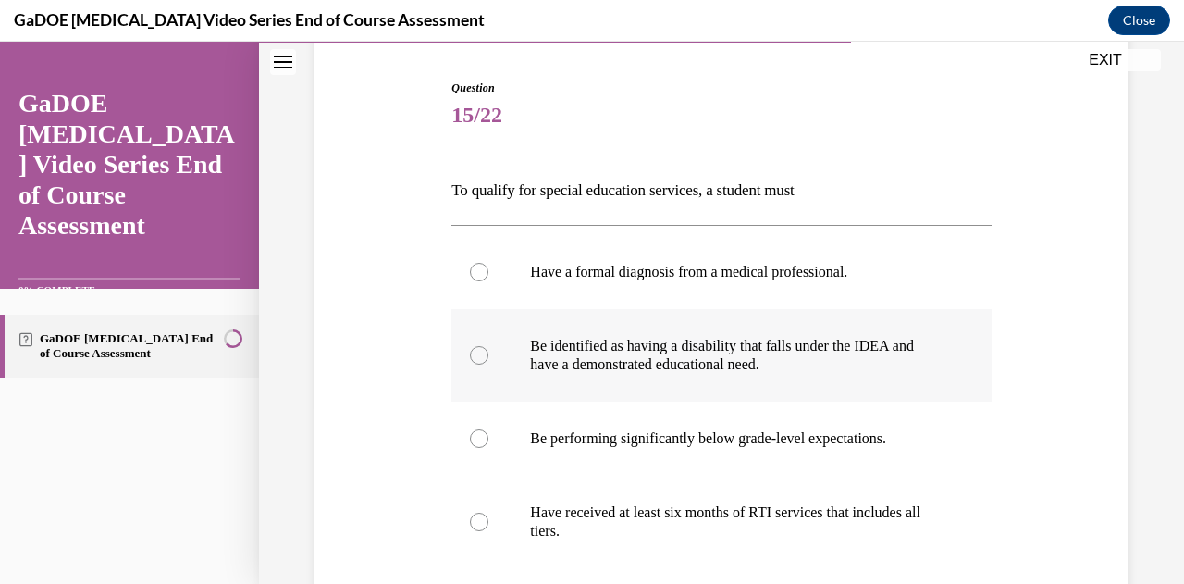
click at [672, 345] on p "Be identified as having a disability that falls under the IDEA and have a demon…" at bounding box center [737, 355] width 414 height 37
click at [488, 346] on input "Be identified as having a disability that falls under the IDEA and have a demon…" at bounding box center [479, 355] width 19 height 19
radio input "true"
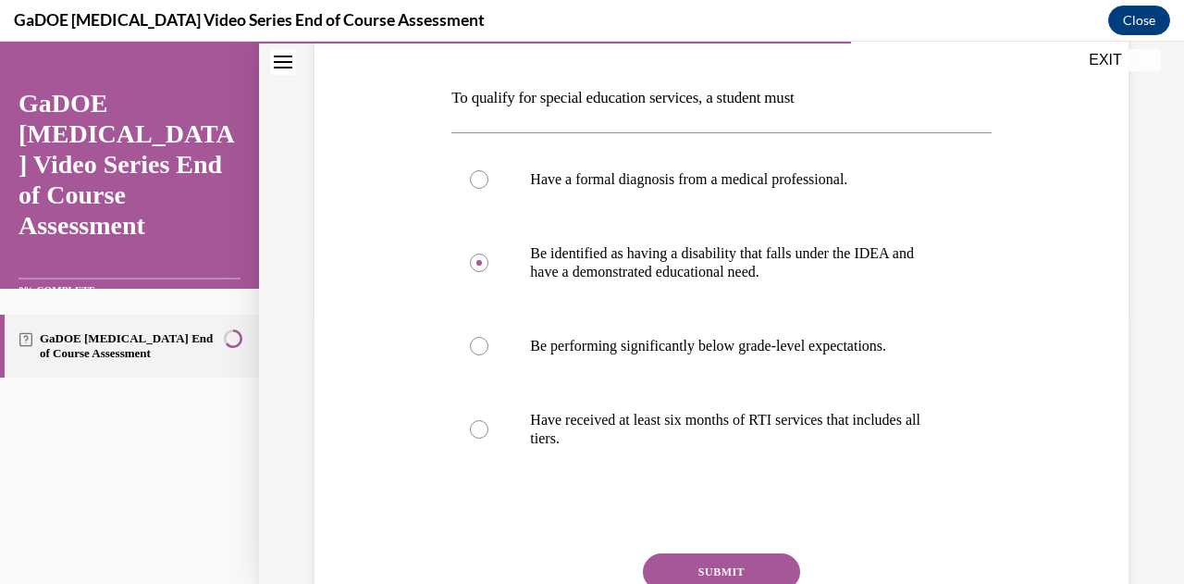
scroll to position [272, 0]
click at [715, 571] on button "SUBMIT" at bounding box center [721, 569] width 157 height 37
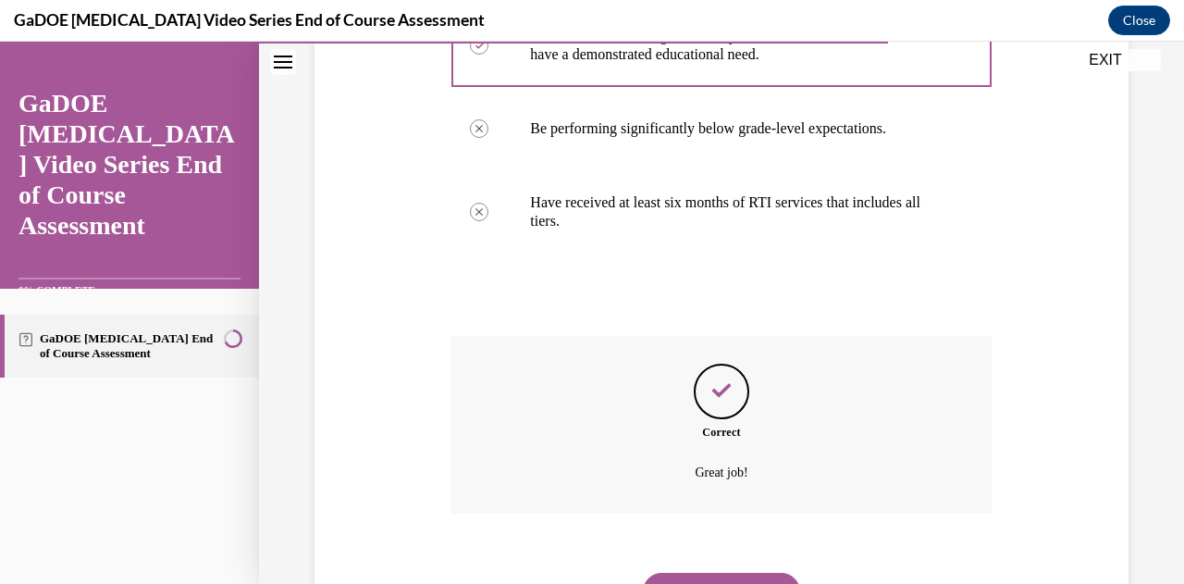
scroll to position [500, 0]
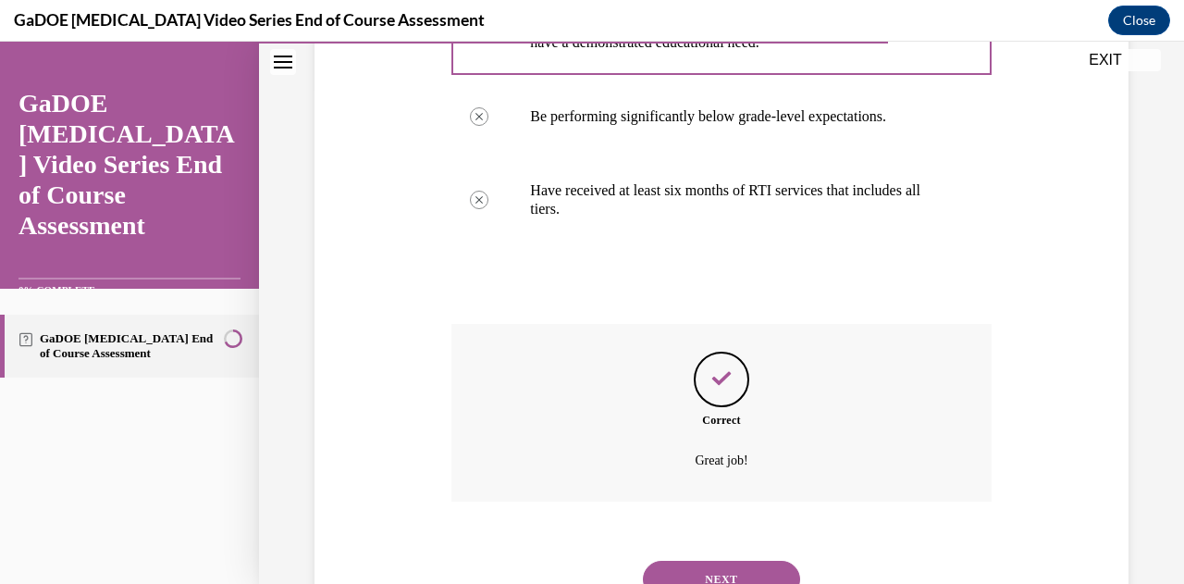
click at [694, 571] on button "NEXT" at bounding box center [721, 579] width 157 height 37
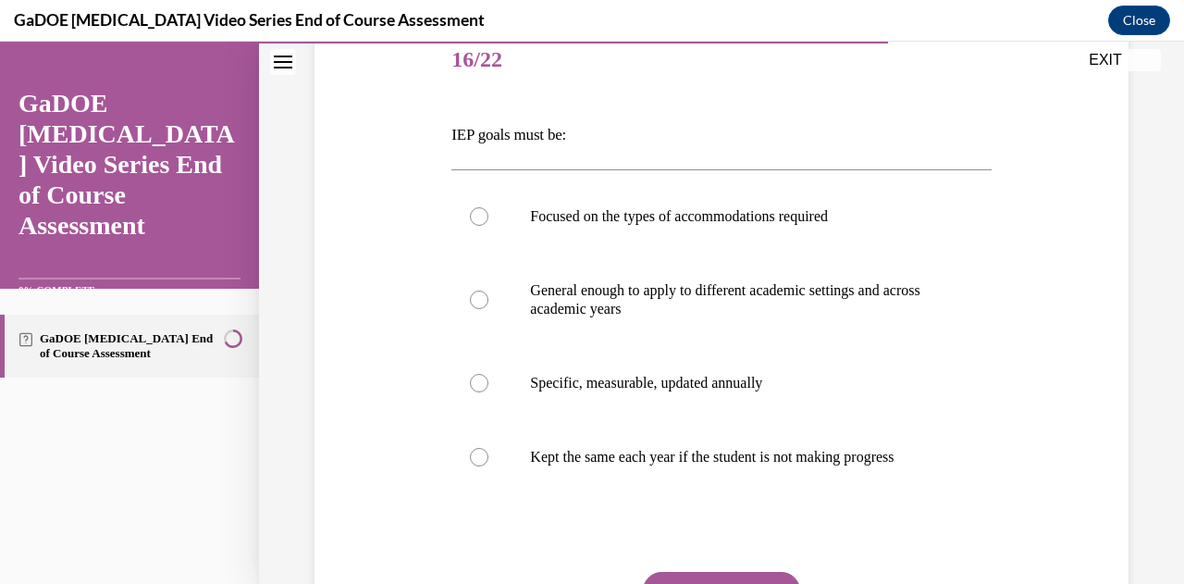
scroll to position [232, 0]
click at [516, 382] on label "Specific, measurable, updated annually" at bounding box center [720, 384] width 539 height 74
click at [488, 382] on input "Specific, measurable, updated annually" at bounding box center [479, 384] width 19 height 19
radio input "true"
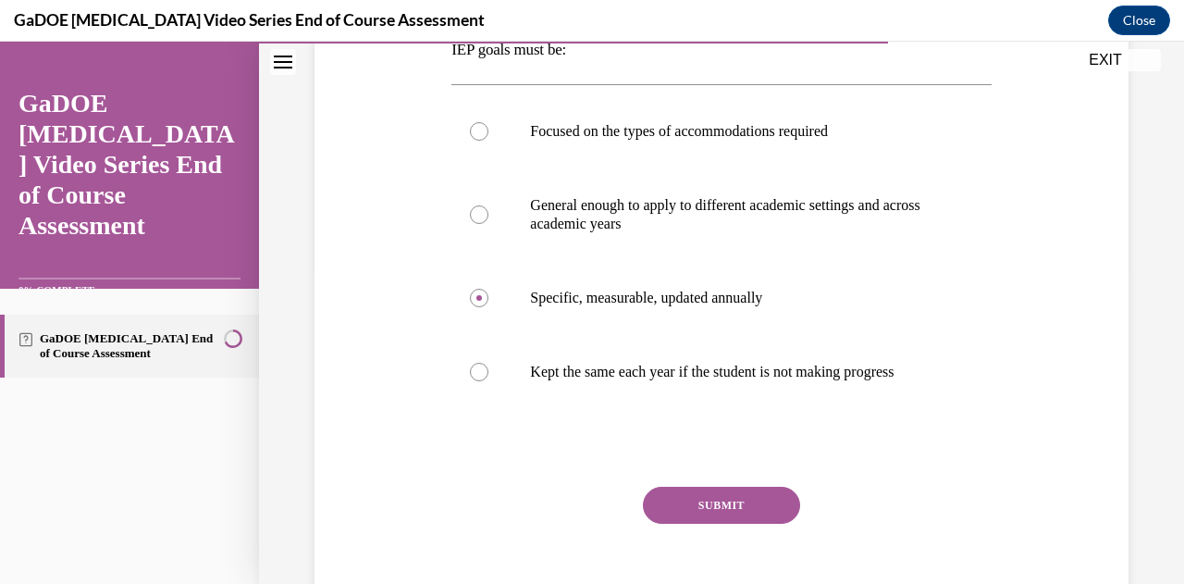
scroll to position [321, 0]
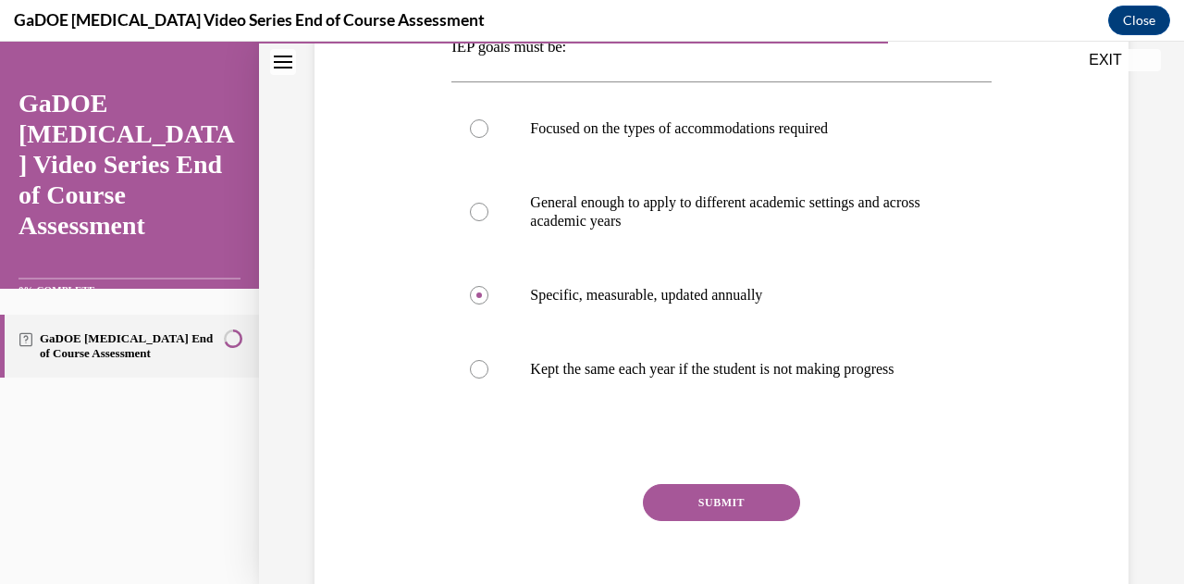
click at [762, 521] on button "SUBMIT" at bounding box center [721, 502] width 157 height 37
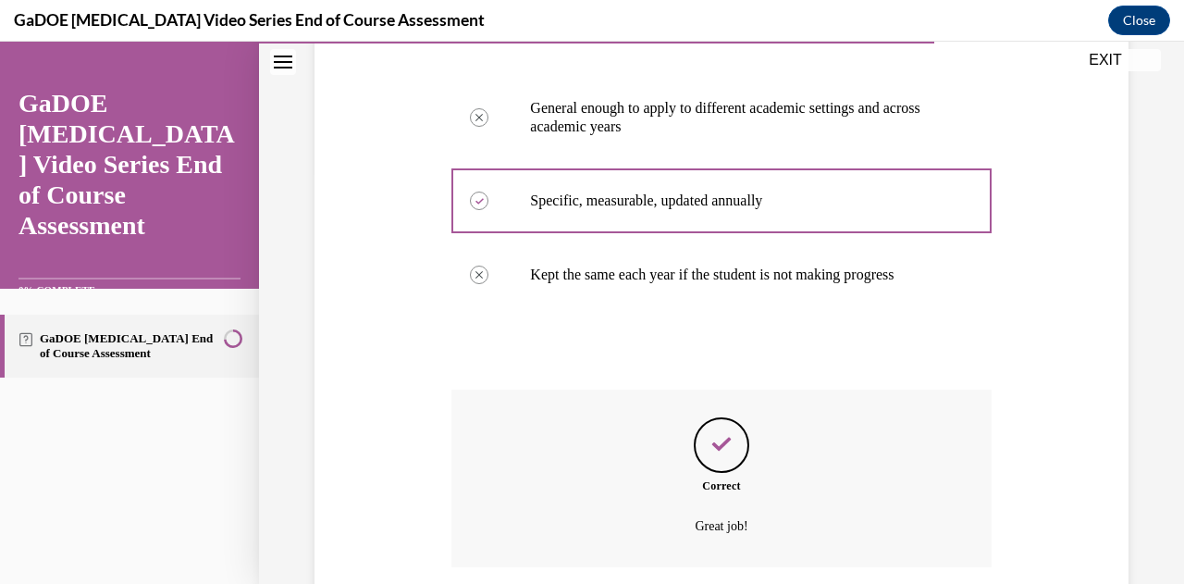
scroll to position [577, 0]
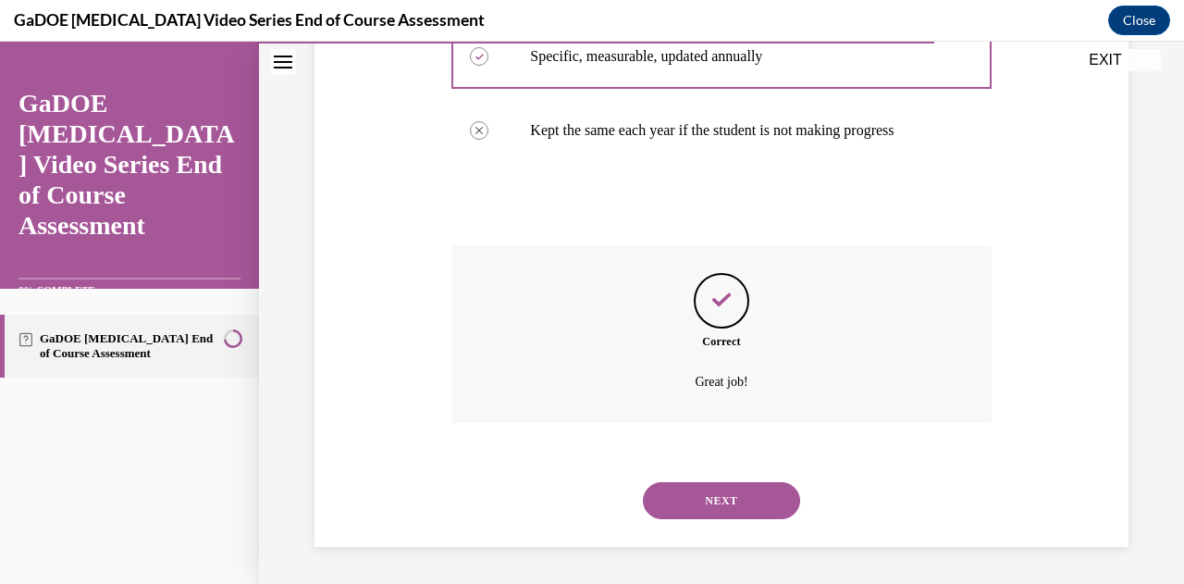
click at [694, 512] on button "NEXT" at bounding box center [721, 500] width 157 height 37
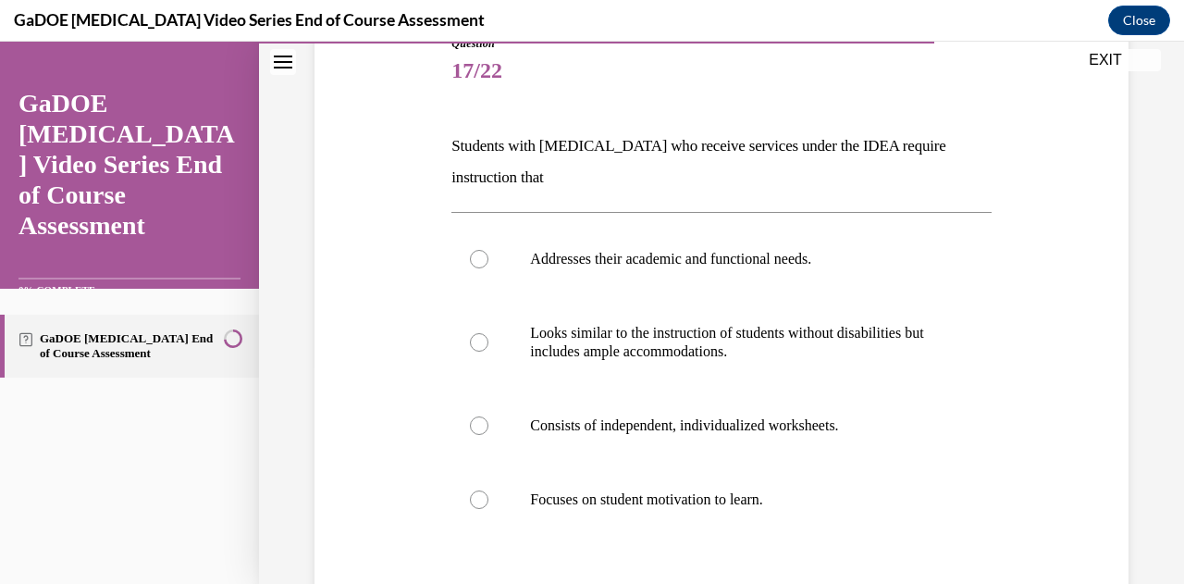
scroll to position [207, 0]
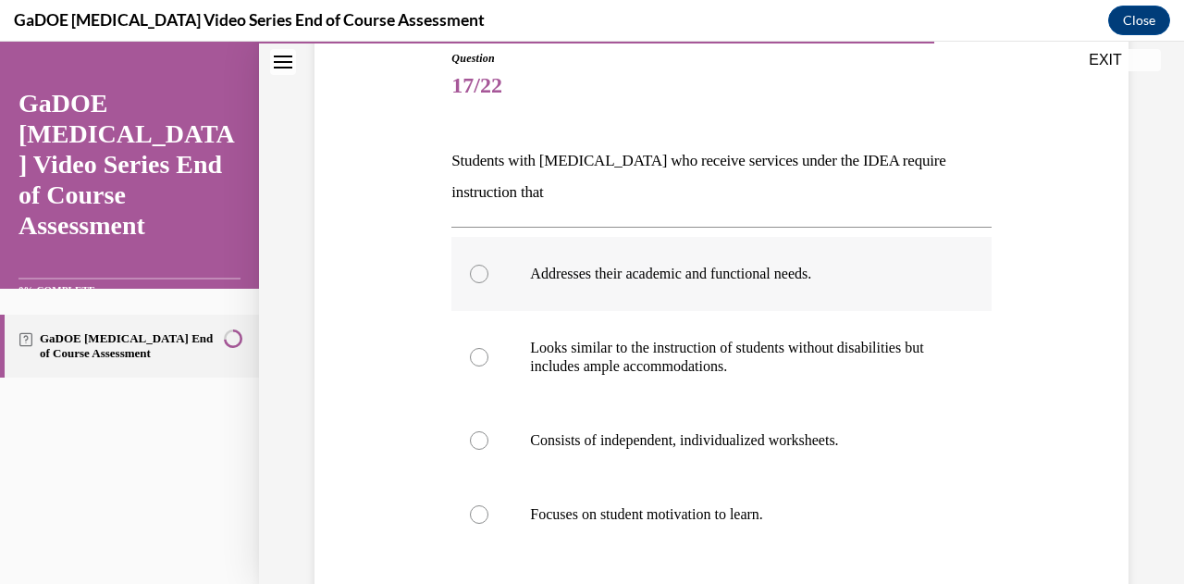
click at [720, 296] on label "Addresses their academic and functional needs." at bounding box center [720, 274] width 539 height 74
click at [488, 283] on input "Addresses their academic and functional needs." at bounding box center [479, 274] width 19 height 19
radio input "true"
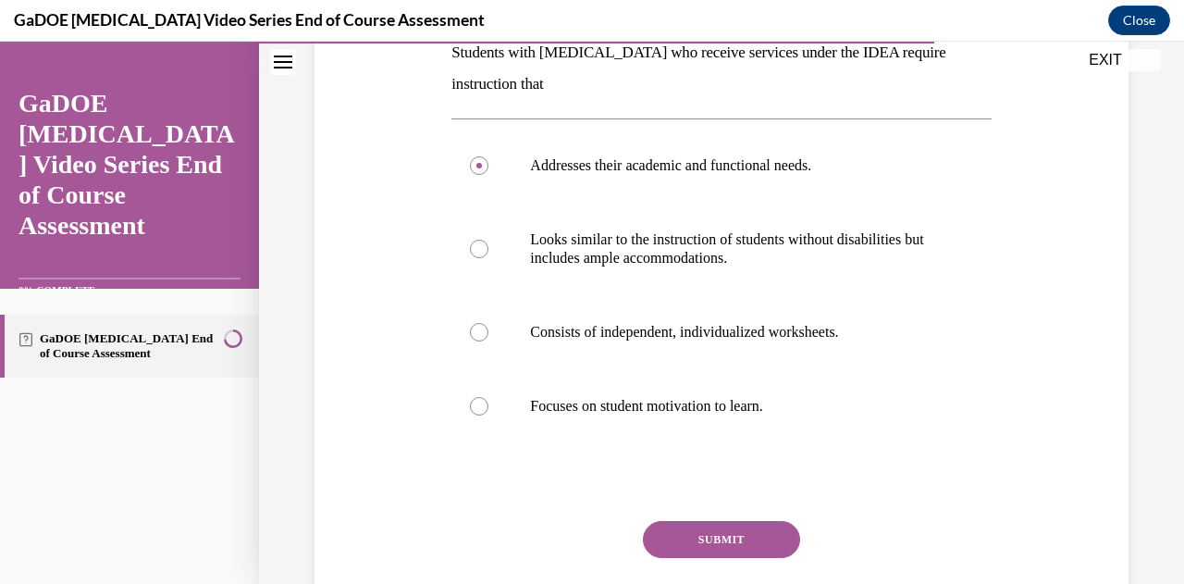
scroll to position [326, 0]
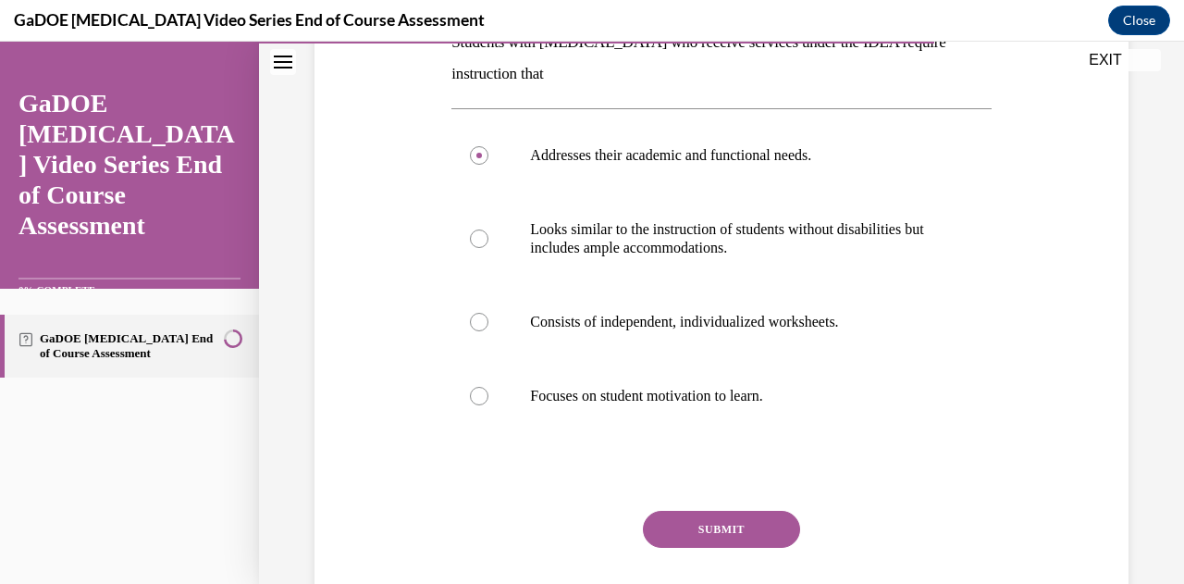
click at [746, 525] on button "SUBMIT" at bounding box center [721, 529] width 157 height 37
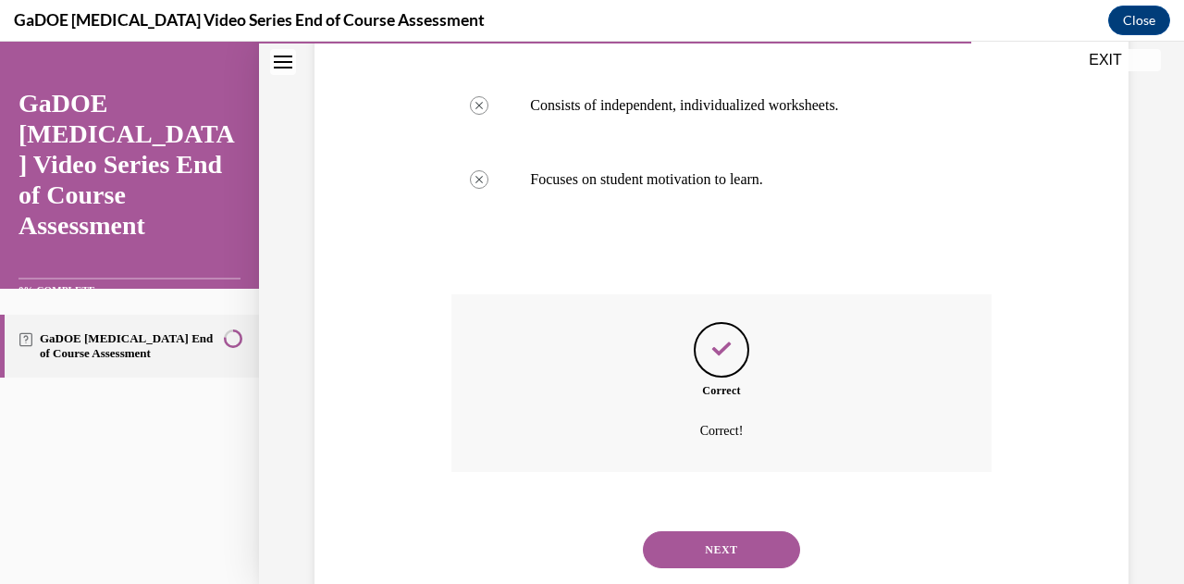
scroll to position [572, 0]
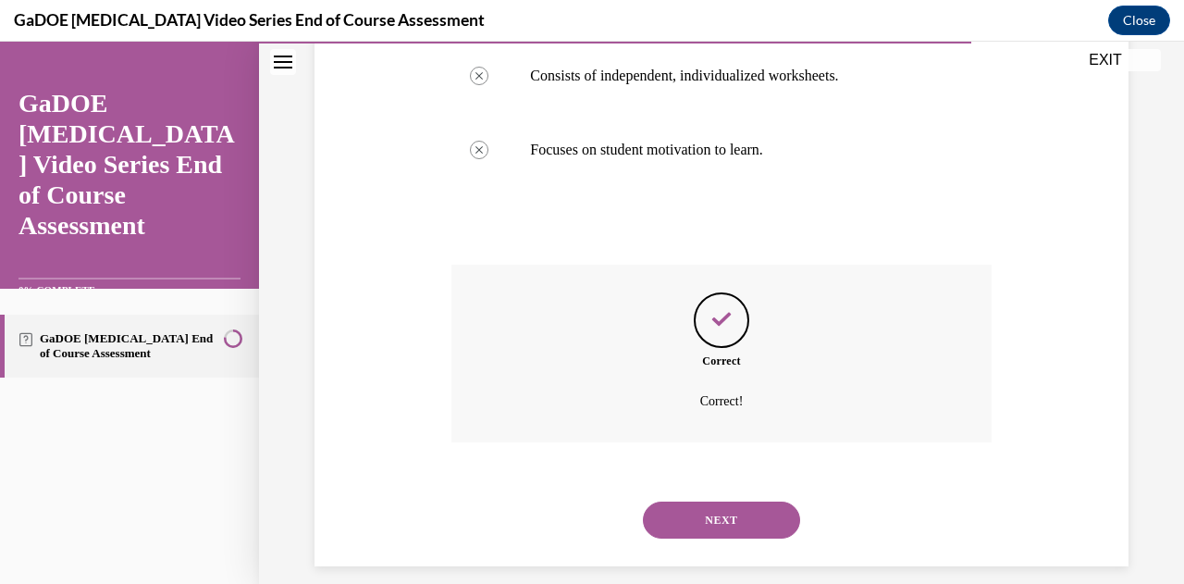
click at [760, 527] on button "NEXT" at bounding box center [721, 519] width 157 height 37
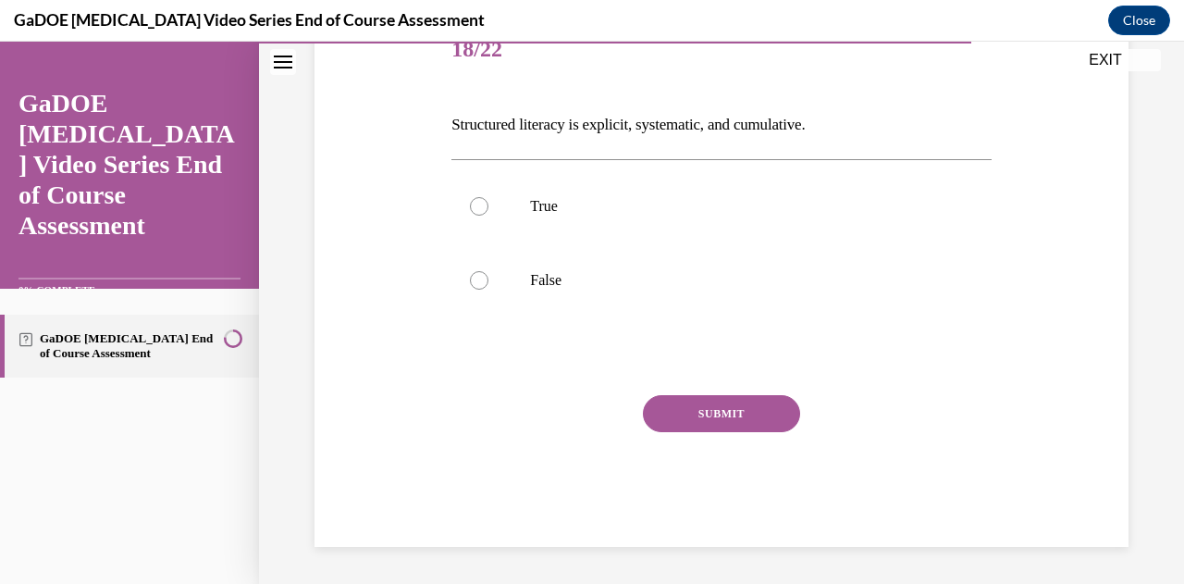
scroll to position [56, 0]
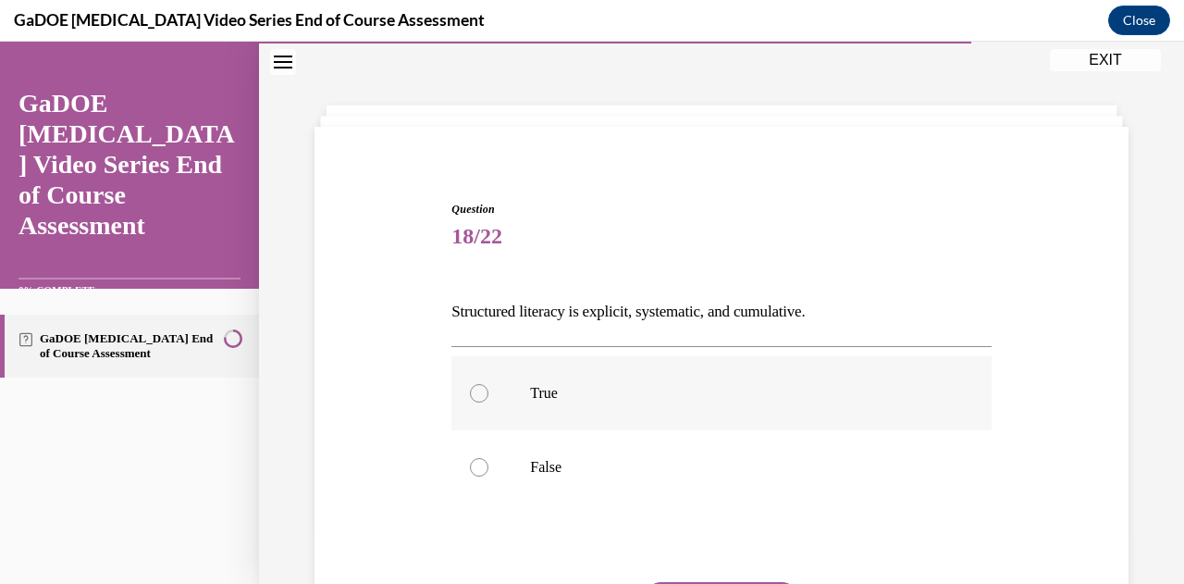
click at [530, 388] on p "True" at bounding box center [737, 393] width 414 height 19
click at [488, 388] on input "True" at bounding box center [479, 393] width 19 height 19
radio input "true"
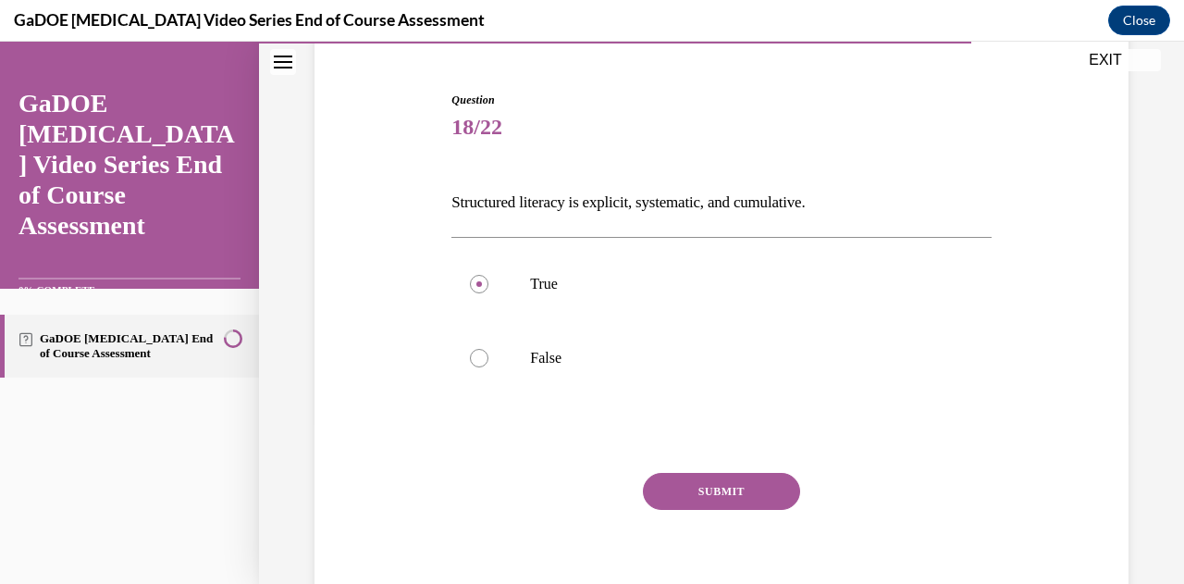
scroll to position [187, 0]
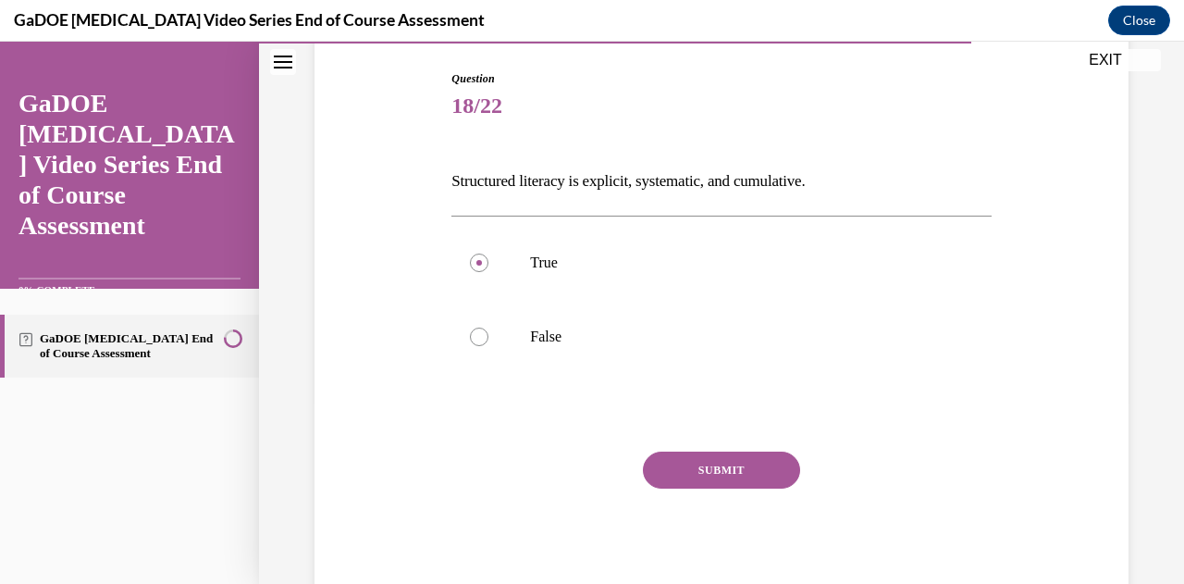
click at [768, 467] on button "SUBMIT" at bounding box center [721, 469] width 157 height 37
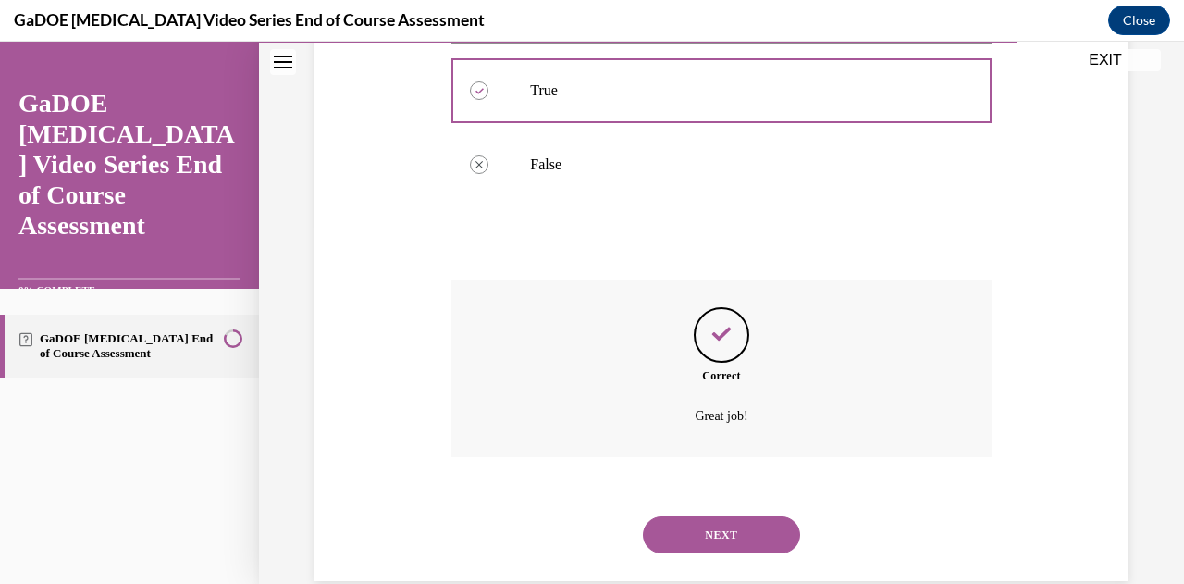
scroll to position [365, 0]
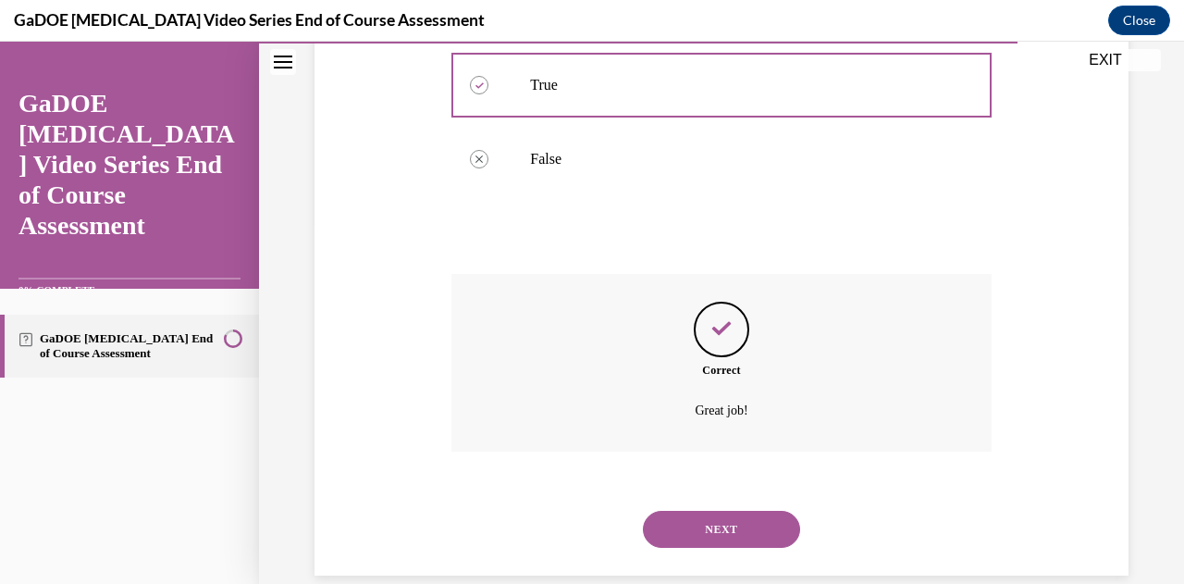
click at [738, 538] on button "NEXT" at bounding box center [721, 529] width 157 height 37
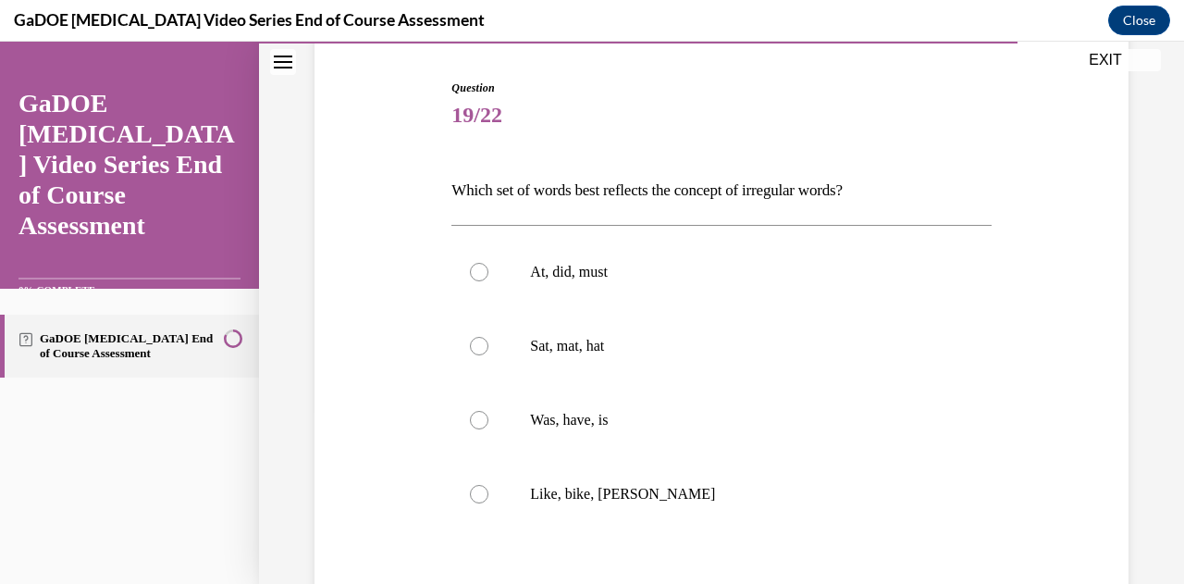
scroll to position [185, 0]
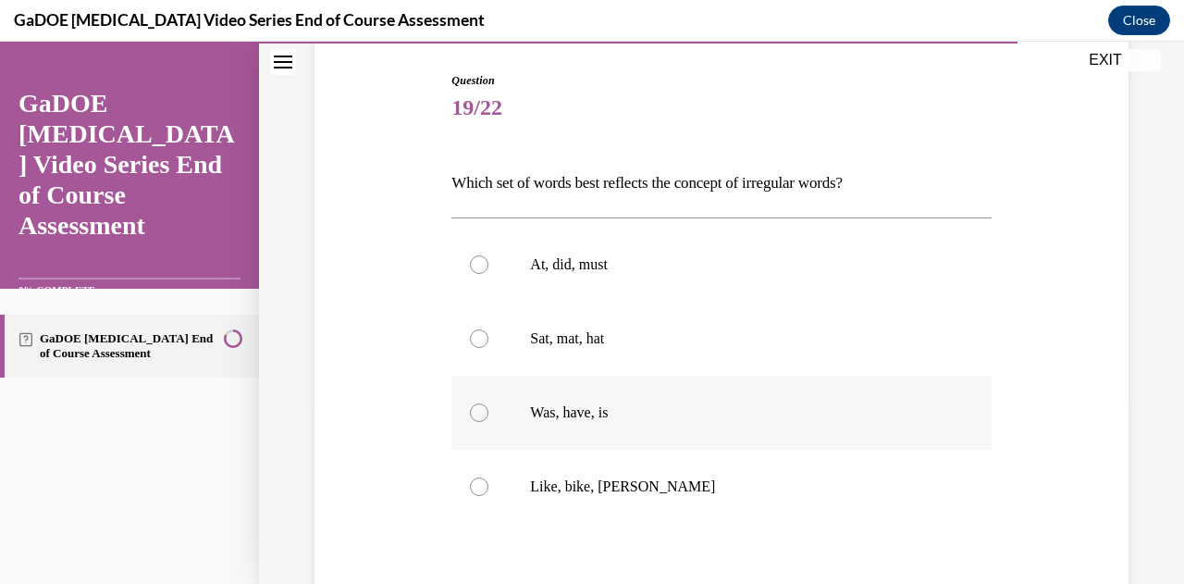
click at [579, 410] on p "Was, have, is" at bounding box center [737, 412] width 414 height 19
click at [488, 410] on input "Was, have, is" at bounding box center [479, 412] width 19 height 19
radio input "true"
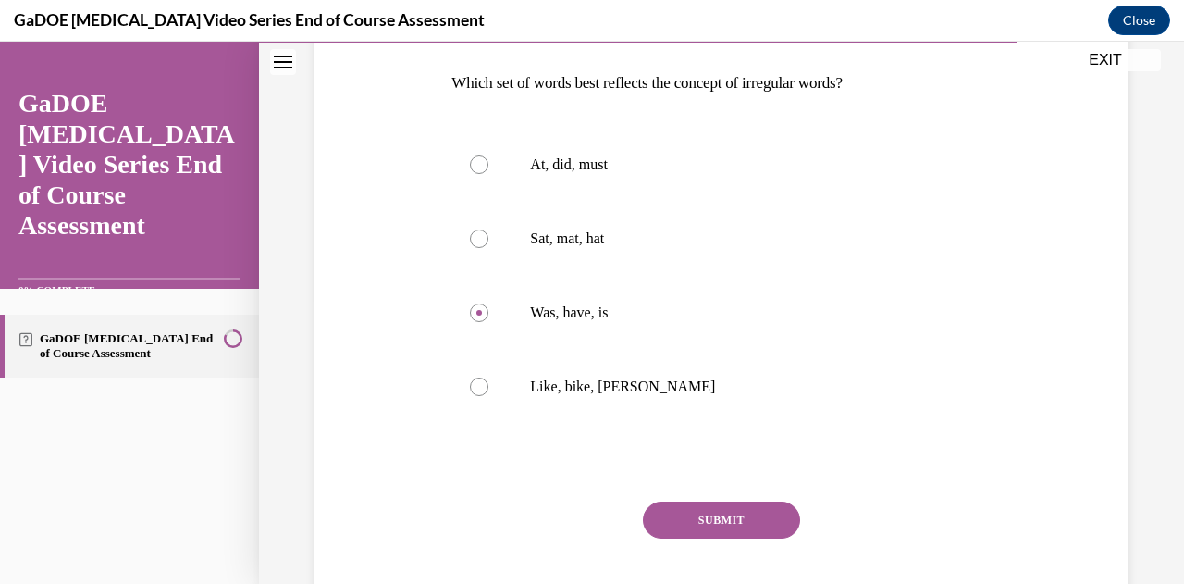
scroll to position [286, 0]
click at [764, 515] on button "SUBMIT" at bounding box center [721, 519] width 157 height 37
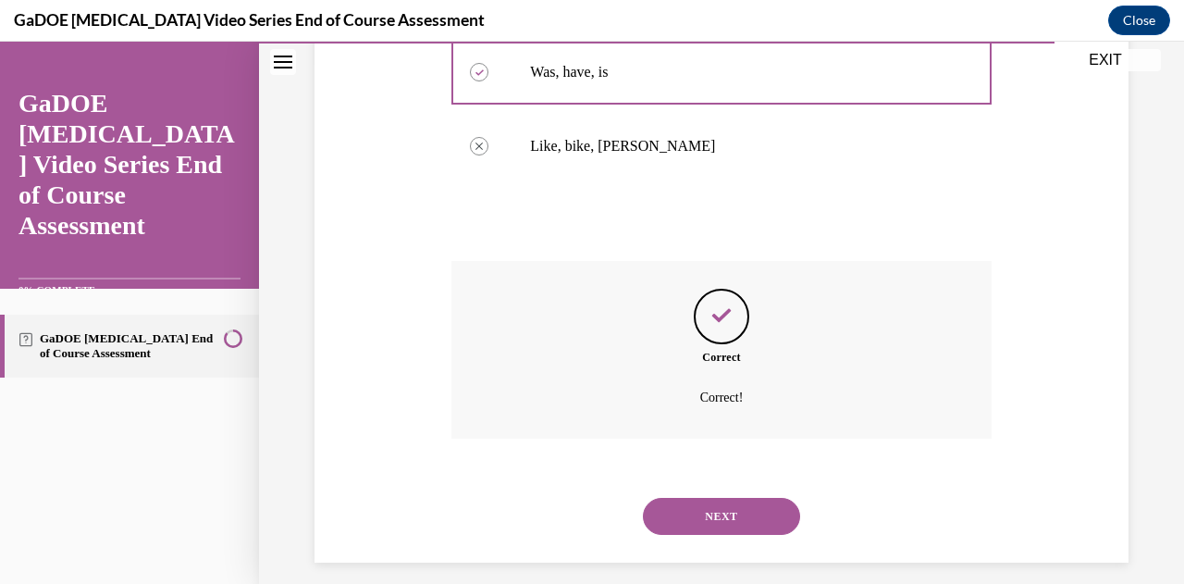
scroll to position [540, 0]
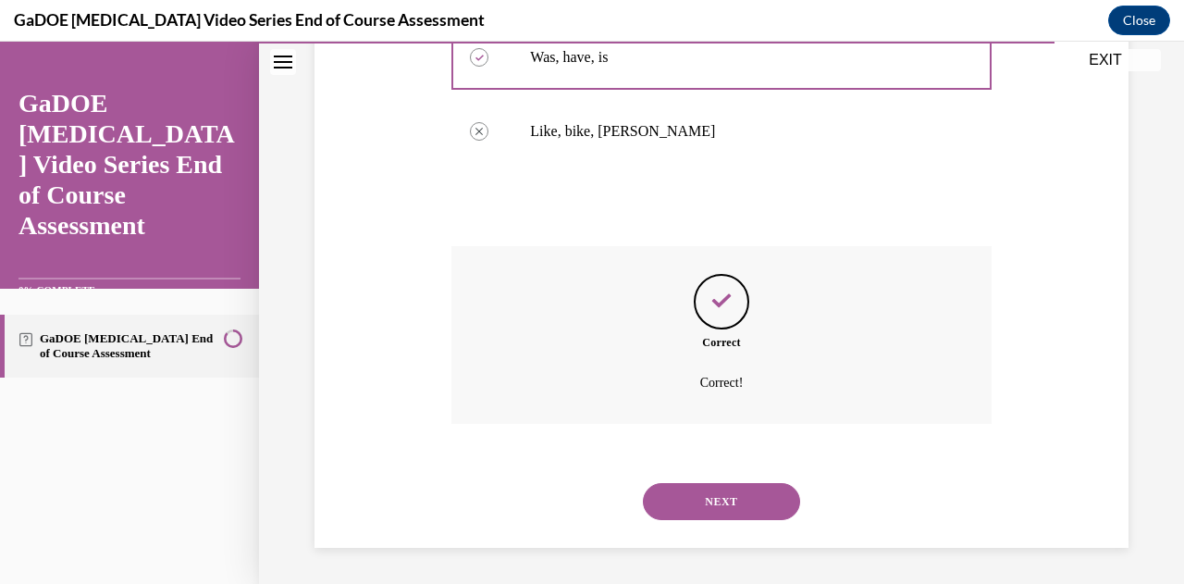
click at [703, 495] on button "NEXT" at bounding box center [721, 501] width 157 height 37
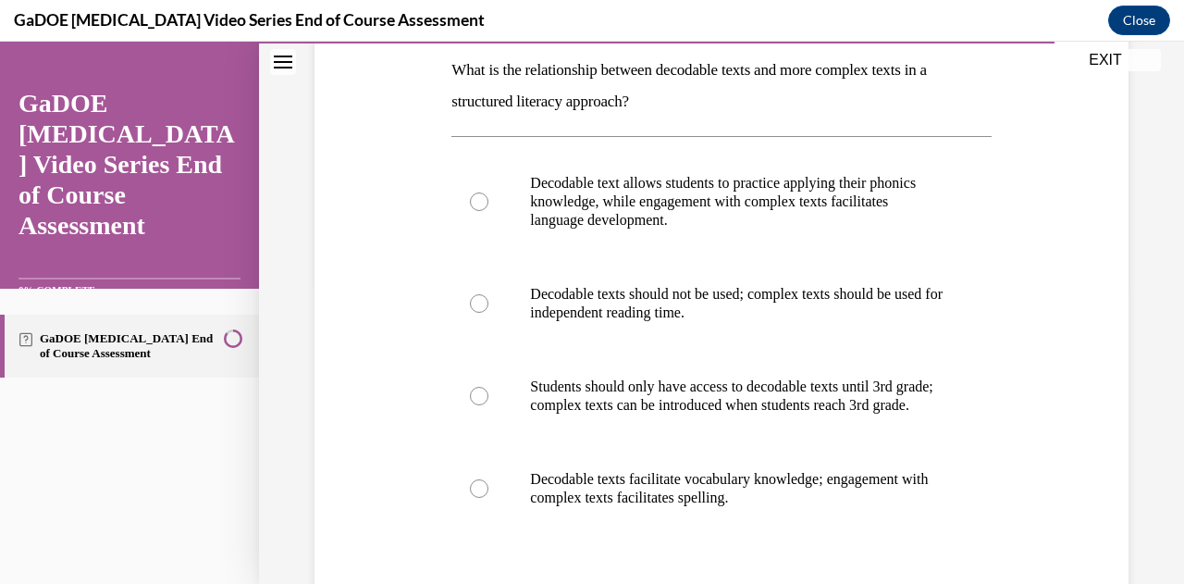
scroll to position [292, 0]
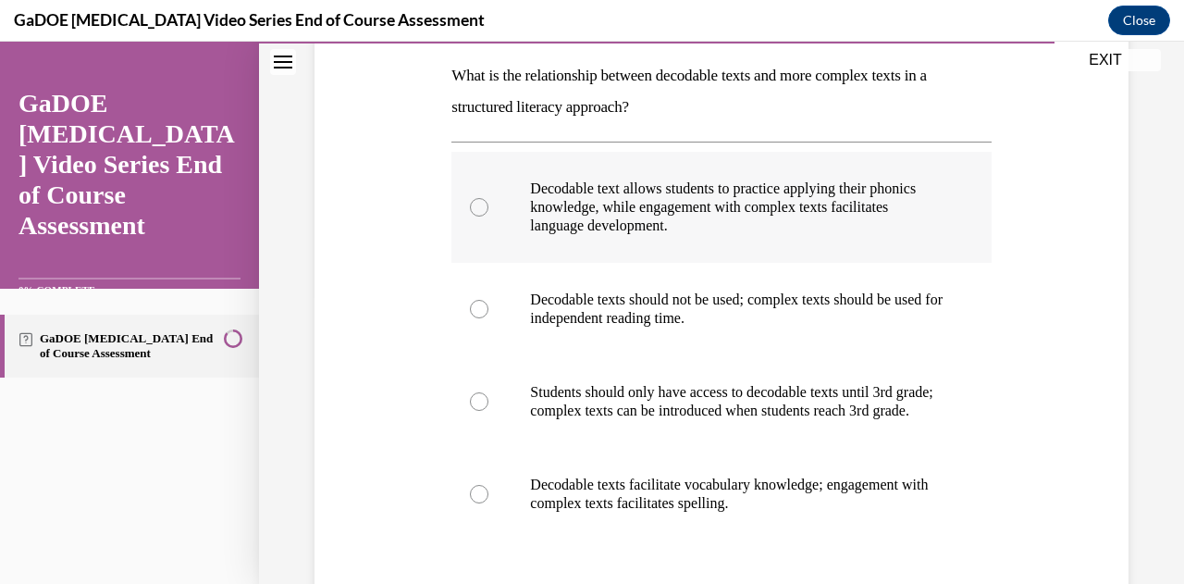
click at [608, 197] on p "Decodable text allows students to practice applying their phonics knowledge, wh…" at bounding box center [737, 207] width 414 height 56
click at [488, 198] on input "Decodable text allows students to practice applying their phonics knowledge, wh…" at bounding box center [479, 207] width 19 height 19
radio input "true"
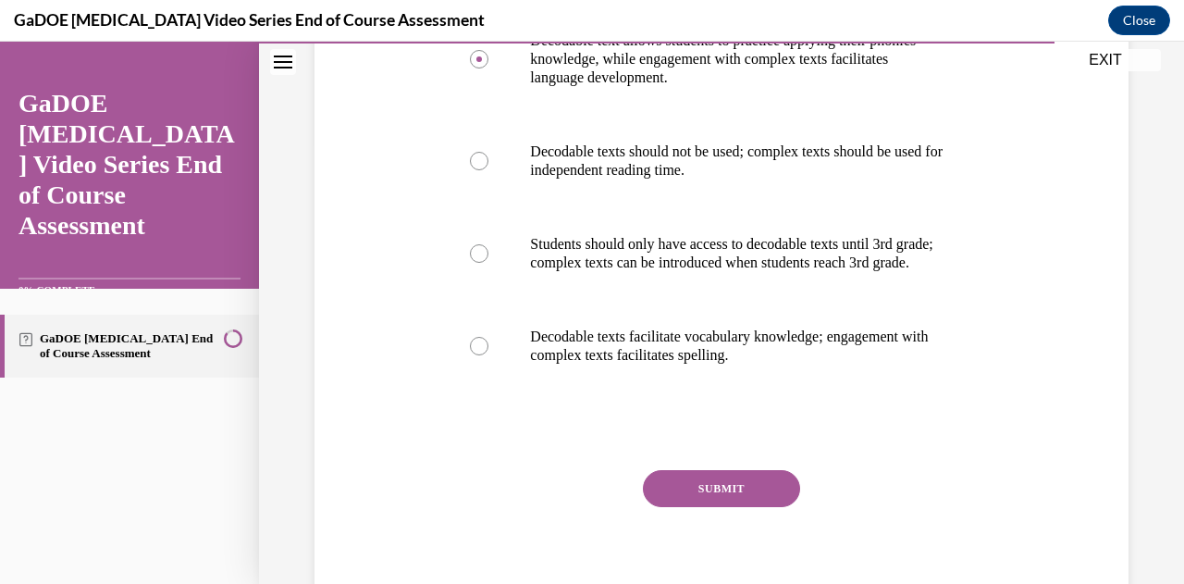
scroll to position [474, 0]
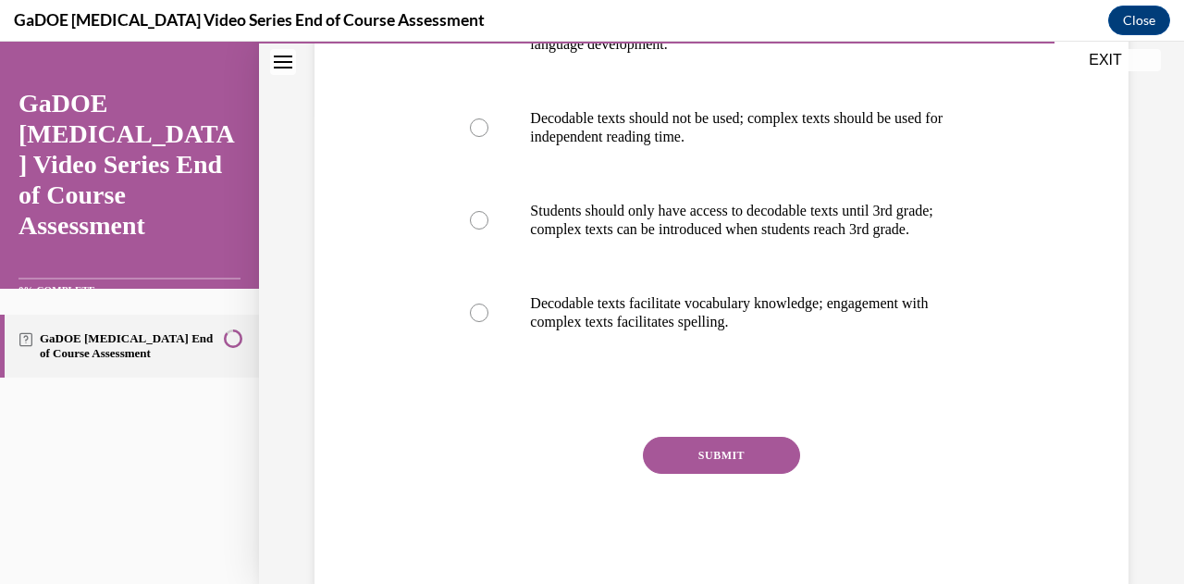
click at [727, 474] on button "SUBMIT" at bounding box center [721, 455] width 157 height 37
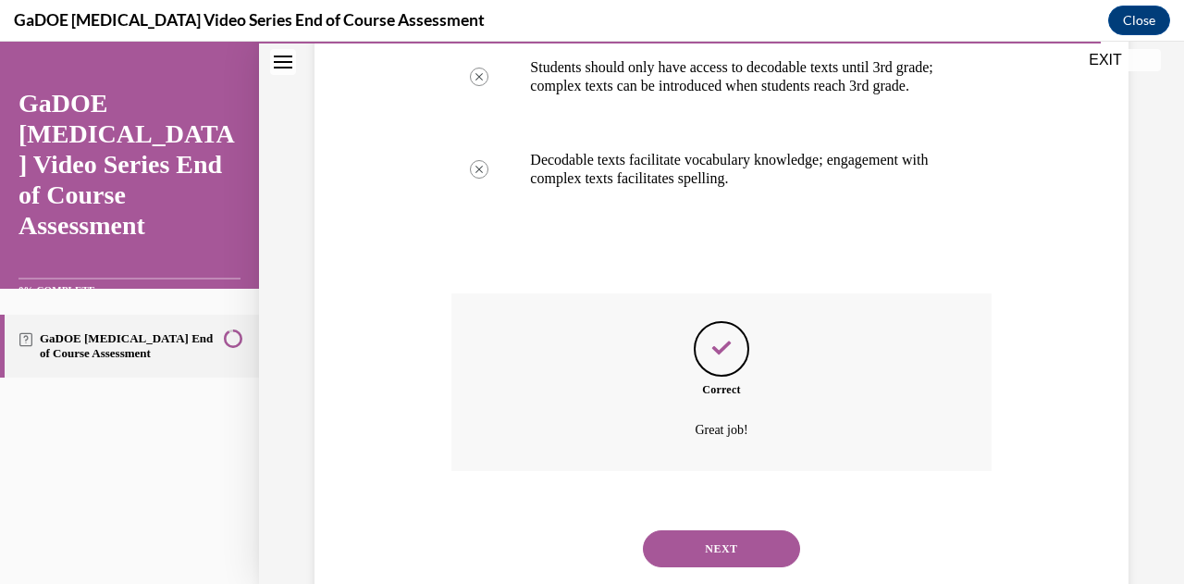
scroll to position [672, 0]
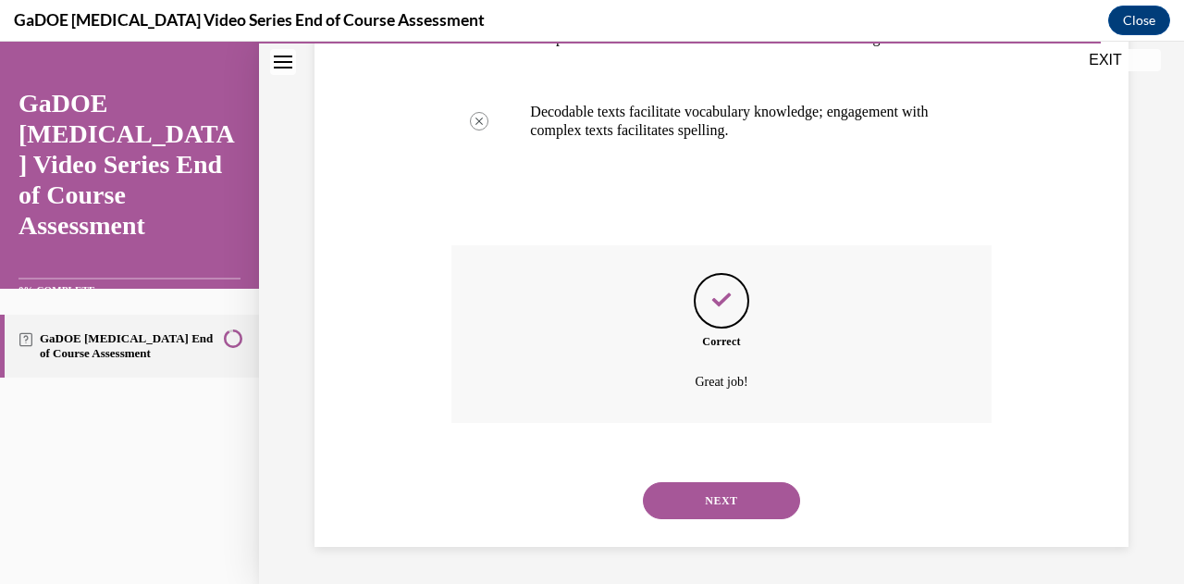
click at [718, 519] on button "NEXT" at bounding box center [721, 500] width 157 height 37
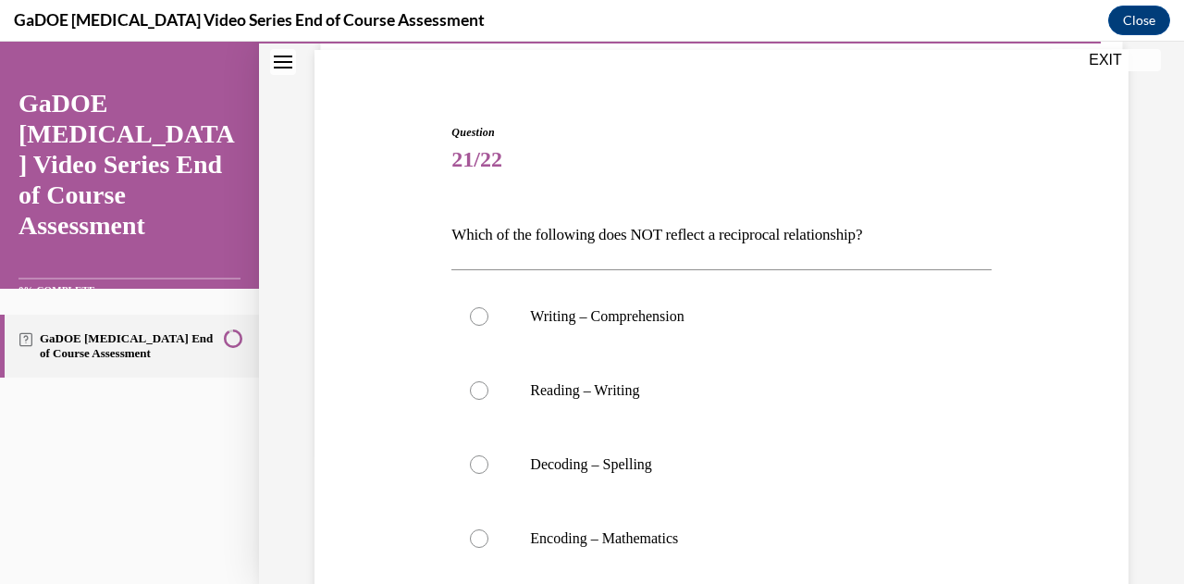
scroll to position [139, 0]
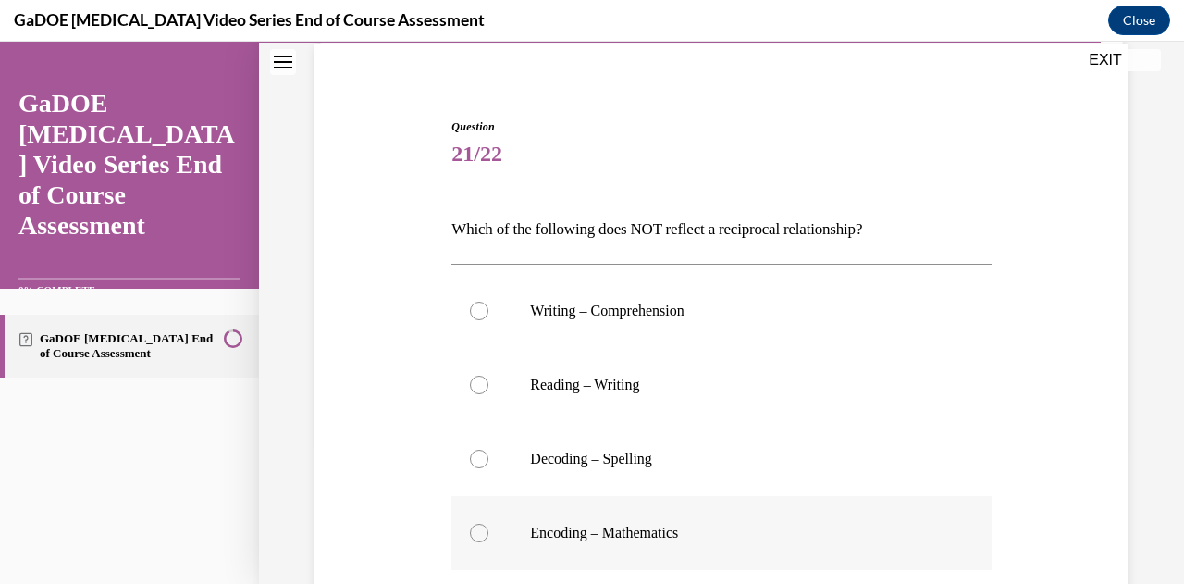
click at [653, 544] on label "Encoding – Mathematics" at bounding box center [720, 533] width 539 height 74
click at [488, 542] on input "Encoding – Mathematics" at bounding box center [479, 533] width 19 height 19
radio input "true"
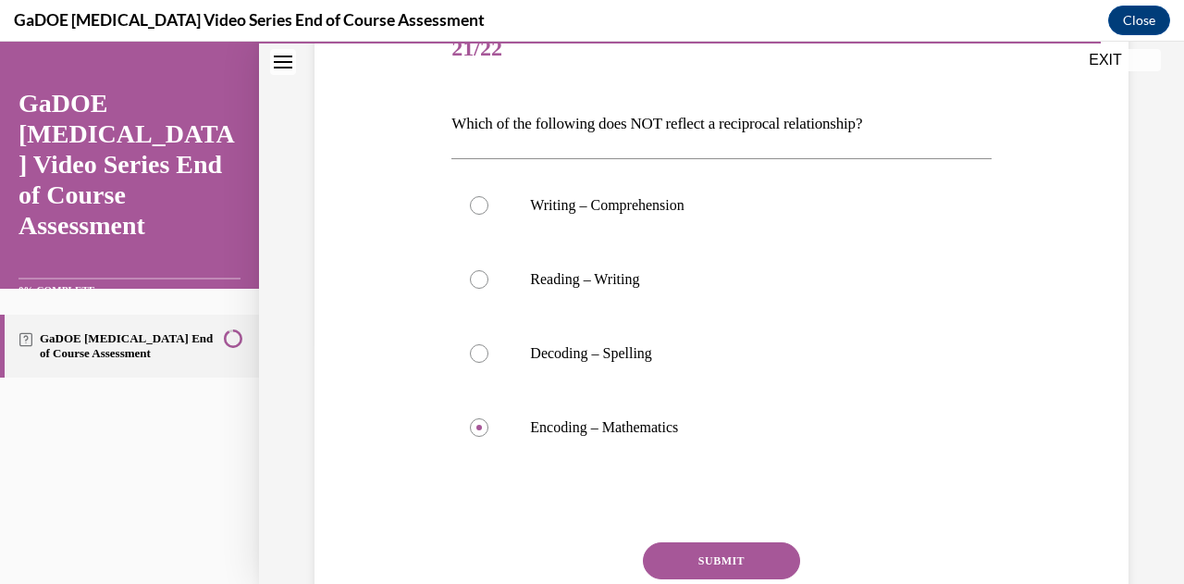
scroll to position [252, 0]
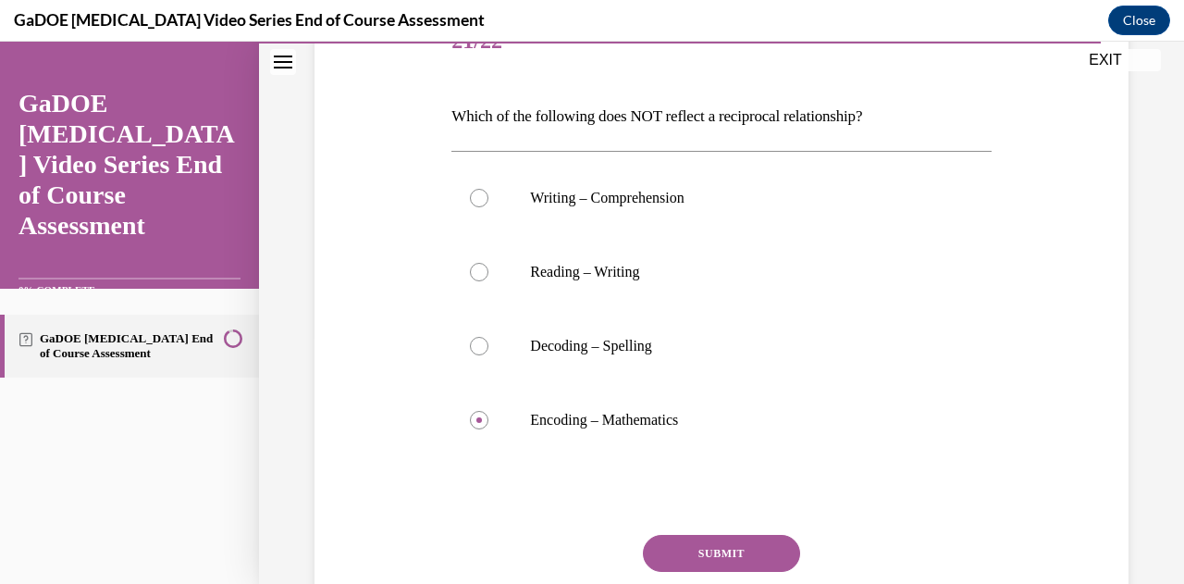
click at [751, 554] on button "SUBMIT" at bounding box center [721, 553] width 157 height 37
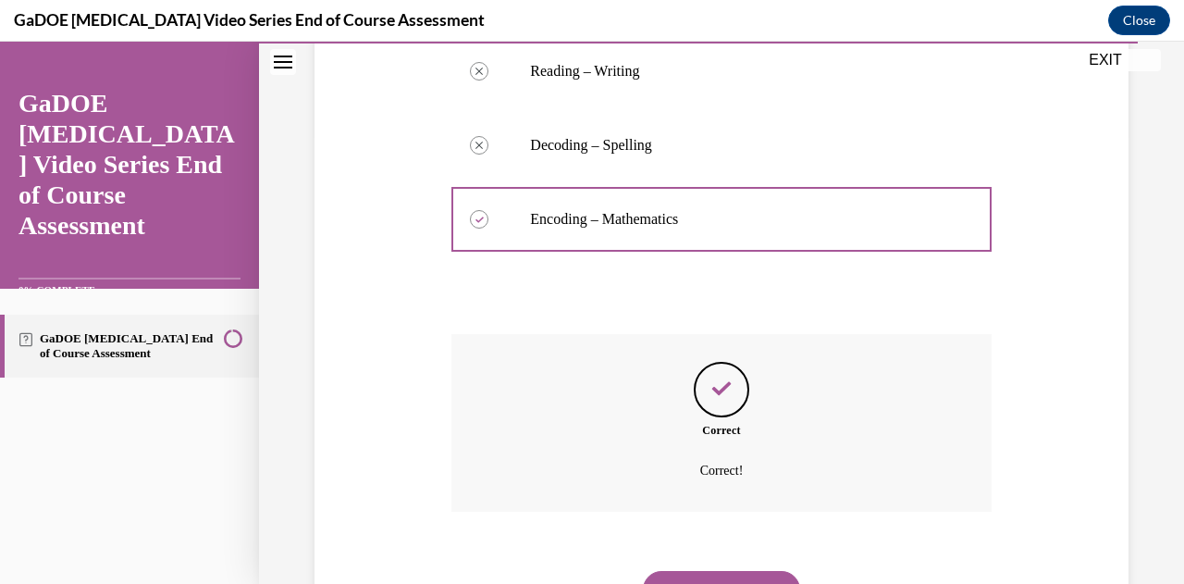
scroll to position [475, 0]
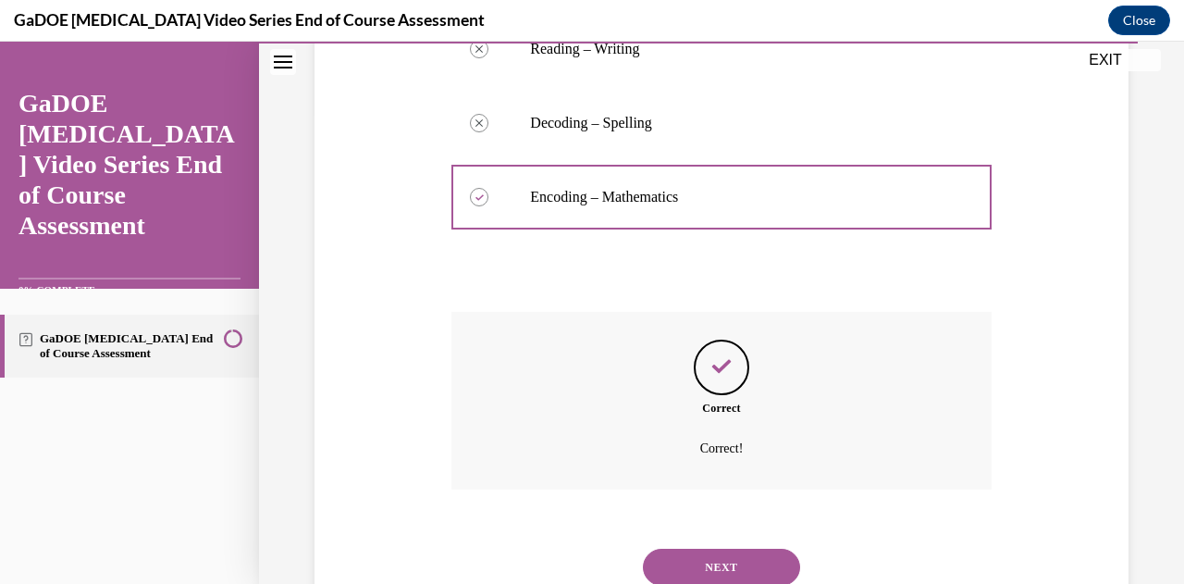
click at [746, 557] on button "NEXT" at bounding box center [721, 567] width 157 height 37
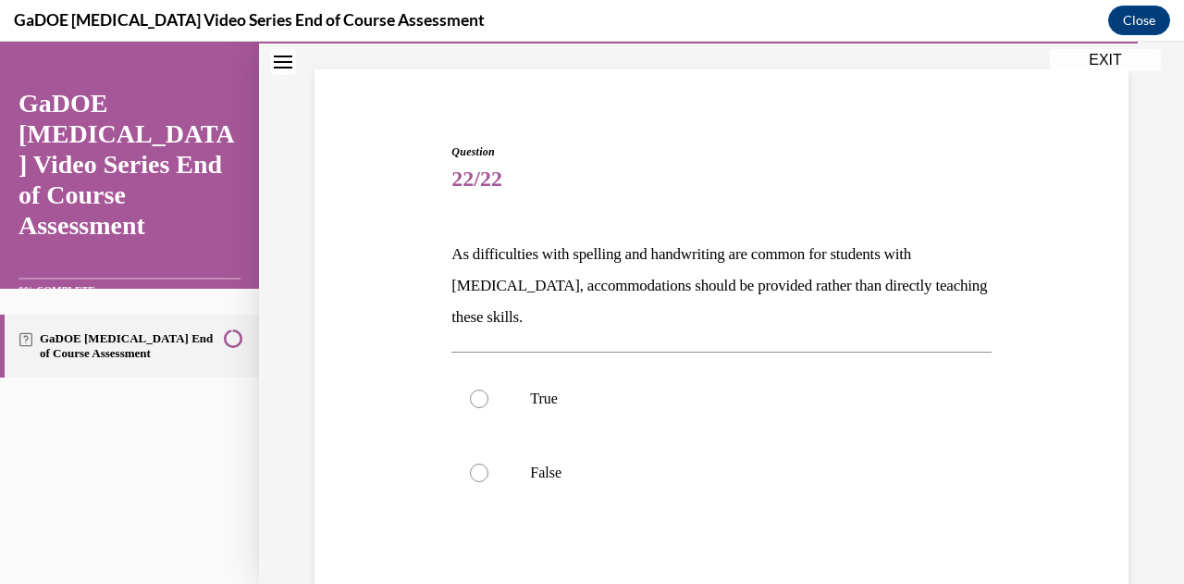
scroll to position [117, 0]
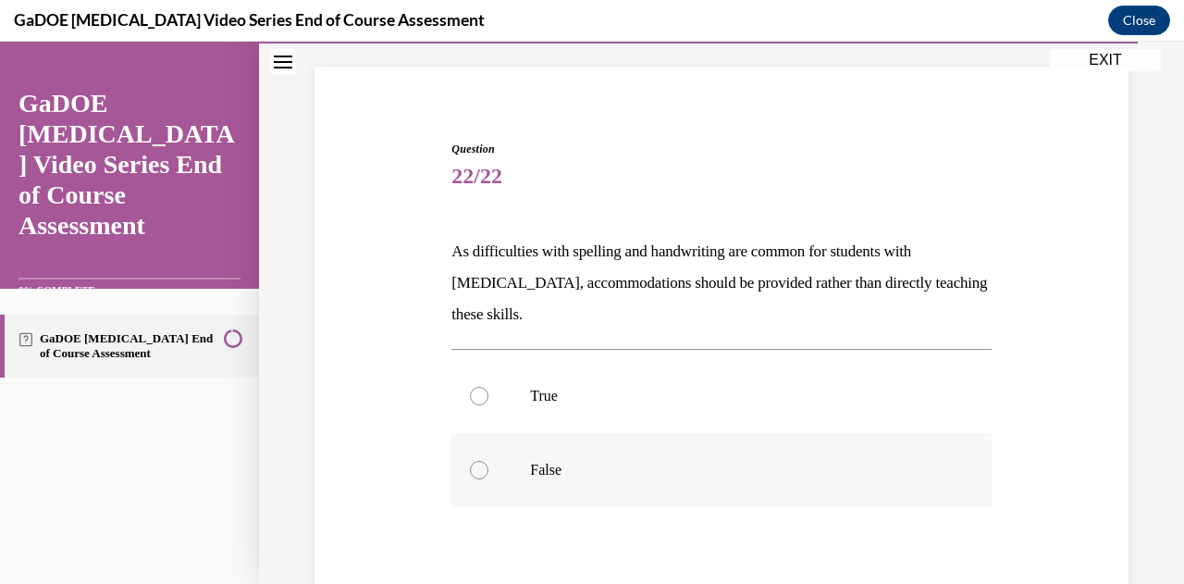
click at [487, 486] on label "False" at bounding box center [720, 470] width 539 height 74
click at [487, 479] on input "False" at bounding box center [479, 470] width 19 height 19
radio input "true"
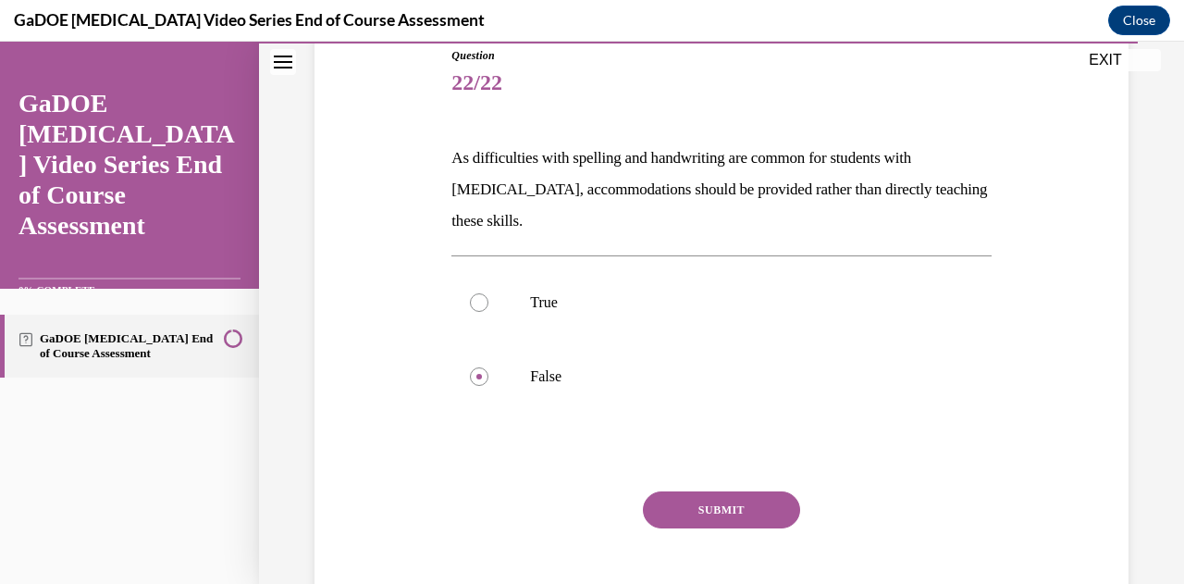
scroll to position [227, 0]
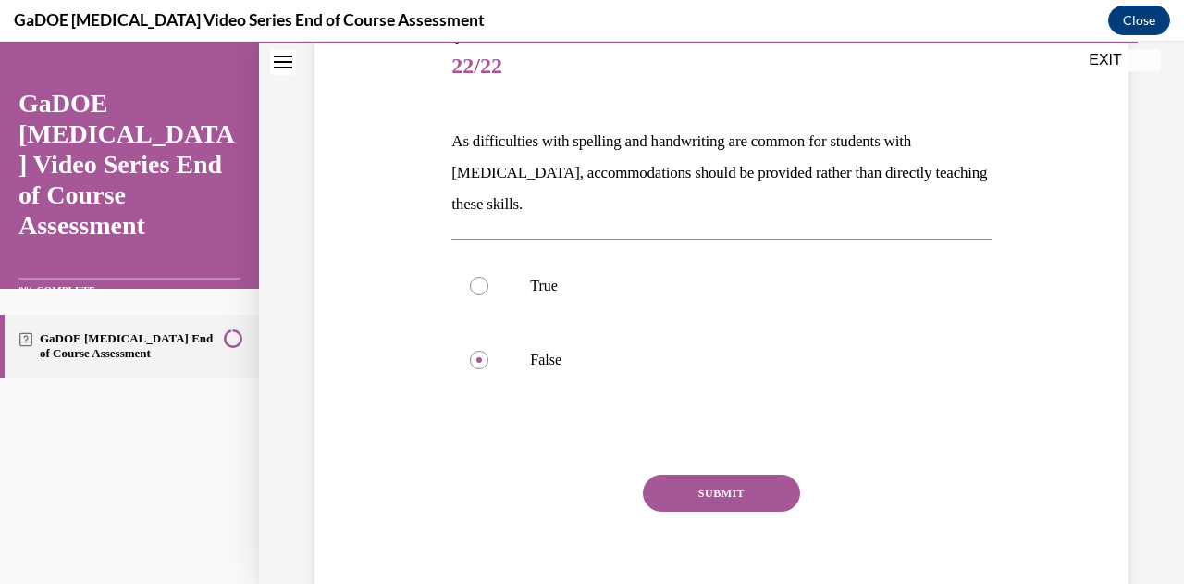
click at [758, 497] on button "SUBMIT" at bounding box center [721, 493] width 157 height 37
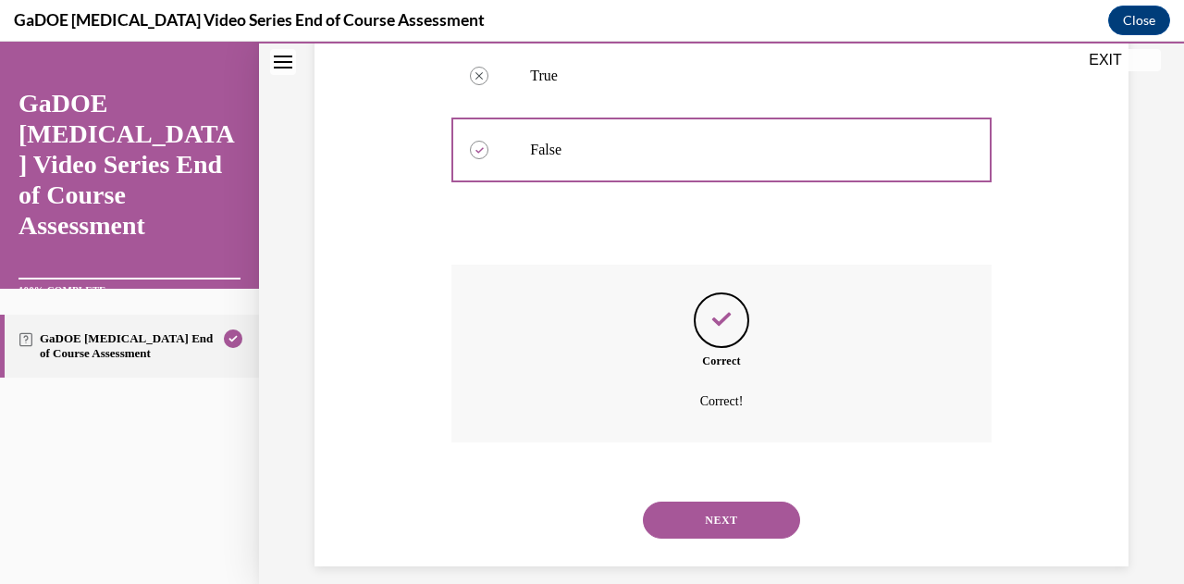
scroll to position [455, 0]
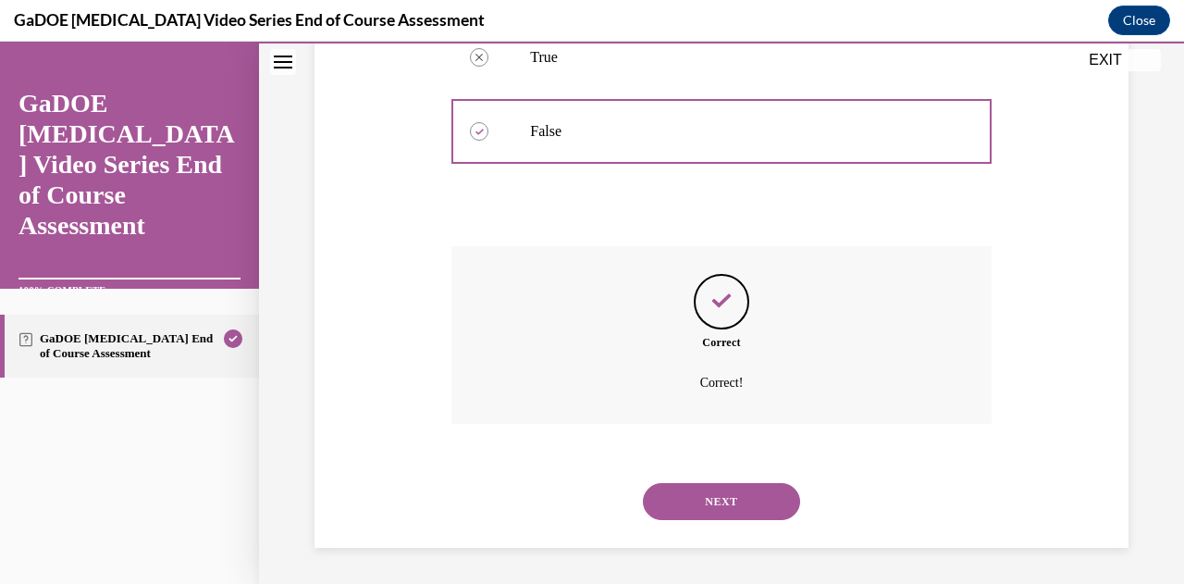
click at [711, 501] on button "NEXT" at bounding box center [721, 501] width 157 height 37
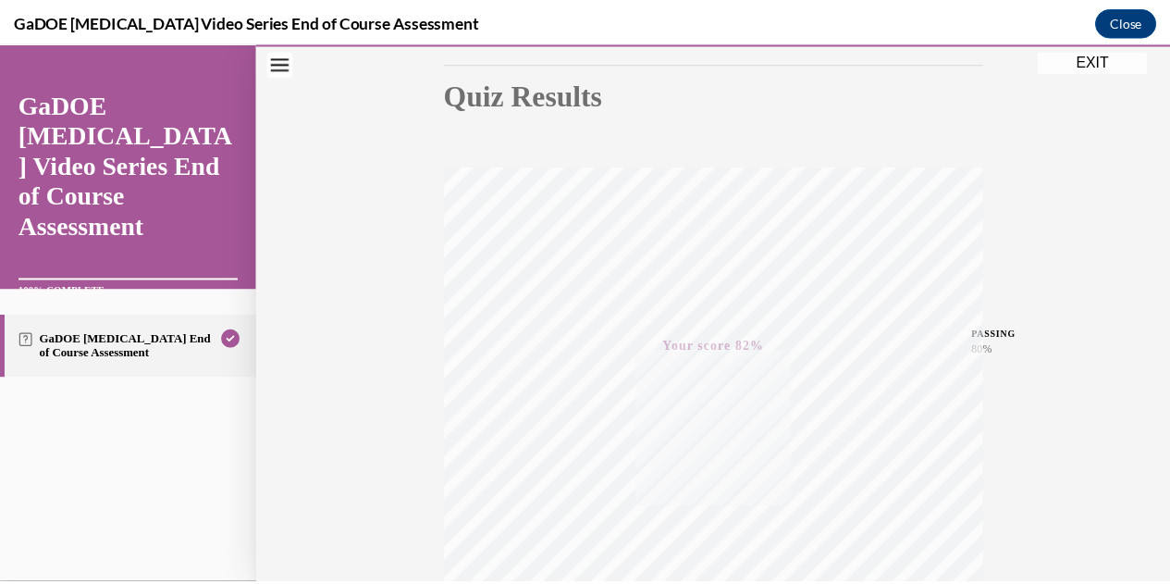
scroll to position [186, 0]
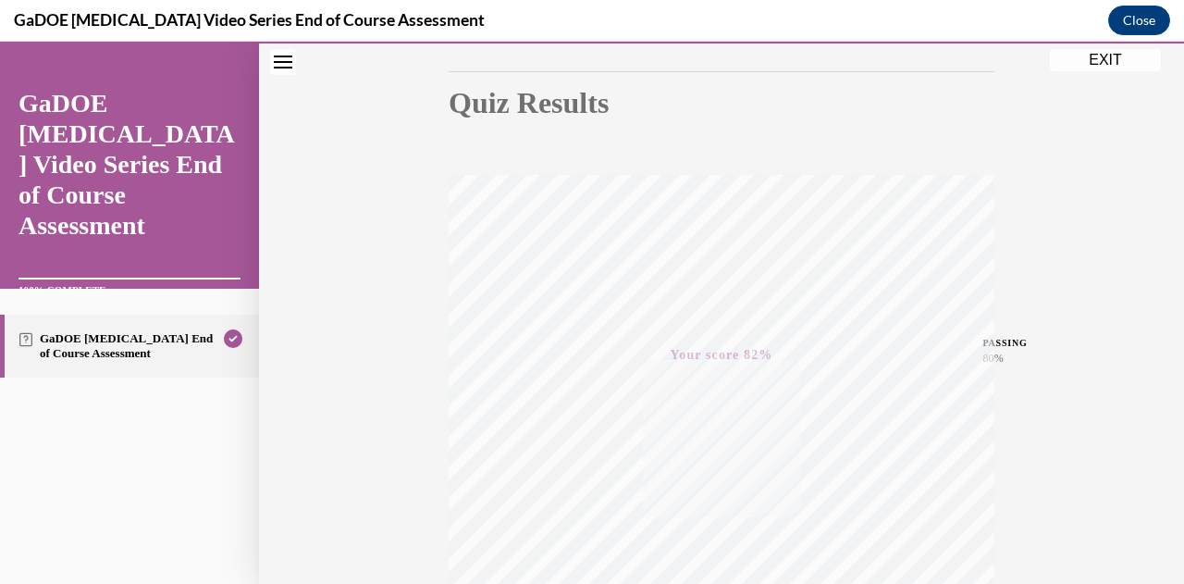
click at [1120, 59] on button "EXIT" at bounding box center [1105, 60] width 111 height 22
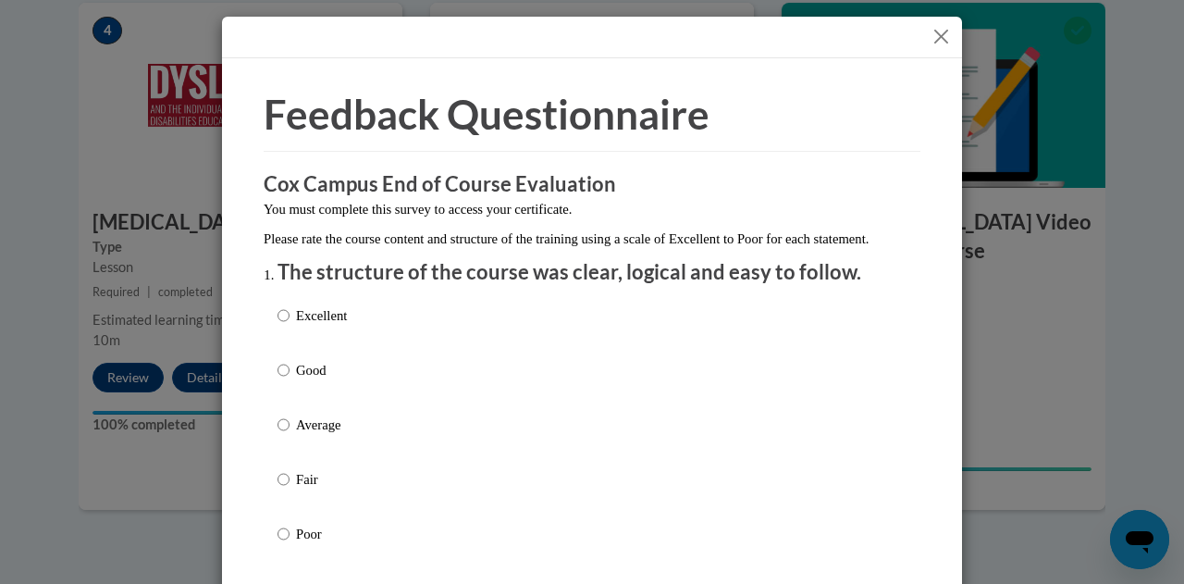
click at [932, 43] on button "Close" at bounding box center [941, 36] width 23 height 23
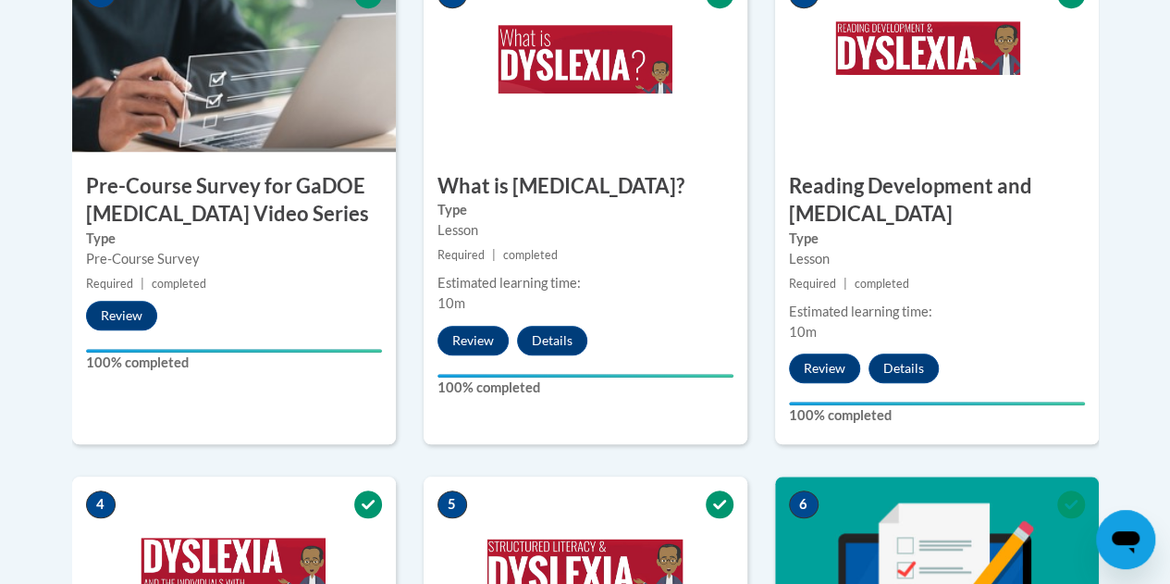
scroll to position [0, 0]
